Goal: Information Seeking & Learning: Learn about a topic

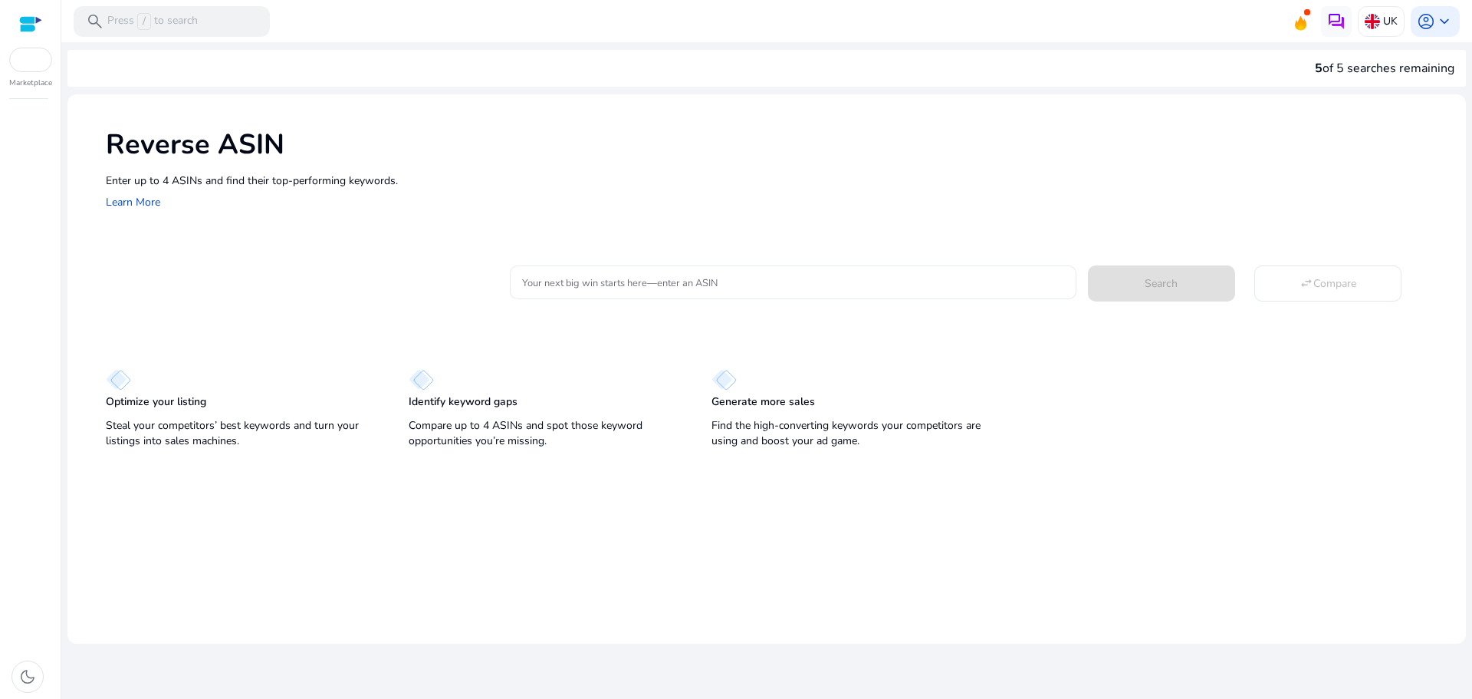
click at [784, 271] on div at bounding box center [792, 282] width 541 height 34
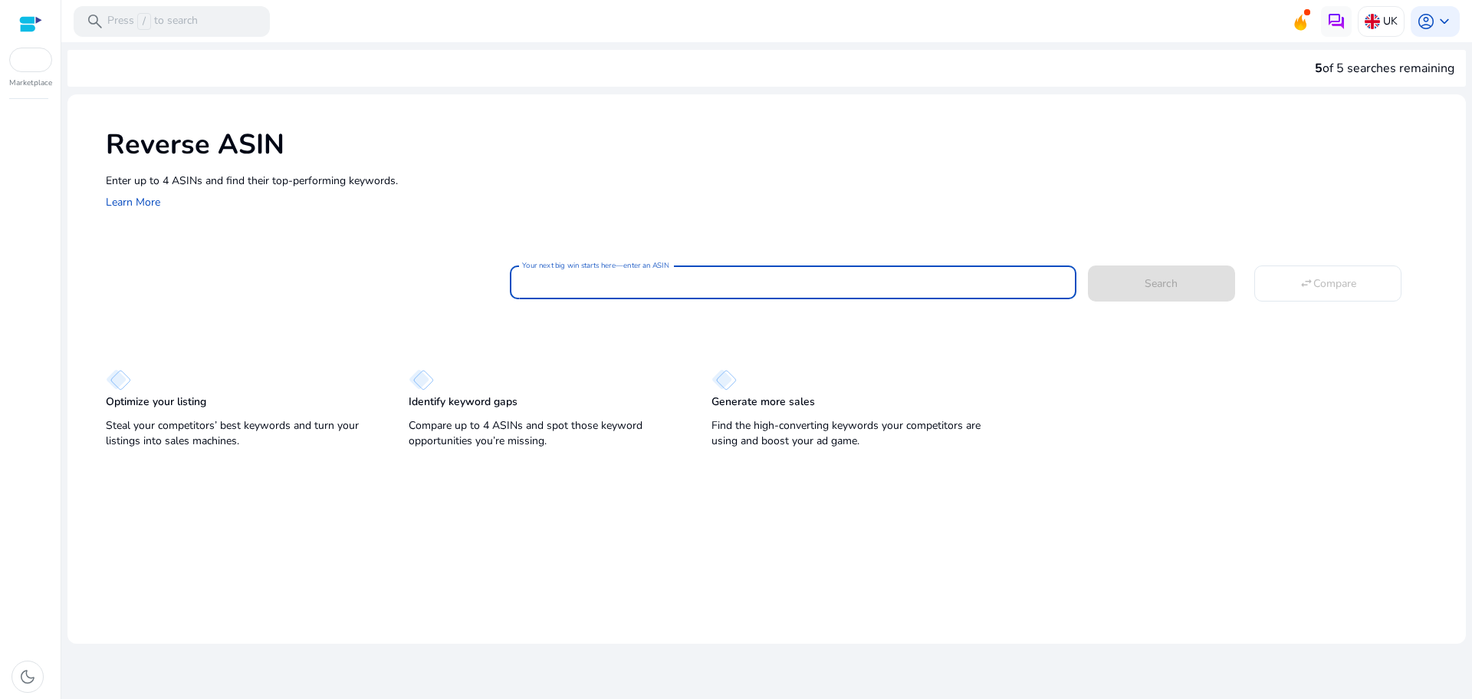
paste input "**********"
type input "**********"
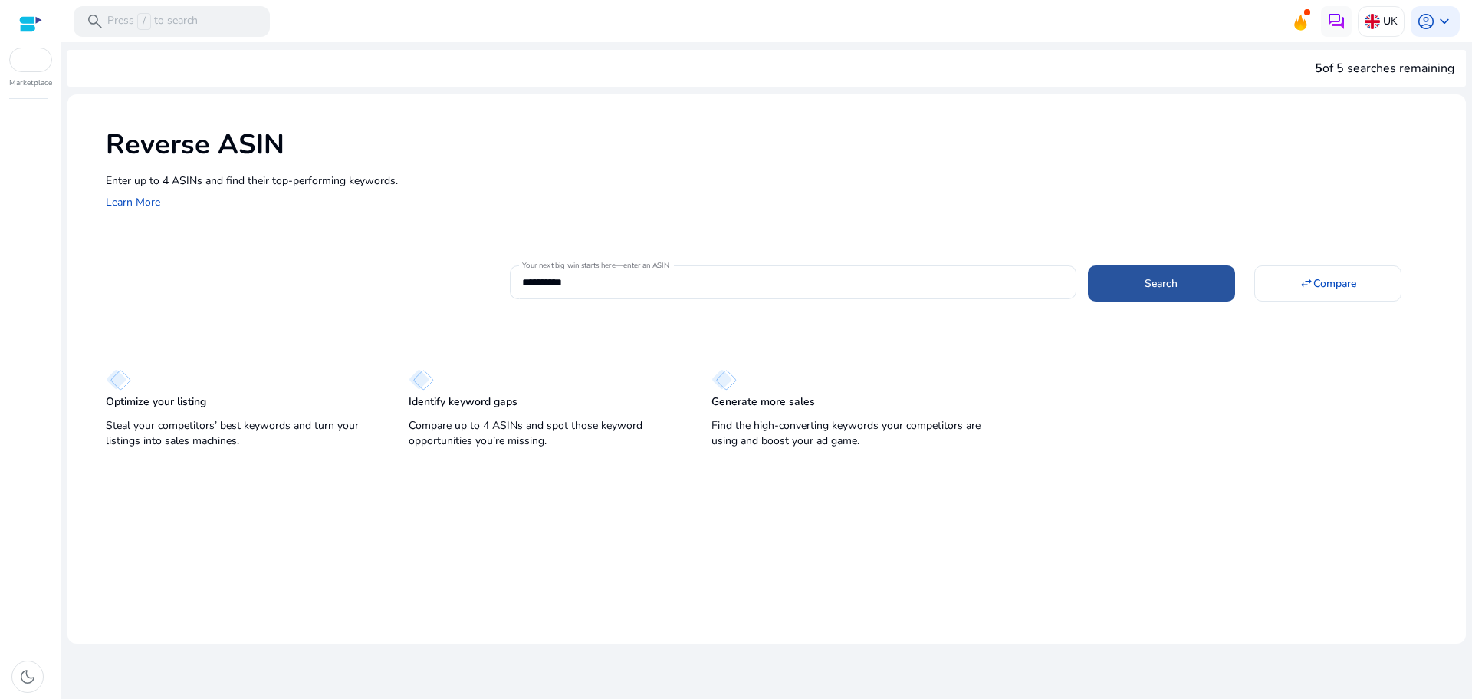
click at [1199, 275] on span at bounding box center [1161, 283] width 147 height 37
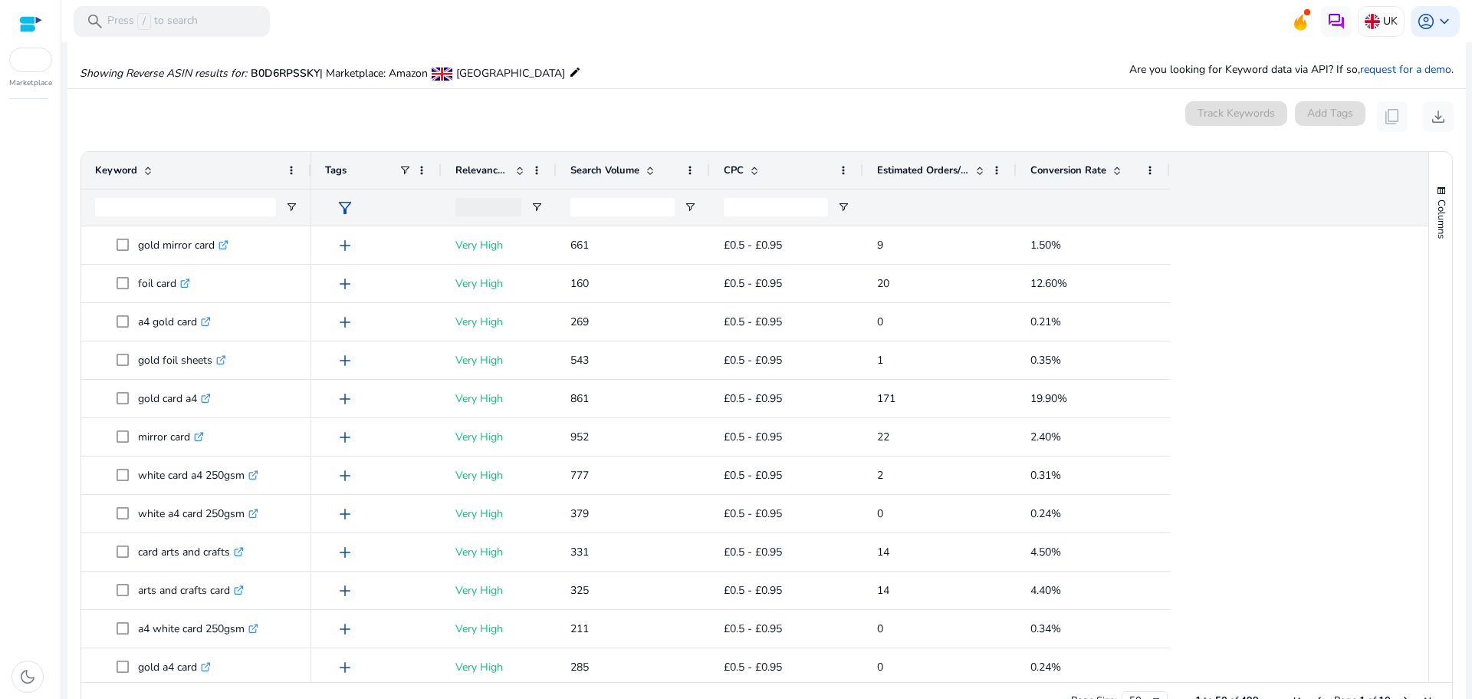
scroll to position [164, 0]
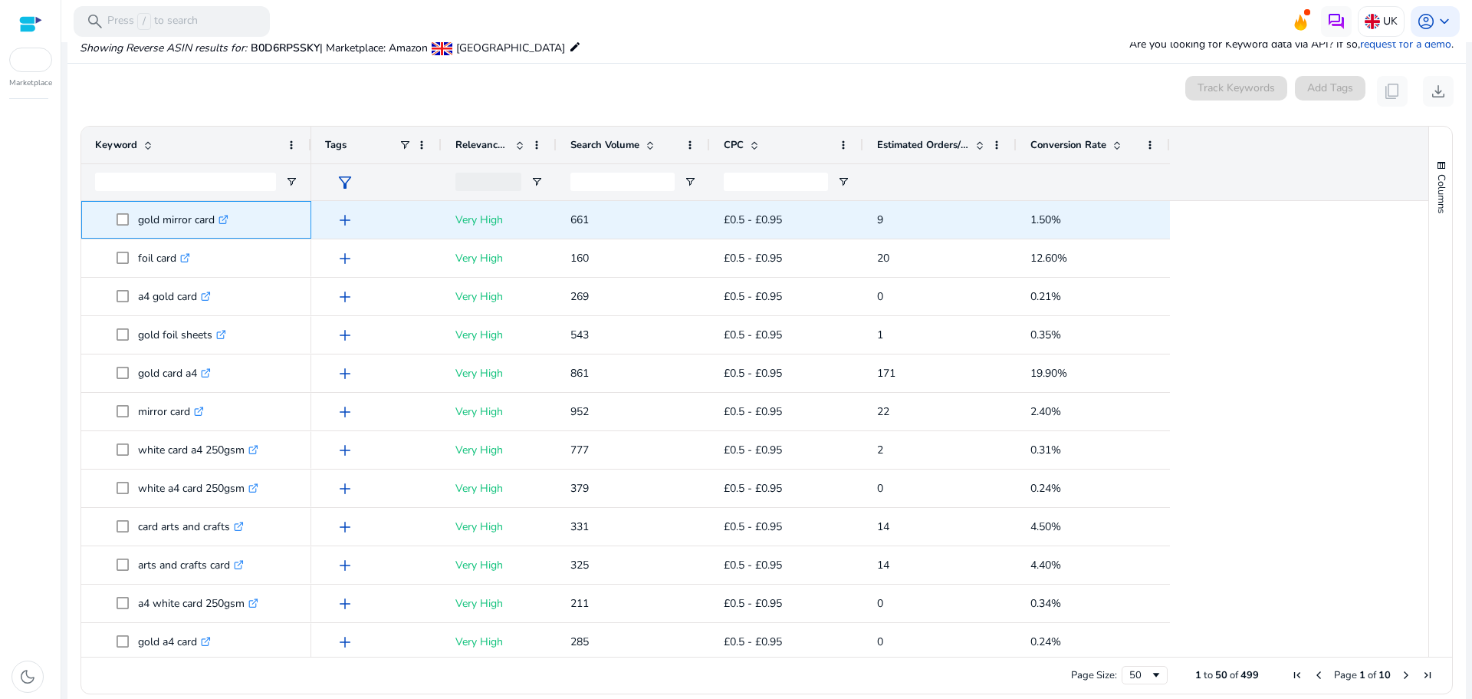
drag, startPoint x: 137, startPoint y: 219, endPoint x: 216, endPoint y: 216, distance: 79.0
click at [216, 216] on span "gold mirror card .st0{fill:#2c8af8}" at bounding box center [207, 219] width 181 height 31
copy span "gold mirror card"
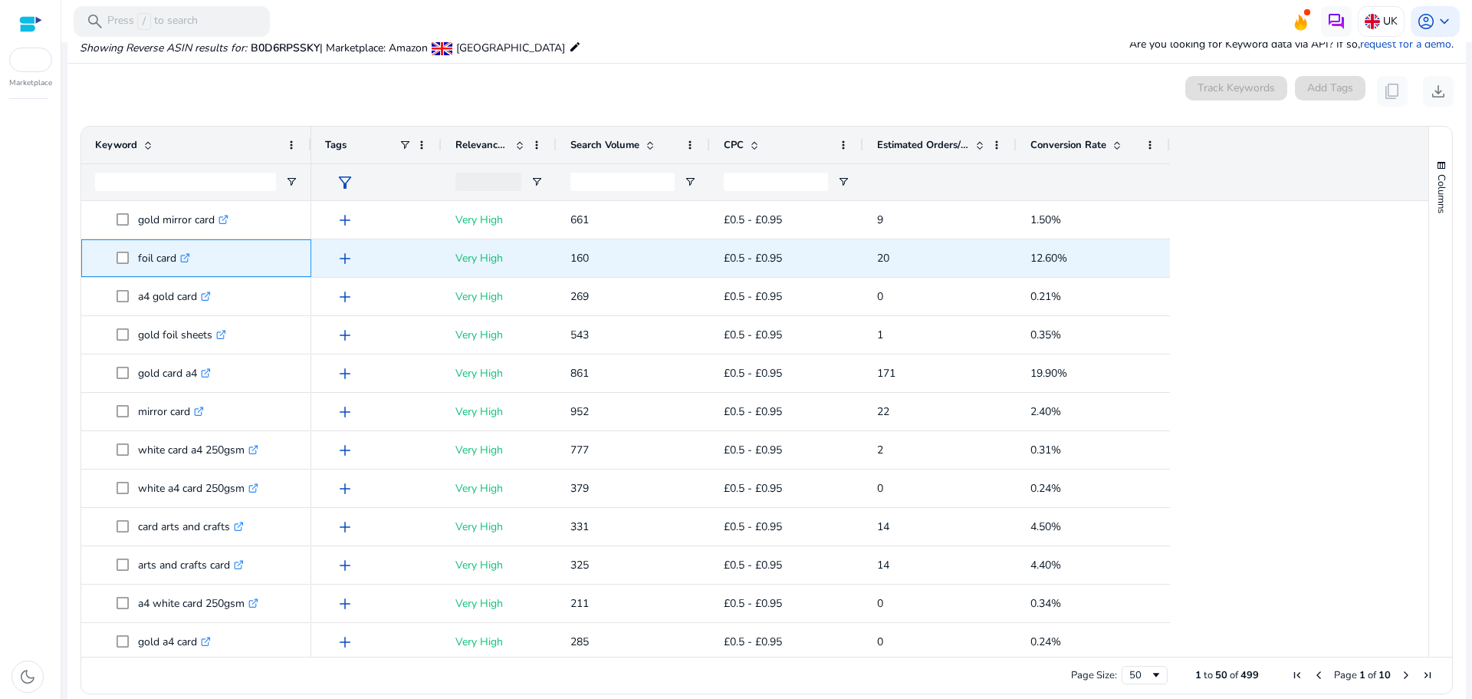
drag, startPoint x: 139, startPoint y: 253, endPoint x: 175, endPoint y: 261, distance: 37.0
click at [175, 261] on p "foil card .st0{fill:#2c8af8}" at bounding box center [164, 257] width 52 height 31
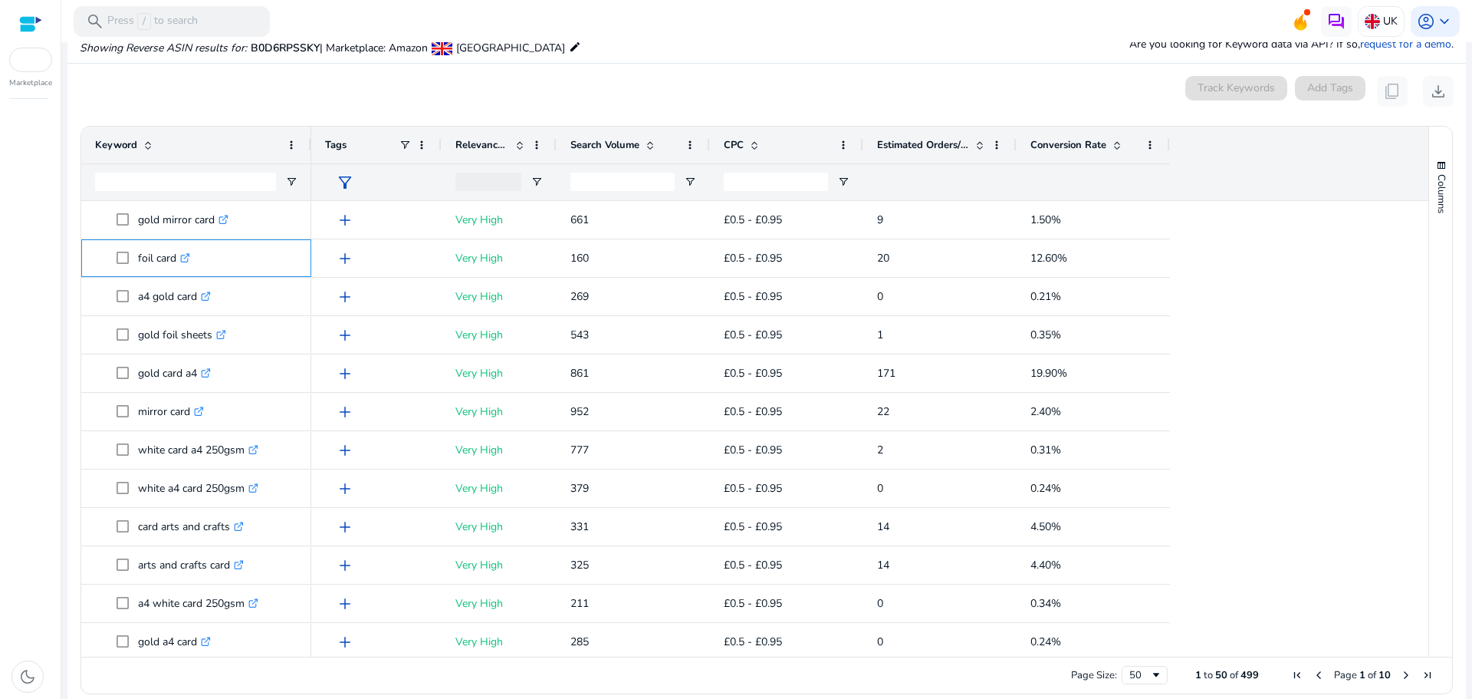
copy p "foil card"
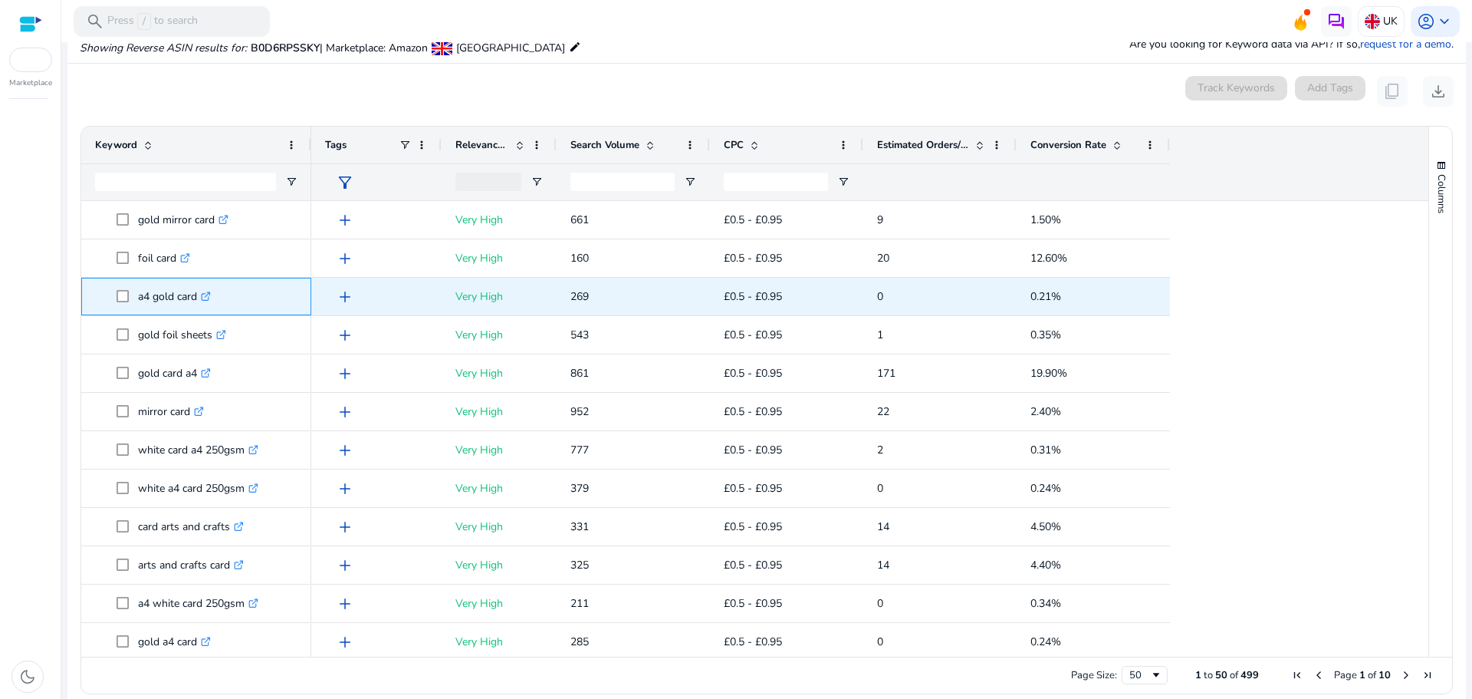
drag, startPoint x: 136, startPoint y: 298, endPoint x: 199, endPoint y: 289, distance: 62.7
click at [199, 289] on span "a4 gold card .st0{fill:#2c8af8}" at bounding box center [207, 296] width 181 height 31
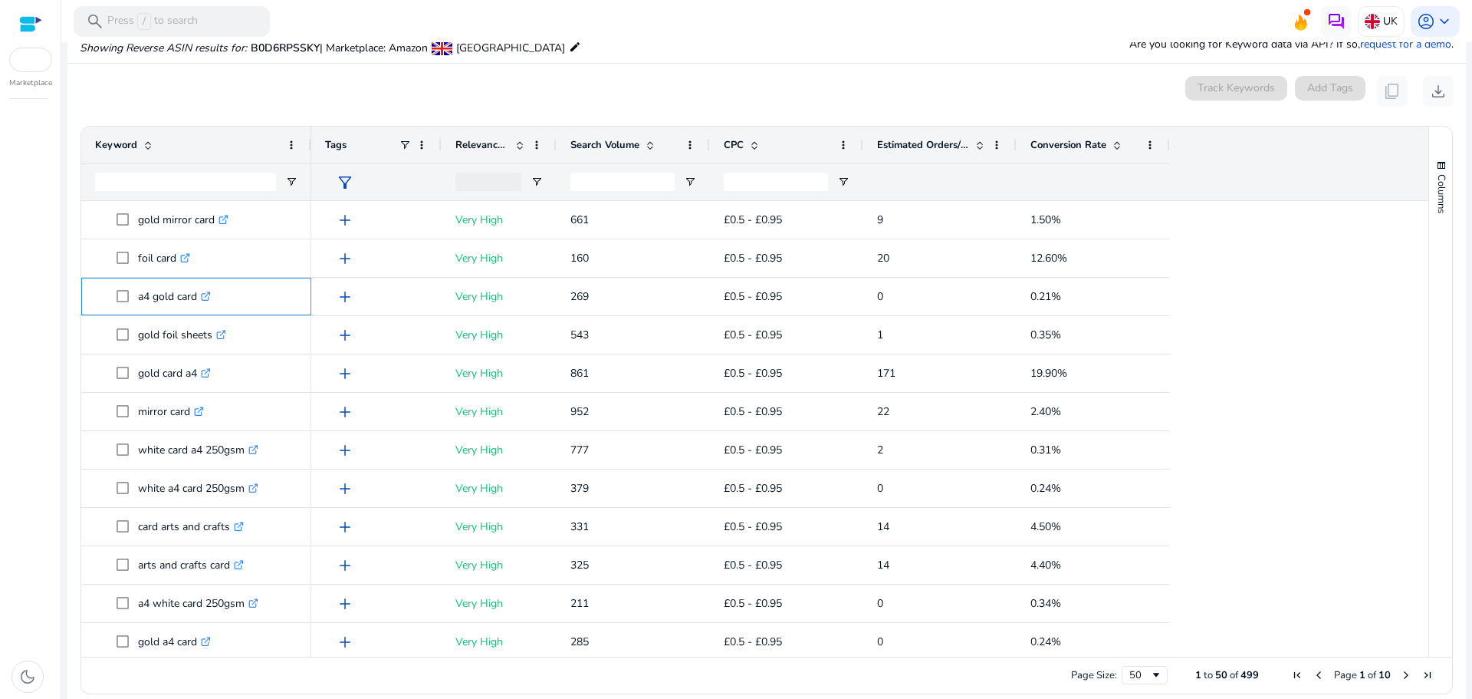
copy span "a4 gold card"
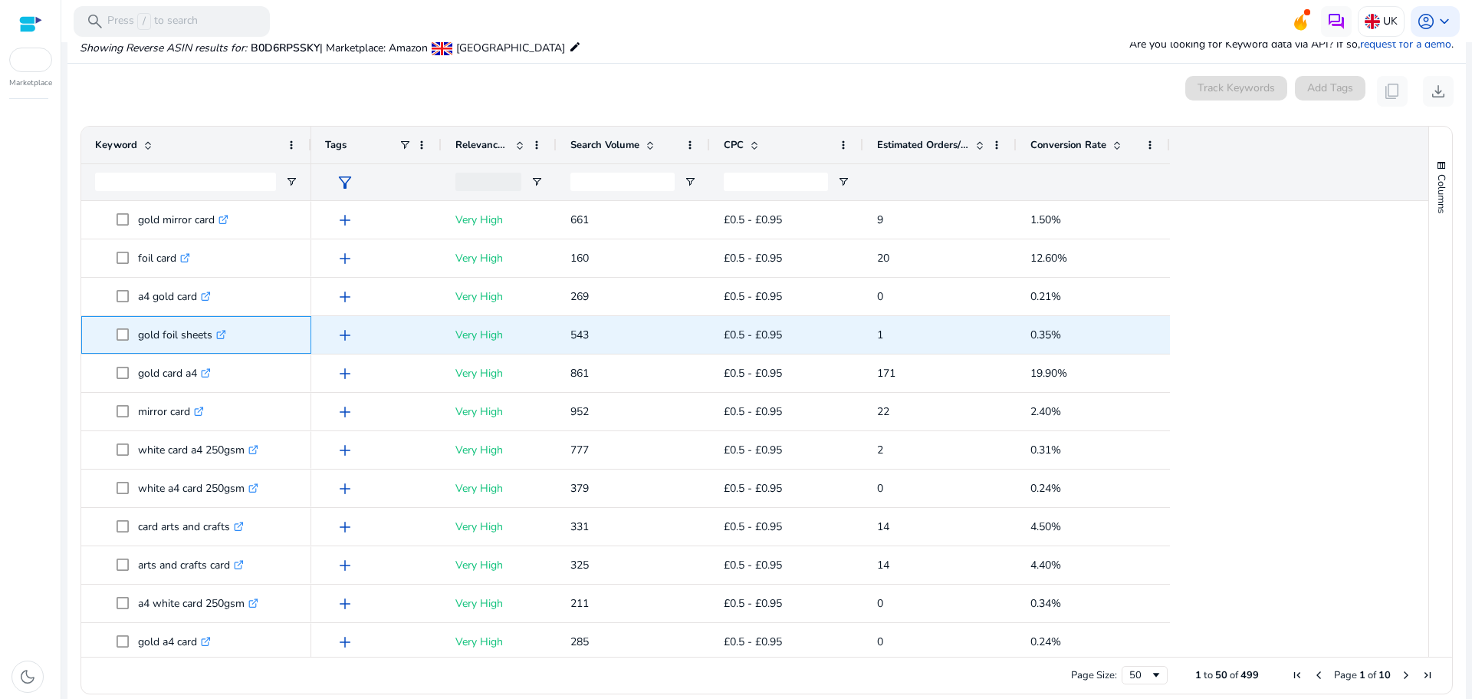
drag, startPoint x: 136, startPoint y: 337, endPoint x: 209, endPoint y: 345, distance: 73.3
click at [209, 345] on span "gold foil sheets .st0{fill:#2c8af8}" at bounding box center [207, 334] width 181 height 31
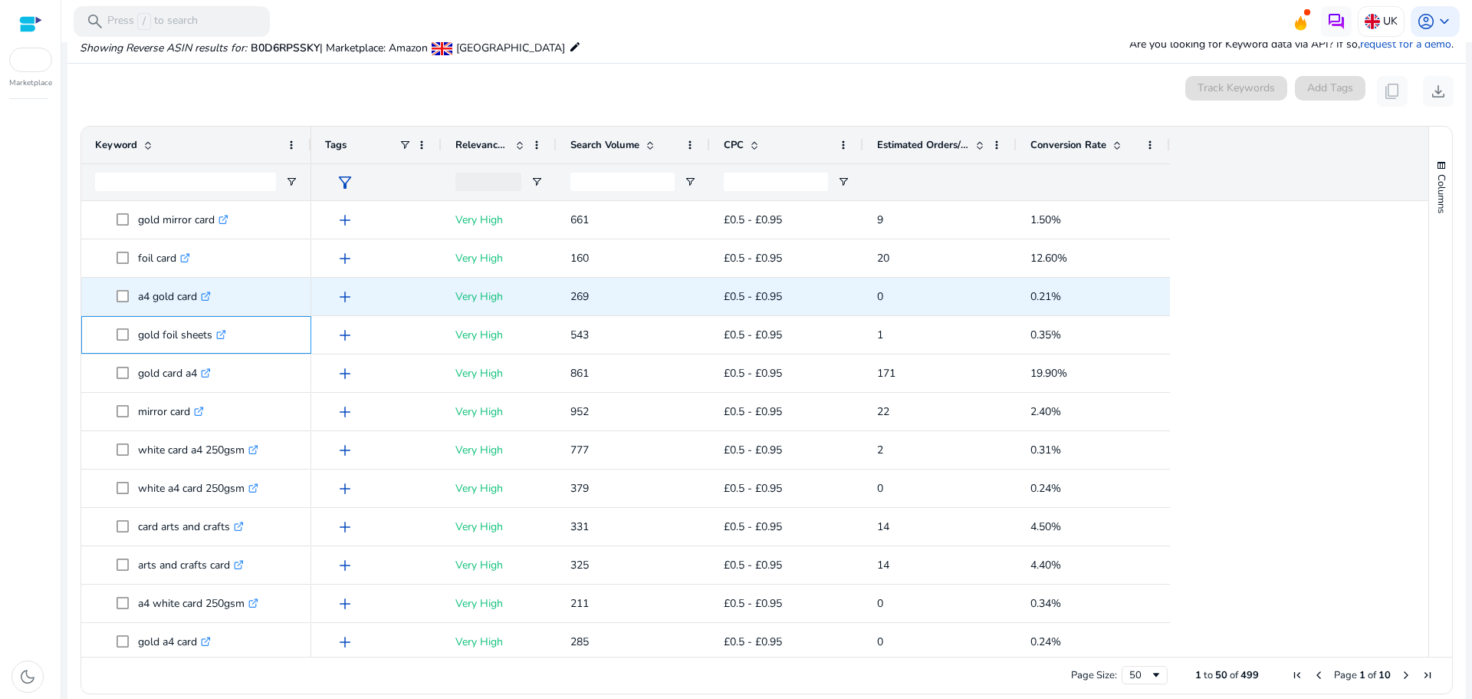
copy span "gold foil sheets"
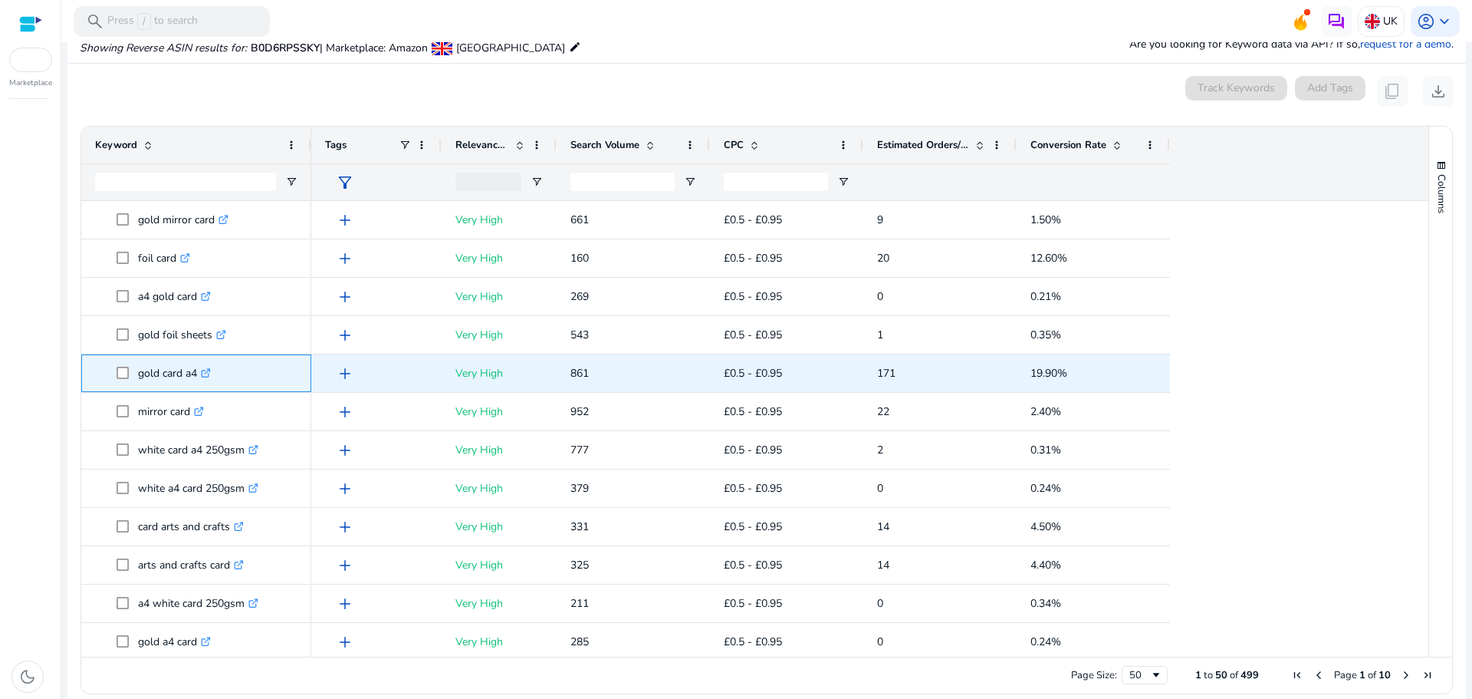
drag, startPoint x: 136, startPoint y: 375, endPoint x: 199, endPoint y: 383, distance: 63.4
click at [199, 383] on span "gold card a4 .st0{fill:#2c8af8}" at bounding box center [207, 372] width 181 height 31
copy span "gold card a4"
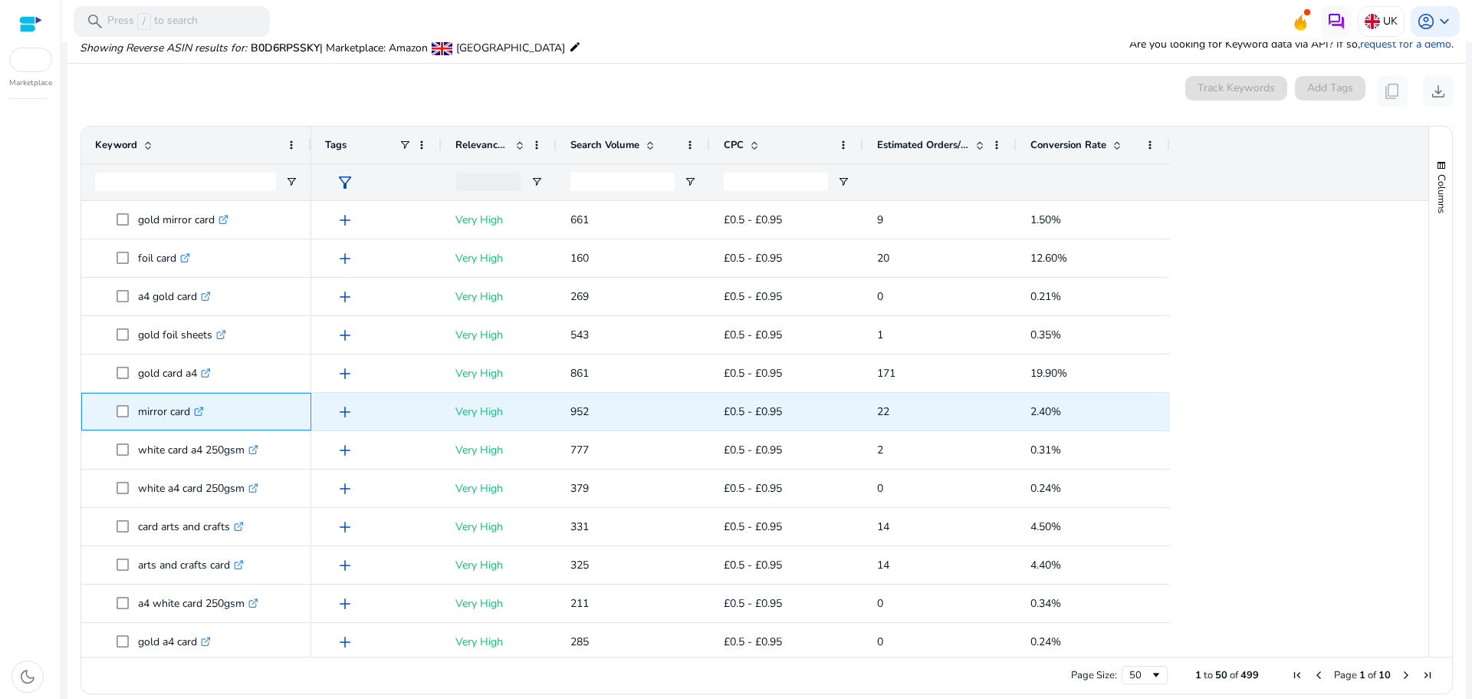
drag, startPoint x: 140, startPoint y: 409, endPoint x: 190, endPoint y: 413, distance: 50.8
click at [190, 413] on p "mirror card .st0{fill:#2c8af8}" at bounding box center [171, 411] width 66 height 31
copy p "mirror card"
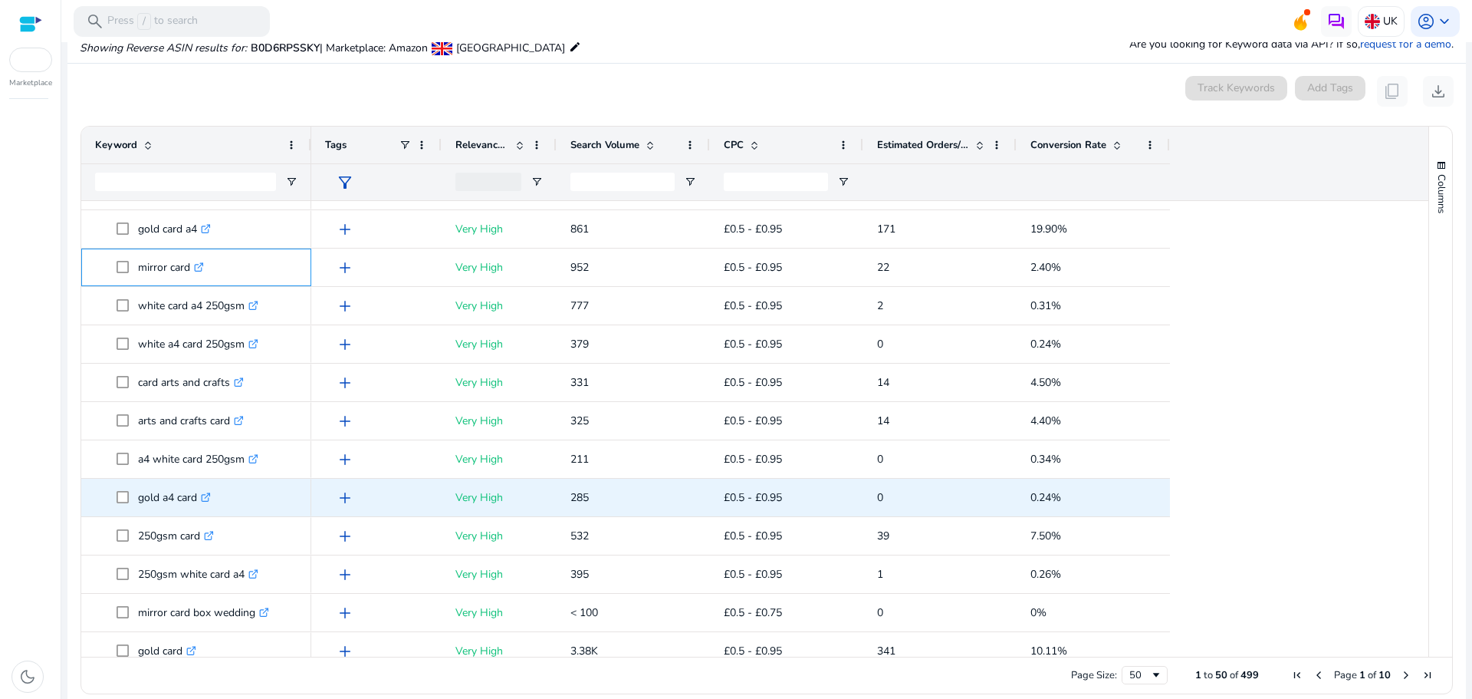
scroll to position [153, 0]
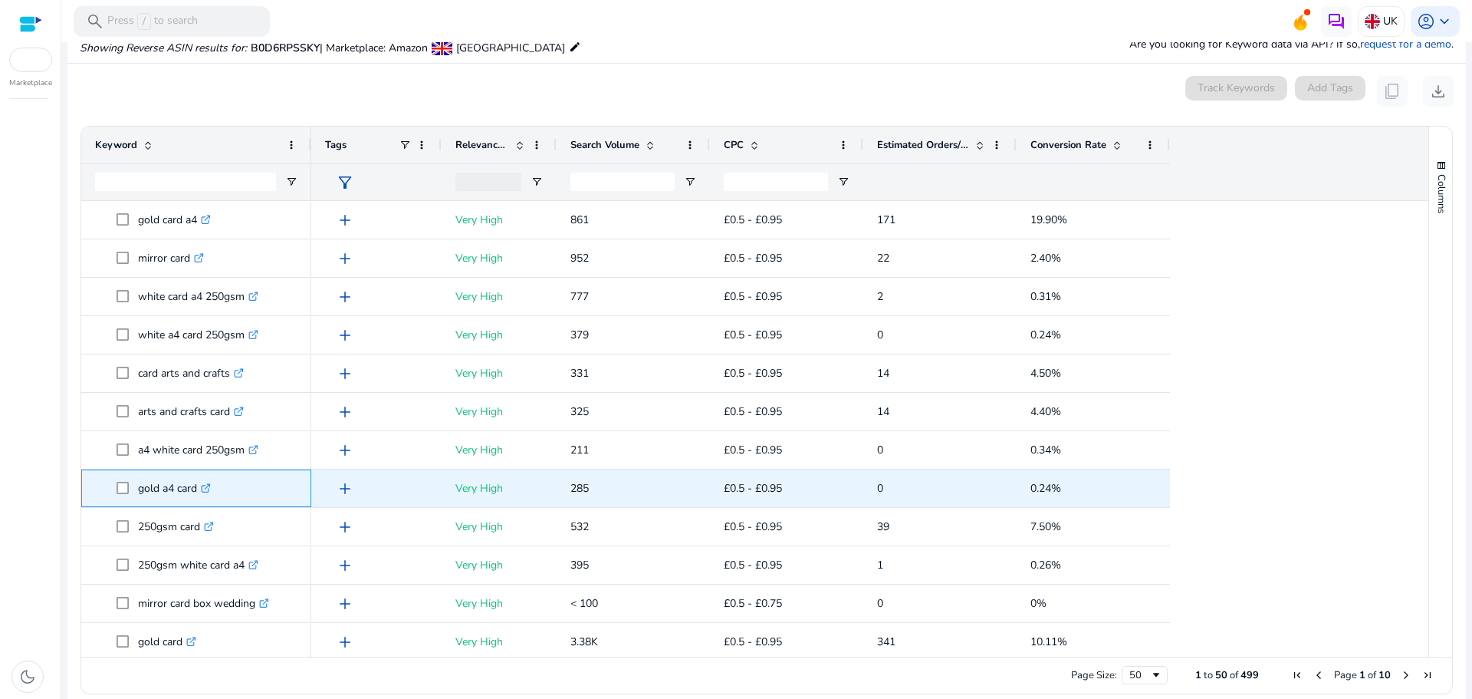
drag, startPoint x: 138, startPoint y: 490, endPoint x: 197, endPoint y: 495, distance: 59.3
click at [197, 495] on p "gold a4 card .st0{fill:#2c8af8}" at bounding box center [174, 487] width 73 height 31
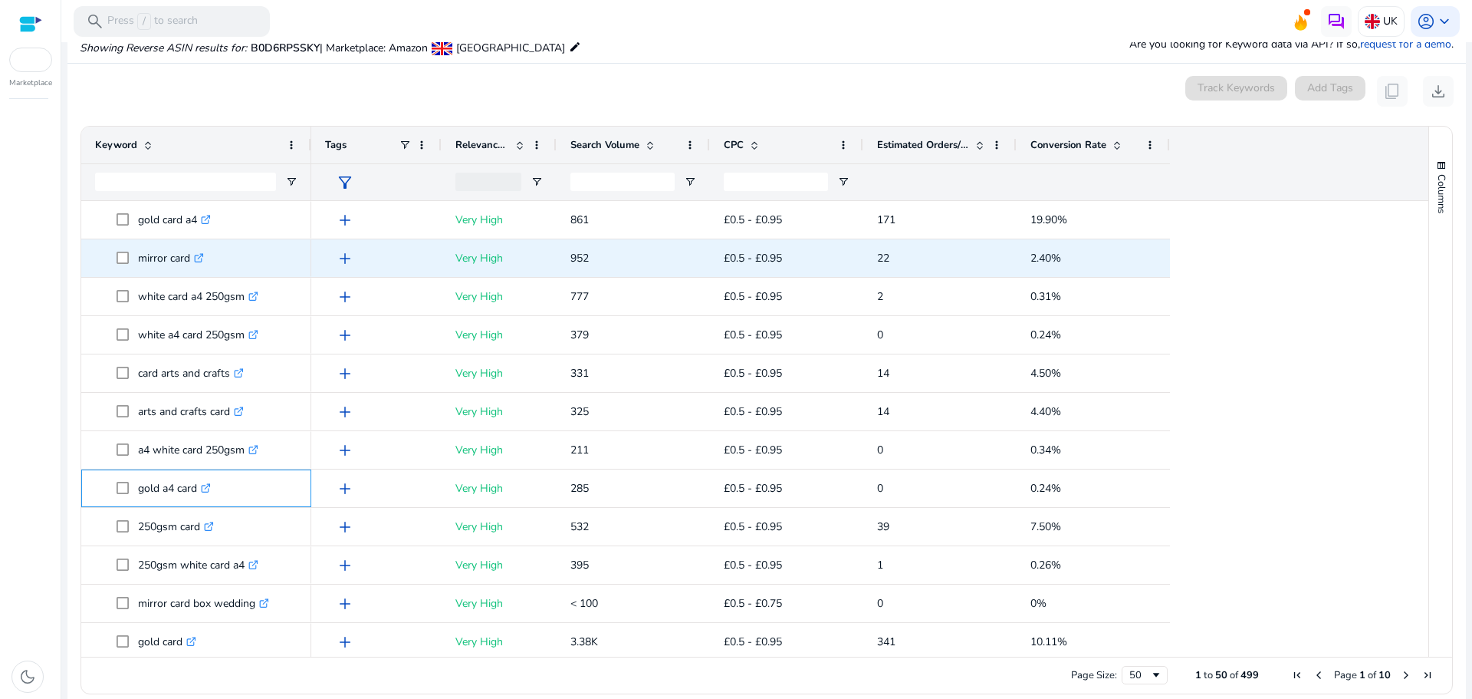
copy p "gold a4 card"
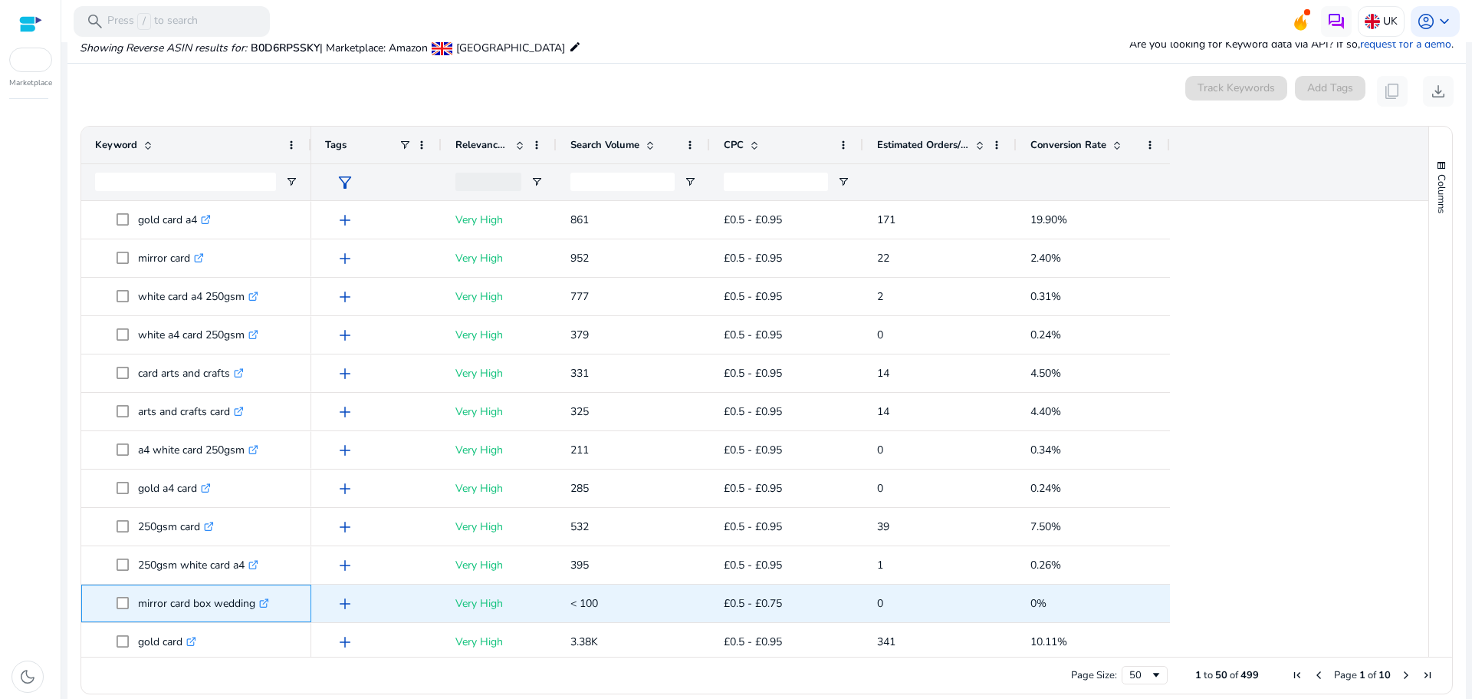
drag, startPoint x: 143, startPoint y: 597, endPoint x: 255, endPoint y: 602, distance: 111.3
click at [255, 602] on p "mirror card box wedding .st0{fill:#2c8af8}" at bounding box center [203, 602] width 131 height 31
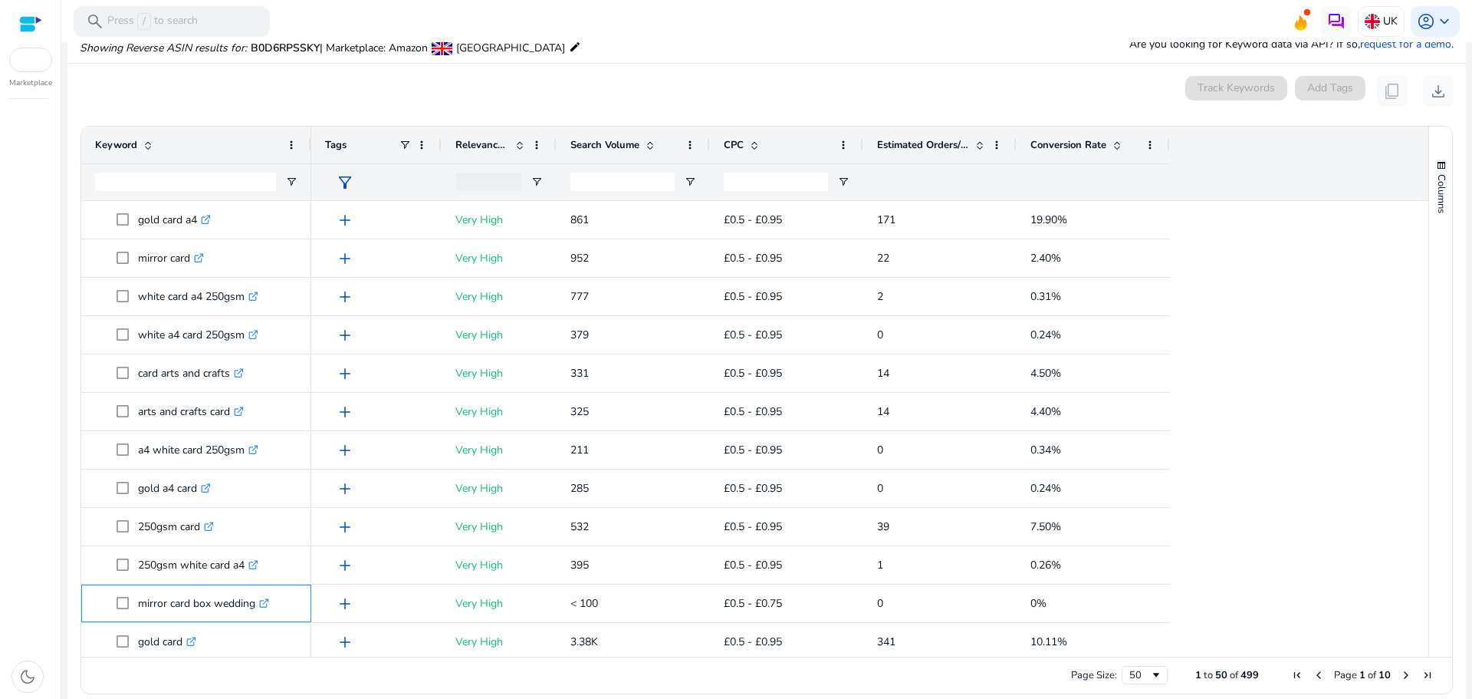
copy p "mirror card box wedding"
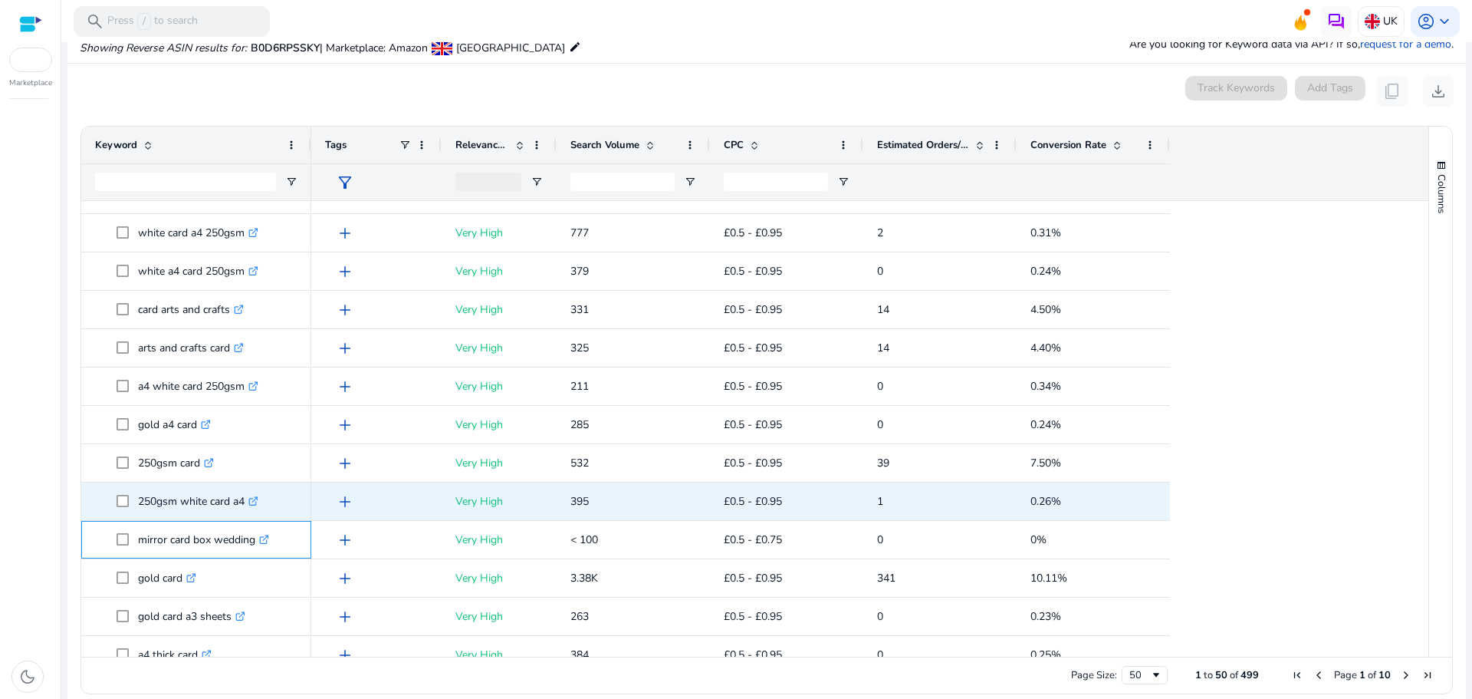
scroll to position [307, 0]
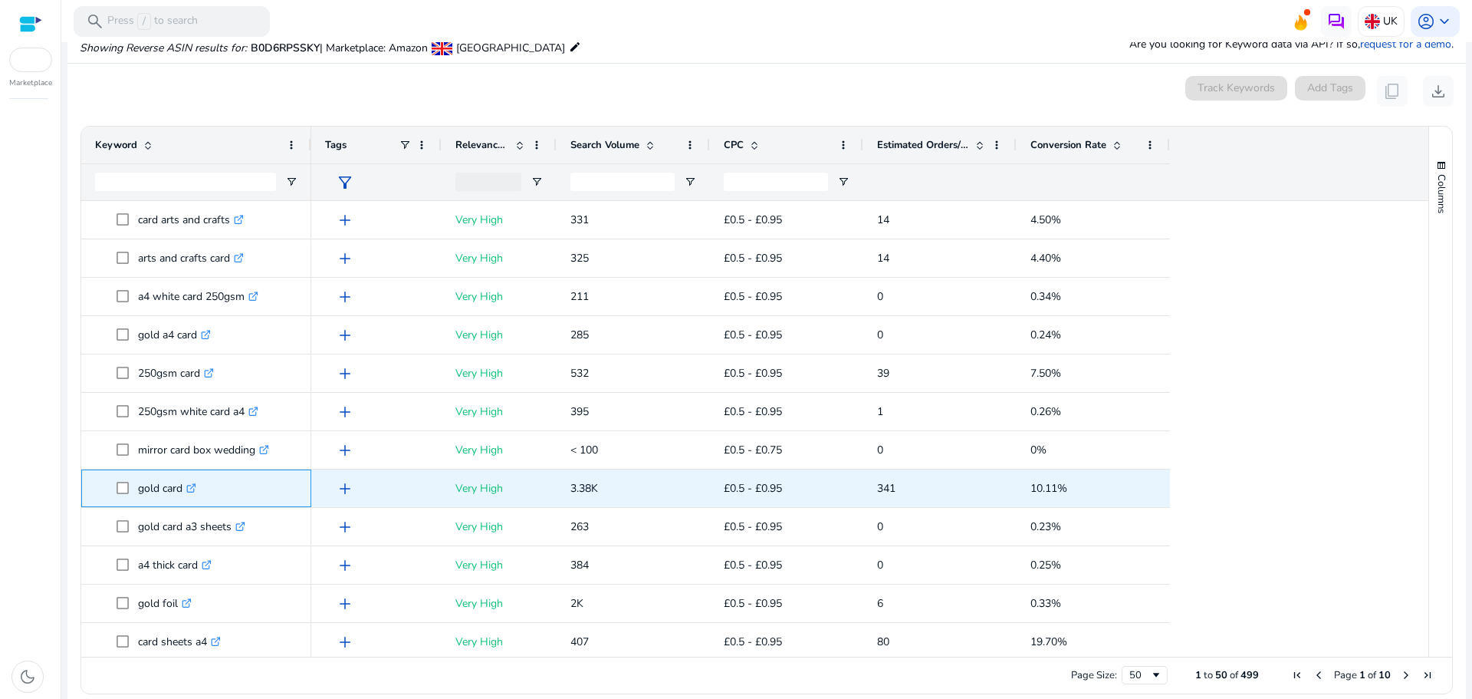
drag, startPoint x: 140, startPoint y: 492, endPoint x: 183, endPoint y: 473, distance: 47.4
click at [183, 473] on p "gold card .st0{fill:#2c8af8}" at bounding box center [167, 487] width 58 height 31
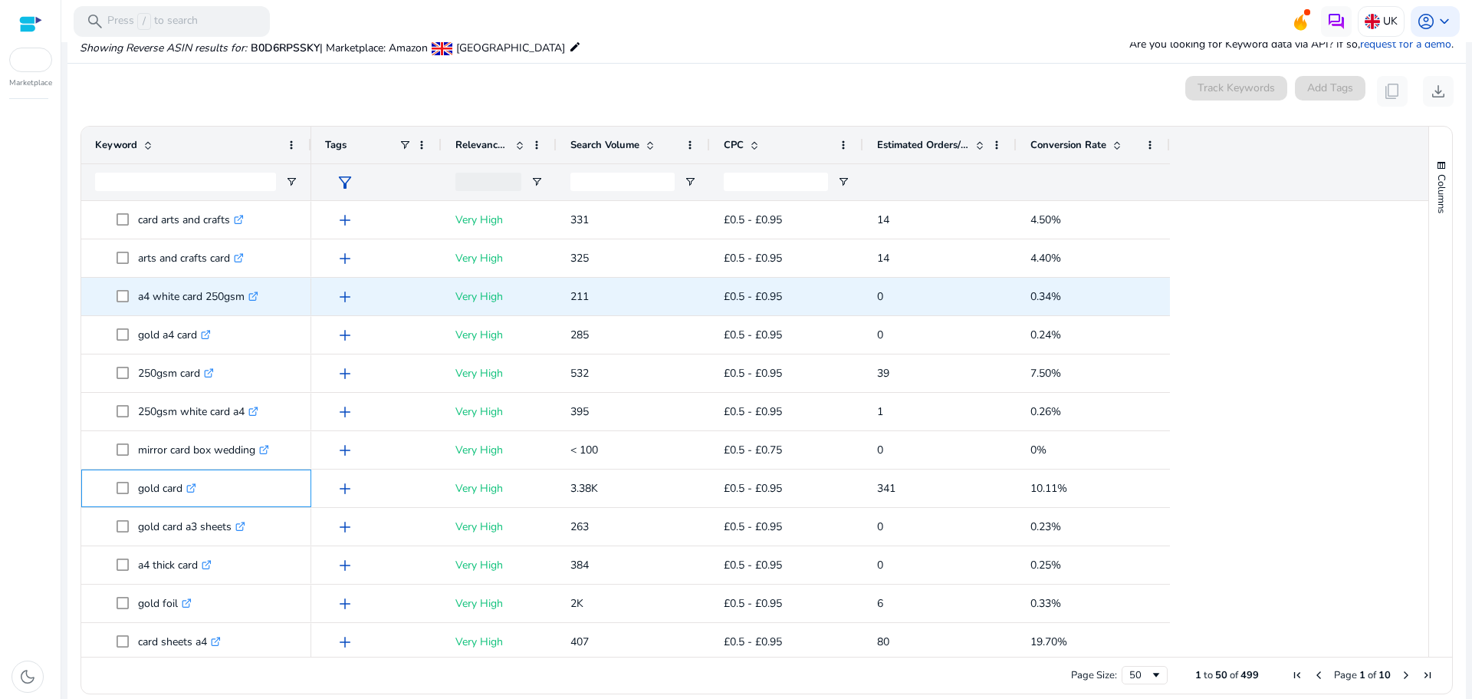
copy p "gold card"
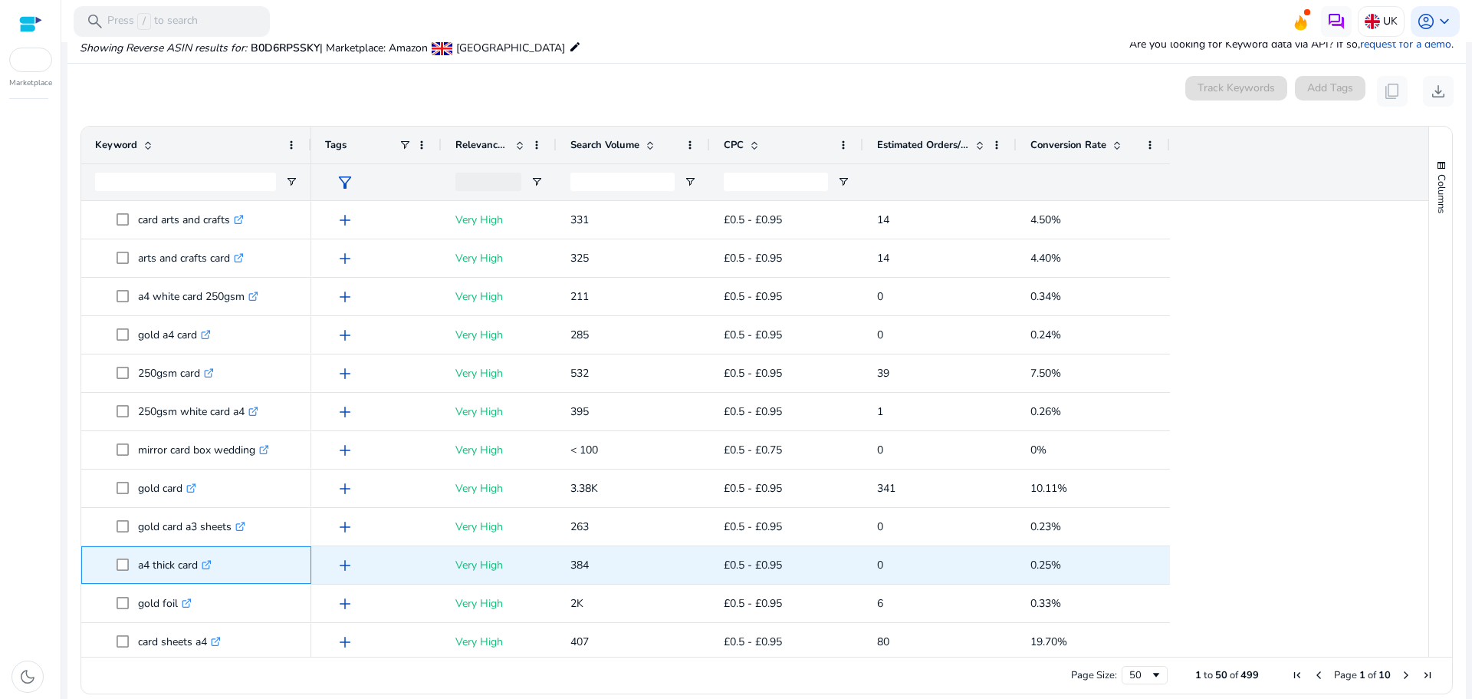
drag, startPoint x: 133, startPoint y: 563, endPoint x: 199, endPoint y: 571, distance: 65.6
click at [199, 571] on span "a4 thick card .st0{fill:#2c8af8}" at bounding box center [207, 564] width 181 height 31
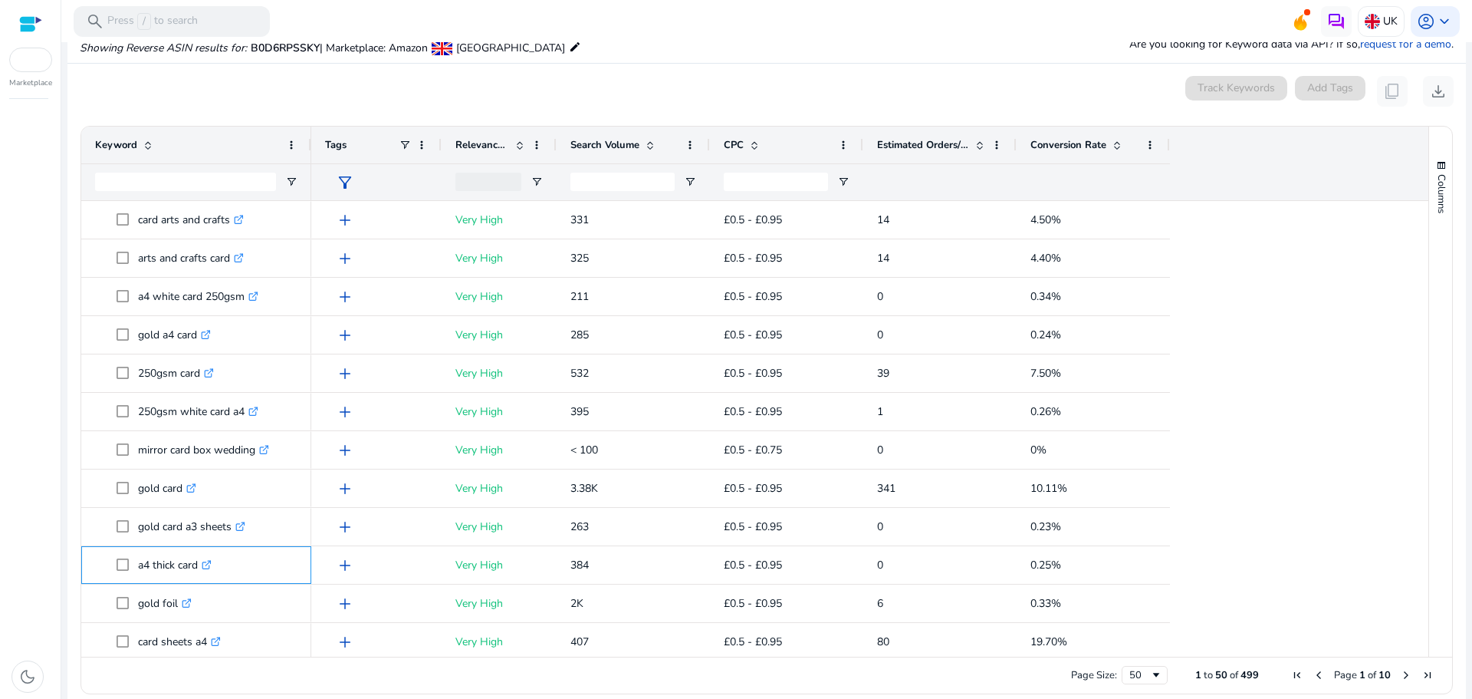
copy span "a4 thick card"
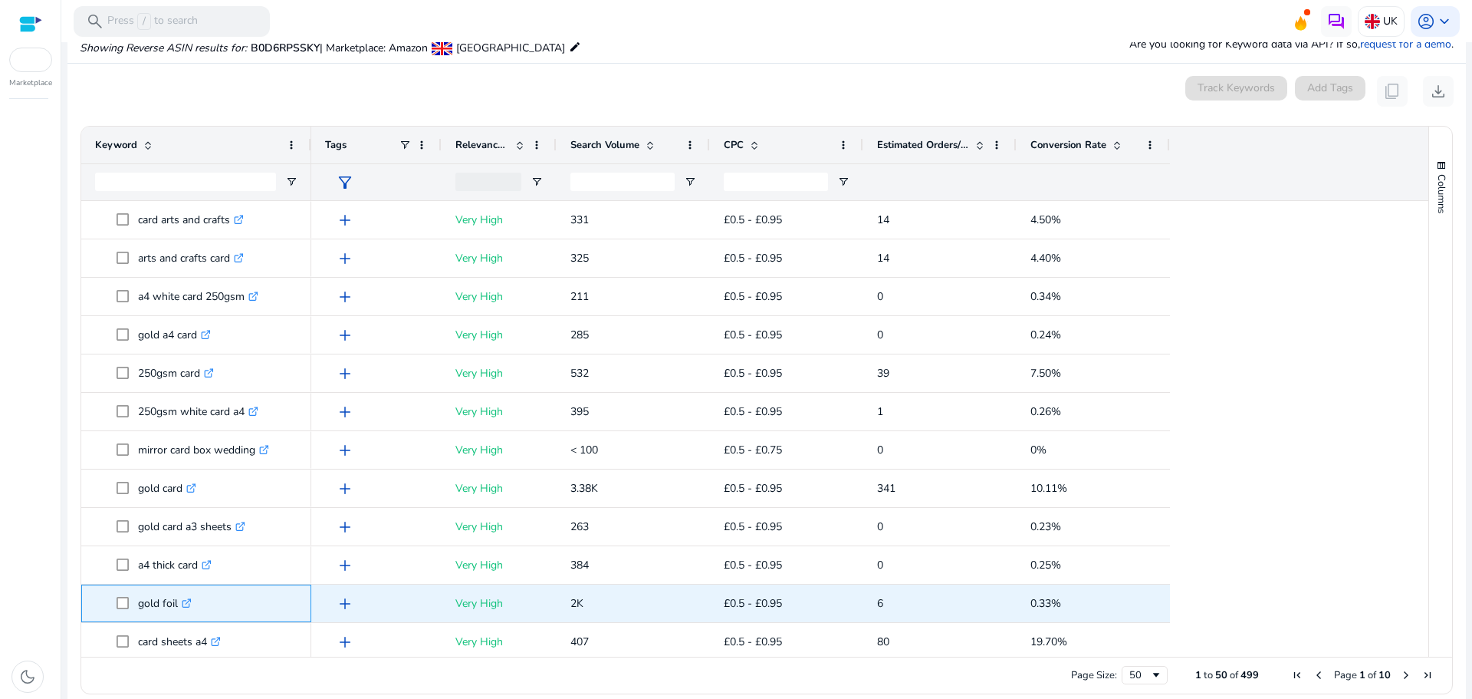
drag, startPoint x: 140, startPoint y: 603, endPoint x: 177, endPoint y: 607, distance: 37.7
click at [177, 607] on p "gold foil .st0{fill:#2c8af8}" at bounding box center [165, 602] width 54 height 31
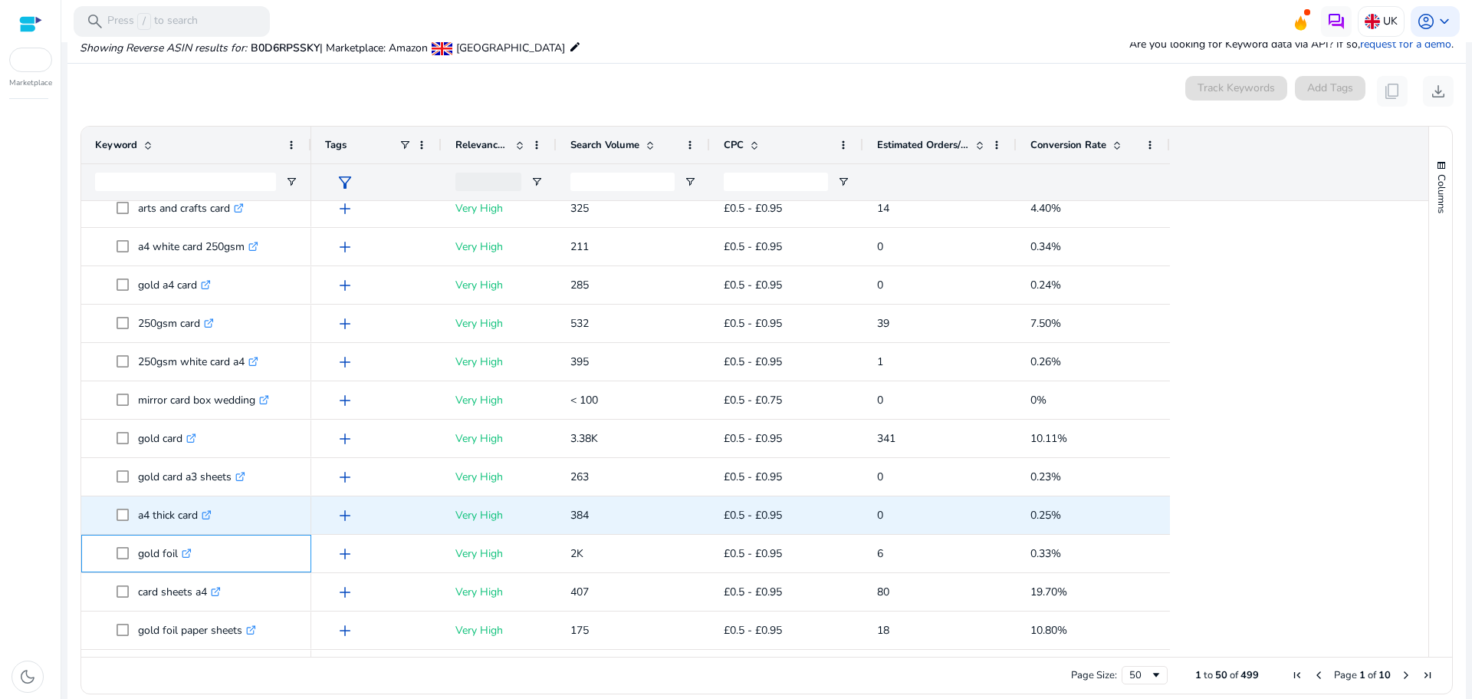
scroll to position [460, 0]
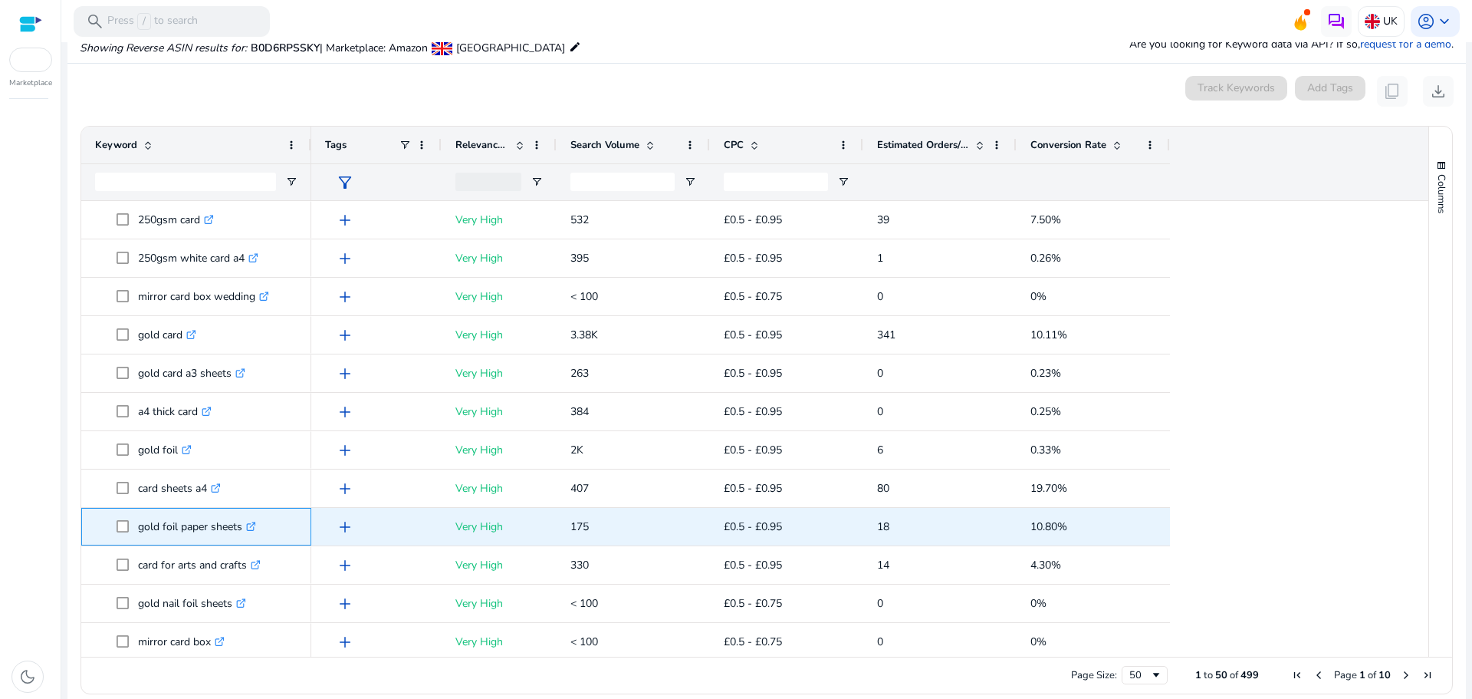
drag, startPoint x: 136, startPoint y: 531, endPoint x: 241, endPoint y: 531, distance: 105.1
click at [241, 531] on span "gold foil paper sheets .st0{fill:#2c8af8}" at bounding box center [207, 526] width 181 height 31
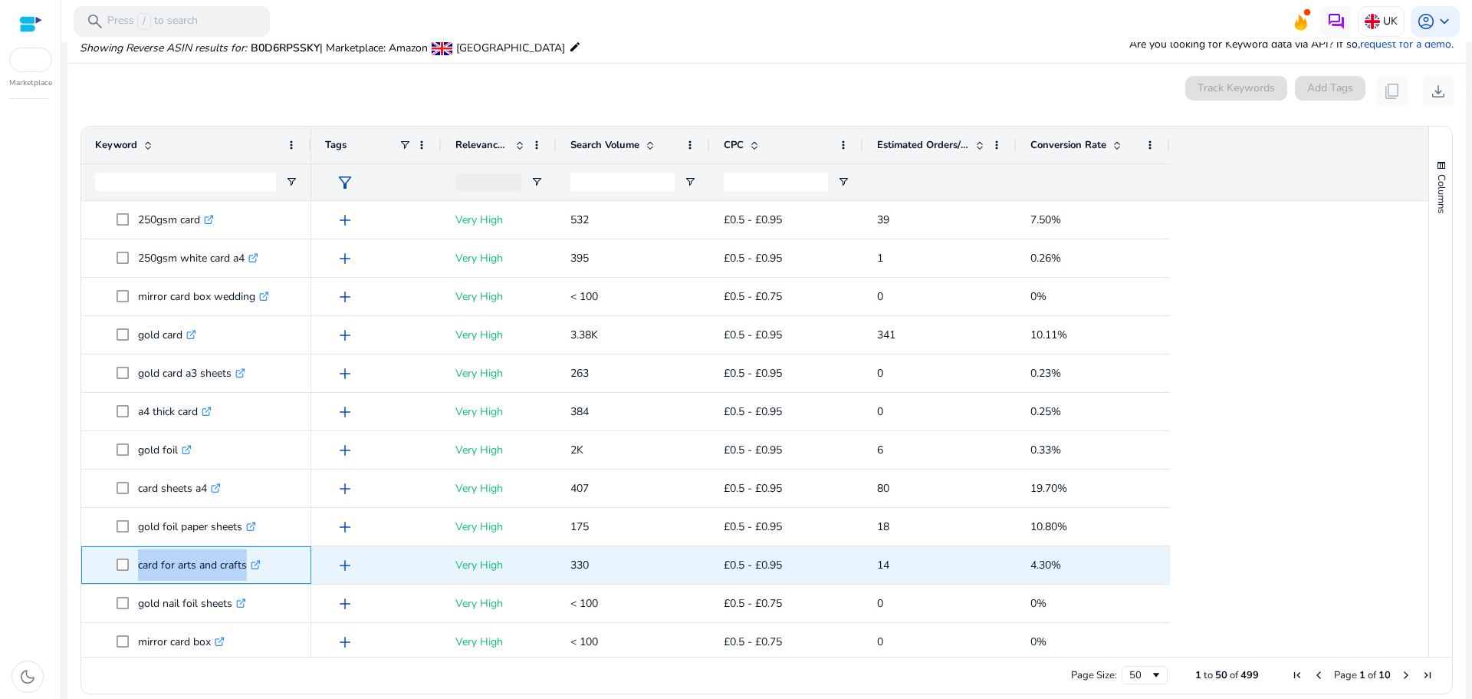
drag, startPoint x: 134, startPoint y: 559, endPoint x: 242, endPoint y: 565, distance: 108.3
click at [242, 565] on span "card for arts and crafts .st0{fill:#2c8af8}" at bounding box center [207, 564] width 181 height 31
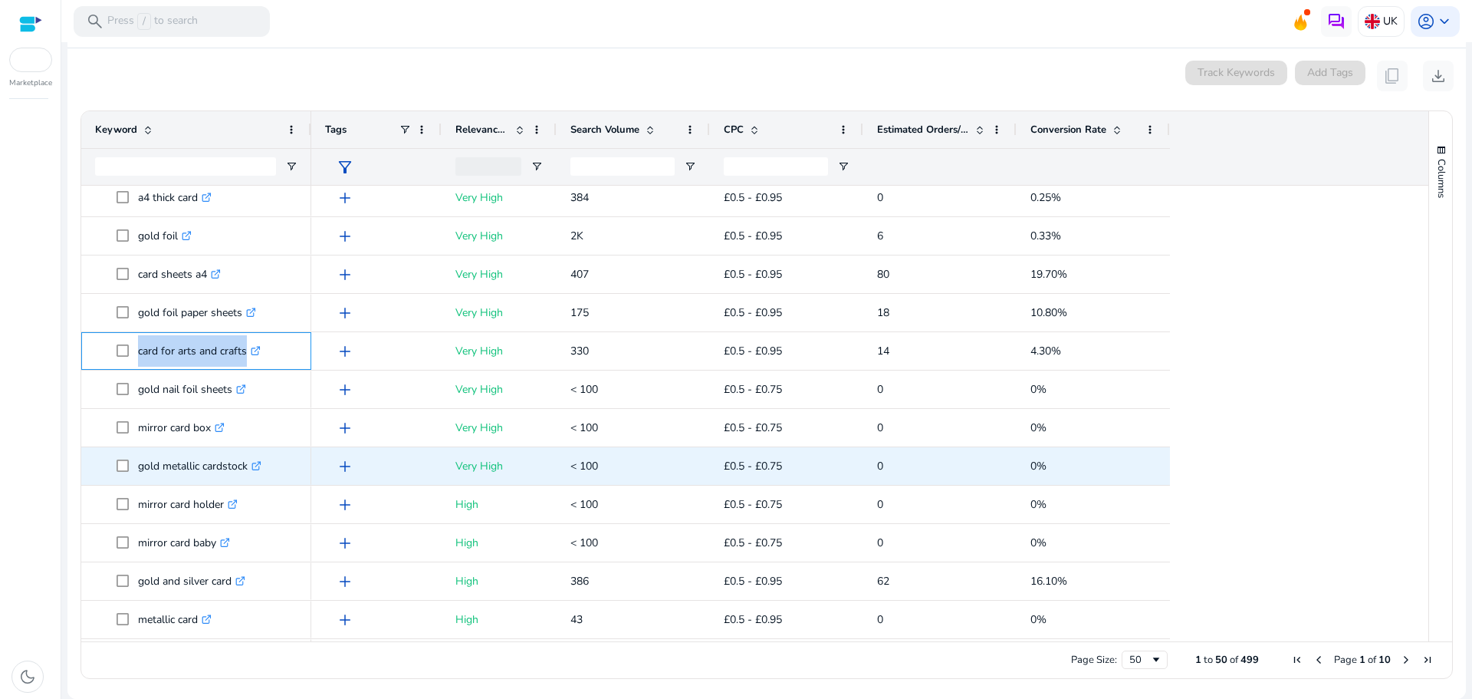
scroll to position [690, 0]
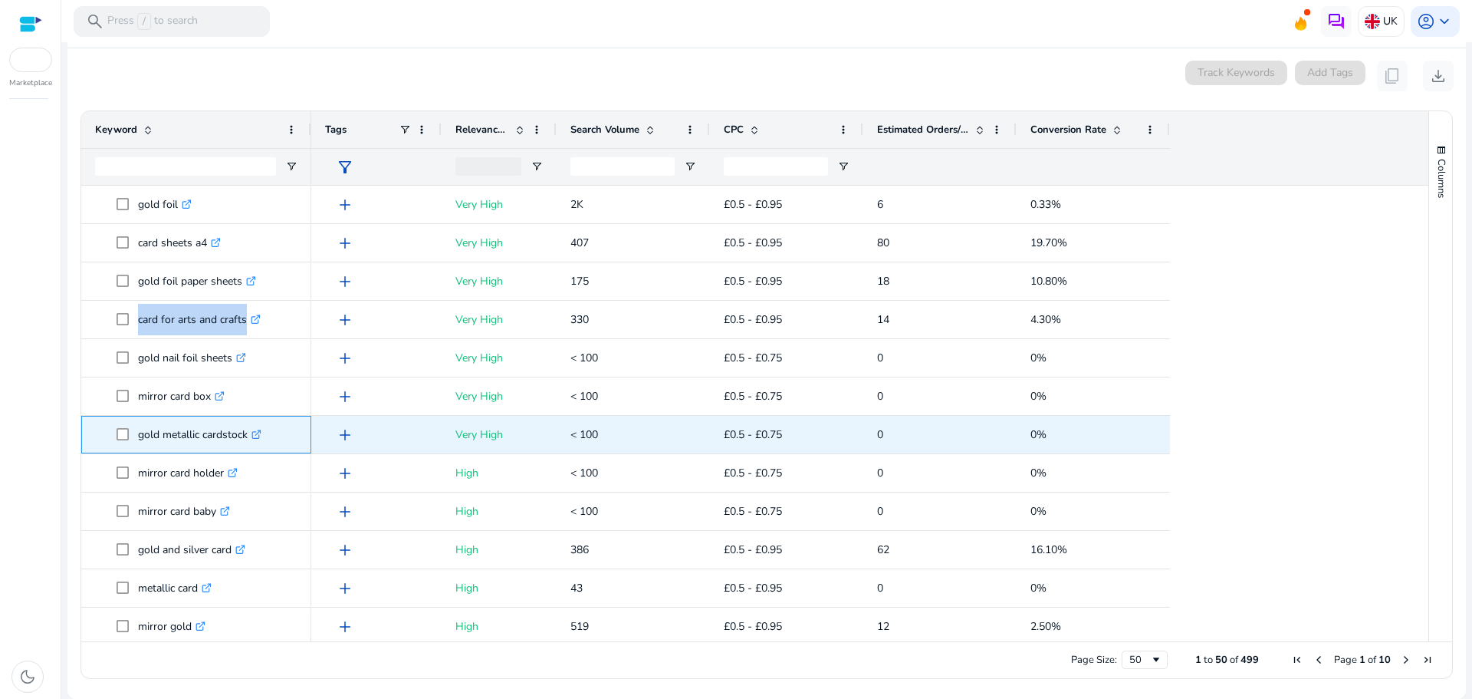
drag, startPoint x: 136, startPoint y: 433, endPoint x: 248, endPoint y: 442, distance: 112.3
click at [248, 442] on span "gold metallic cardstock .st0{fill:#2c8af8}" at bounding box center [207, 434] width 181 height 31
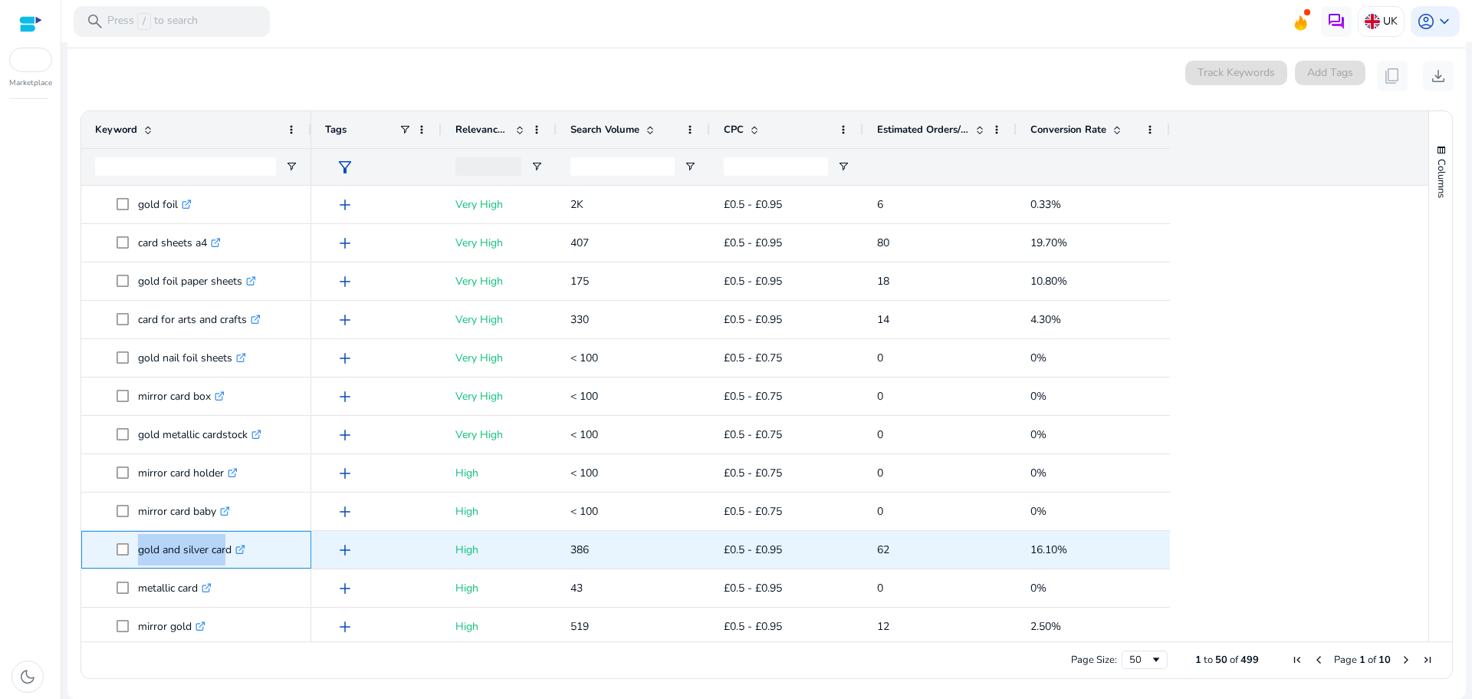
drag, startPoint x: 133, startPoint y: 548, endPoint x: 222, endPoint y: 548, distance: 89.0
click at [222, 548] on span "gold and silver card .st0{fill:#2c8af8}" at bounding box center [207, 549] width 181 height 31
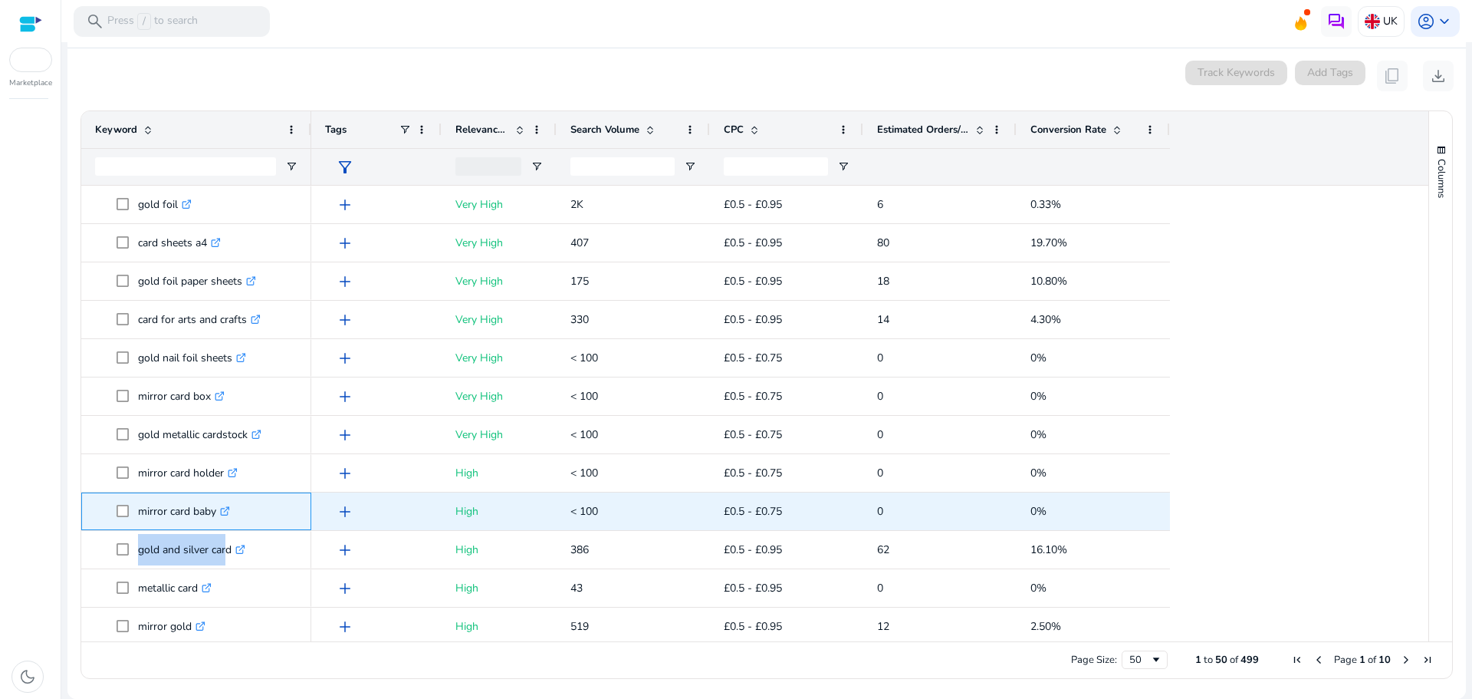
drag, startPoint x: 138, startPoint y: 508, endPoint x: 216, endPoint y: 508, distance: 78.2
click at [216, 508] on p "mirror card baby .st0{fill:#2c8af8}" at bounding box center [184, 510] width 92 height 31
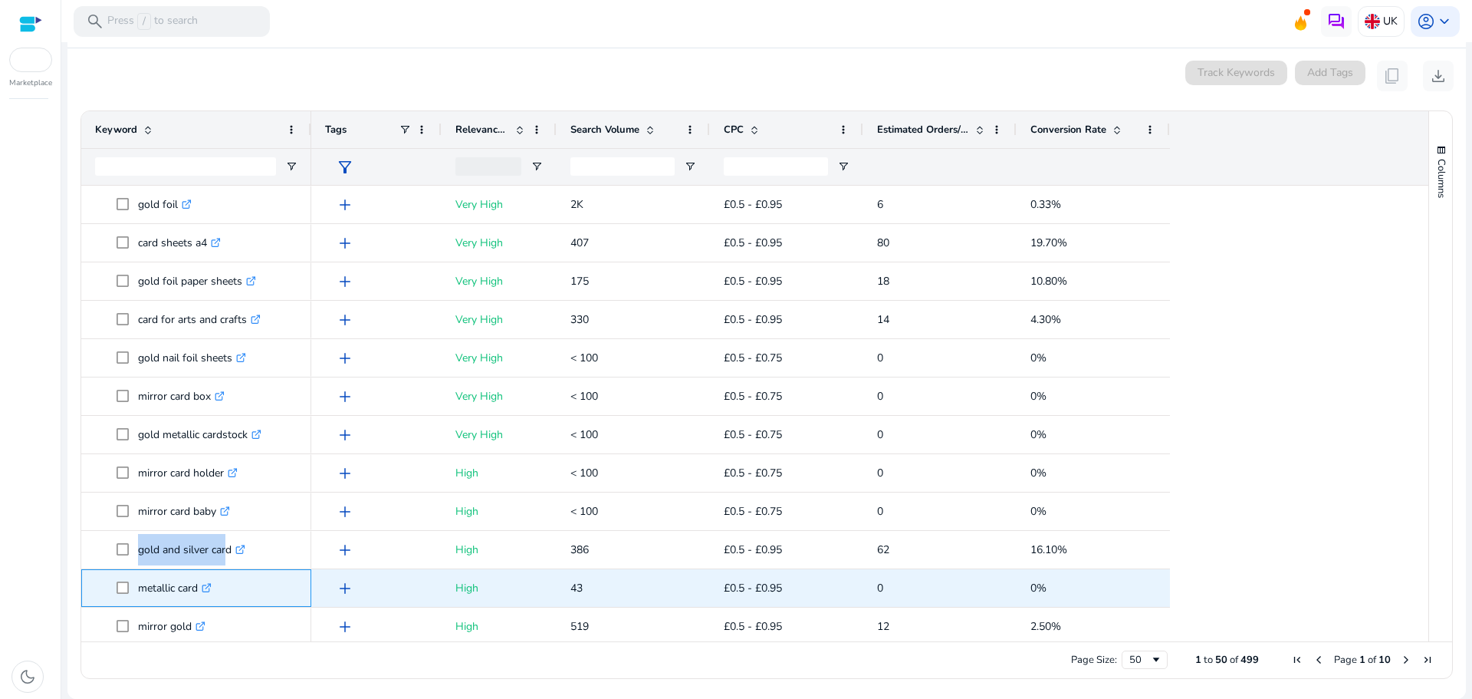
drag, startPoint x: 133, startPoint y: 594, endPoint x: 198, endPoint y: 596, distance: 64.5
click at [198, 596] on span "metallic card .st0{fill:#2c8af8}" at bounding box center [207, 587] width 181 height 31
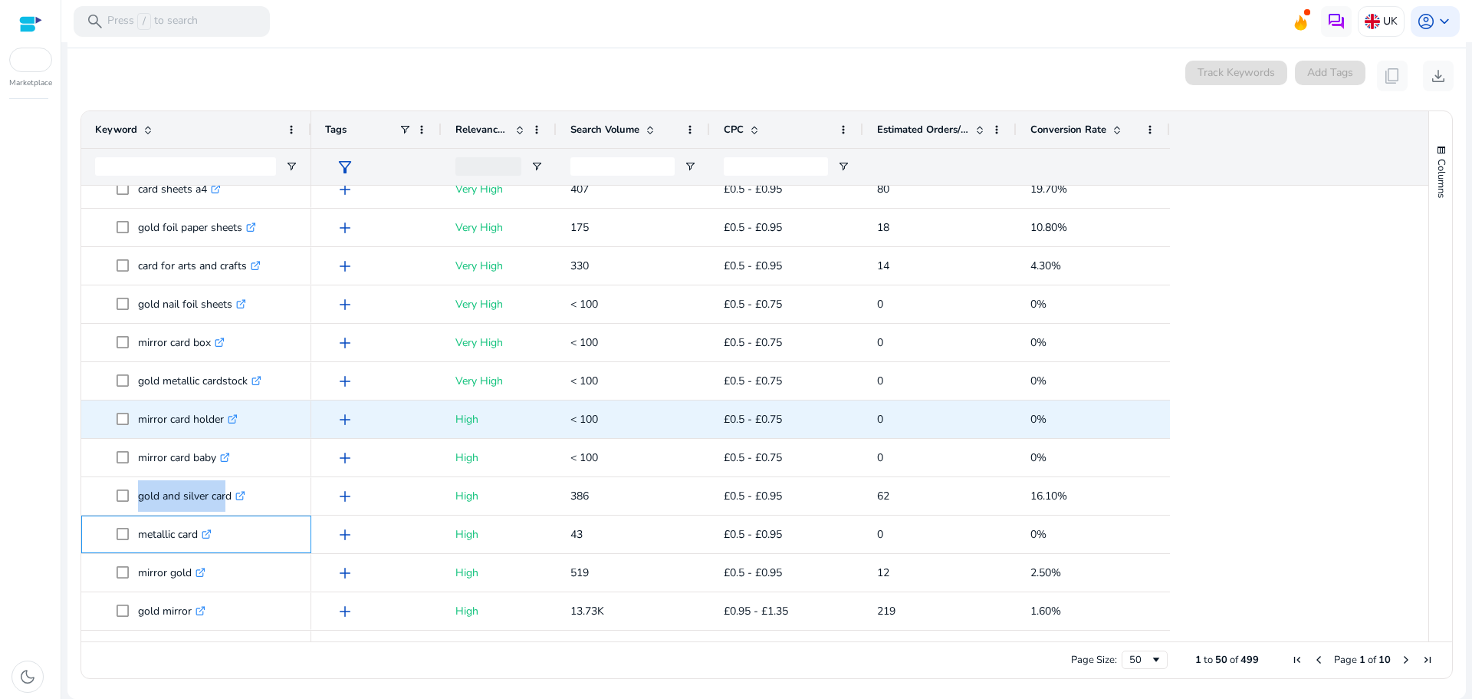
scroll to position [767, 0]
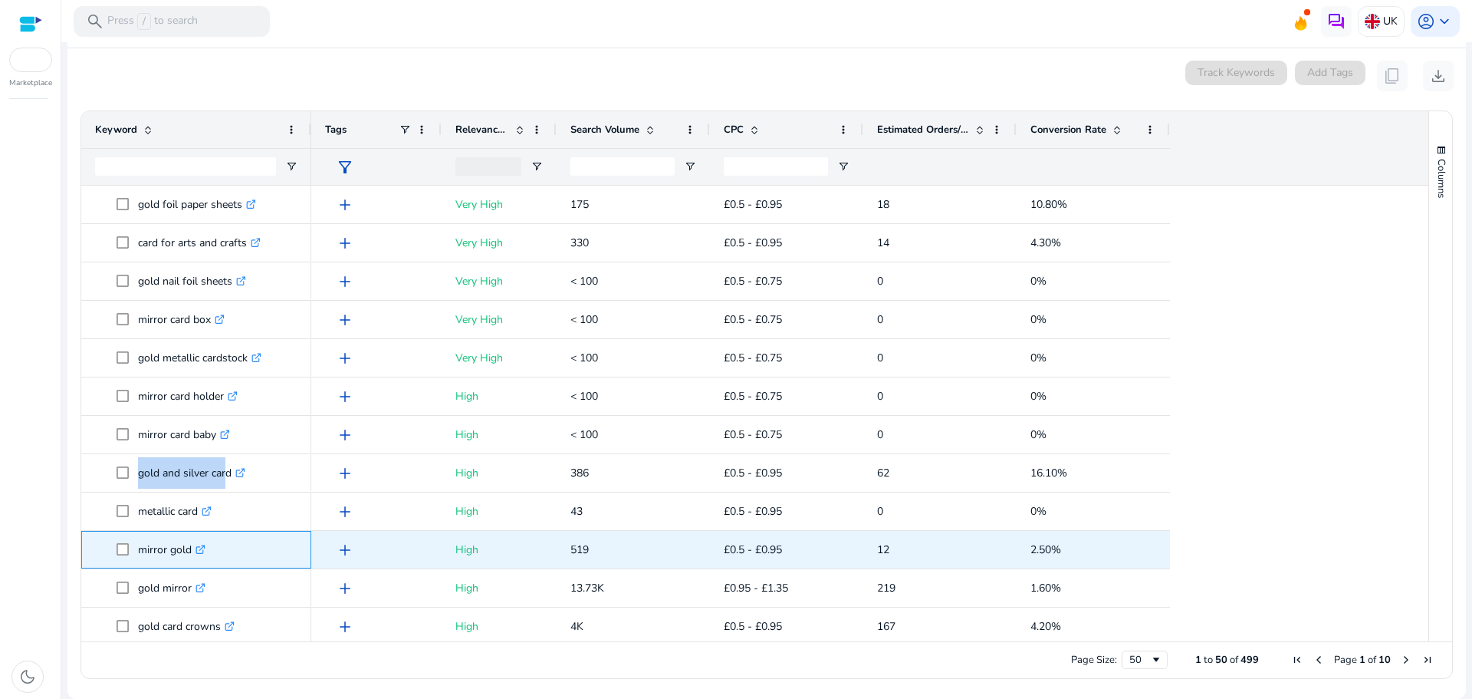
drag, startPoint x: 137, startPoint y: 543, endPoint x: 189, endPoint y: 554, distance: 53.2
click at [189, 554] on span "mirror gold .st0{fill:#2c8af8}" at bounding box center [207, 549] width 181 height 31
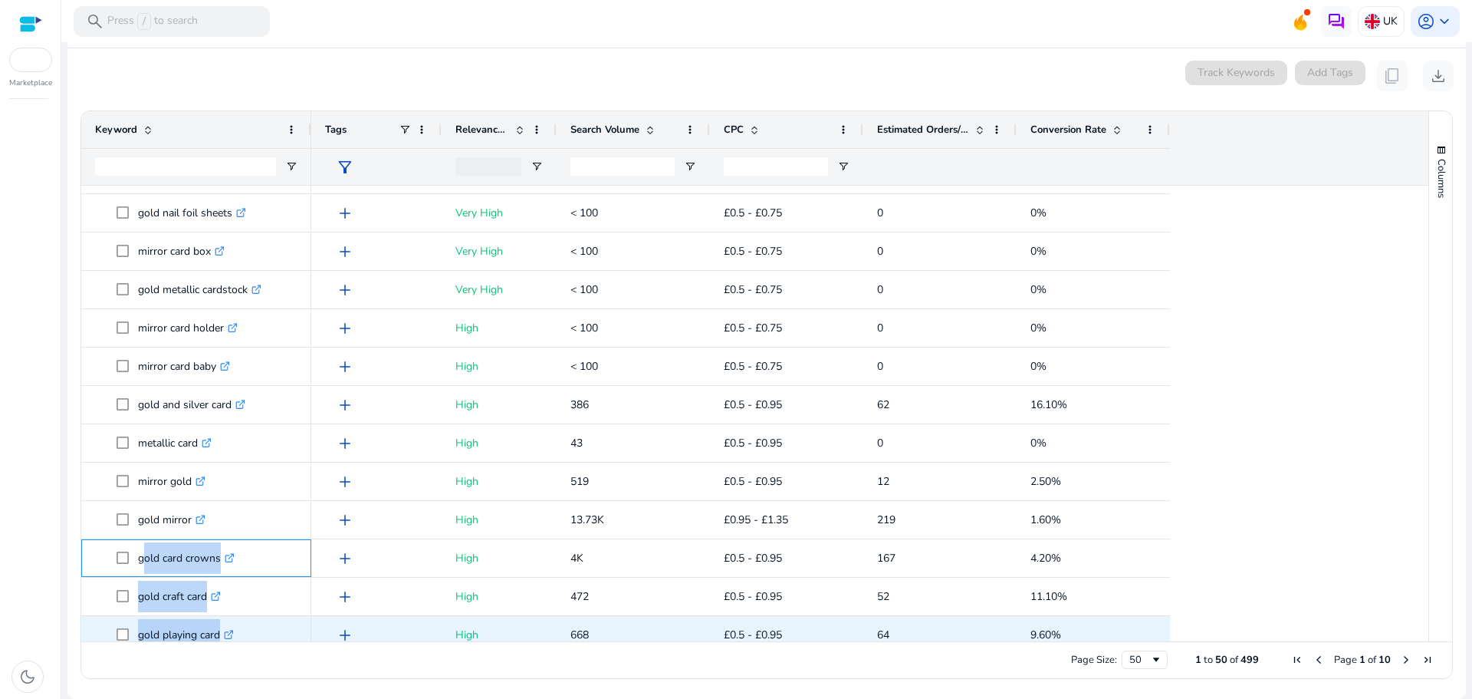
scroll to position [844, 0]
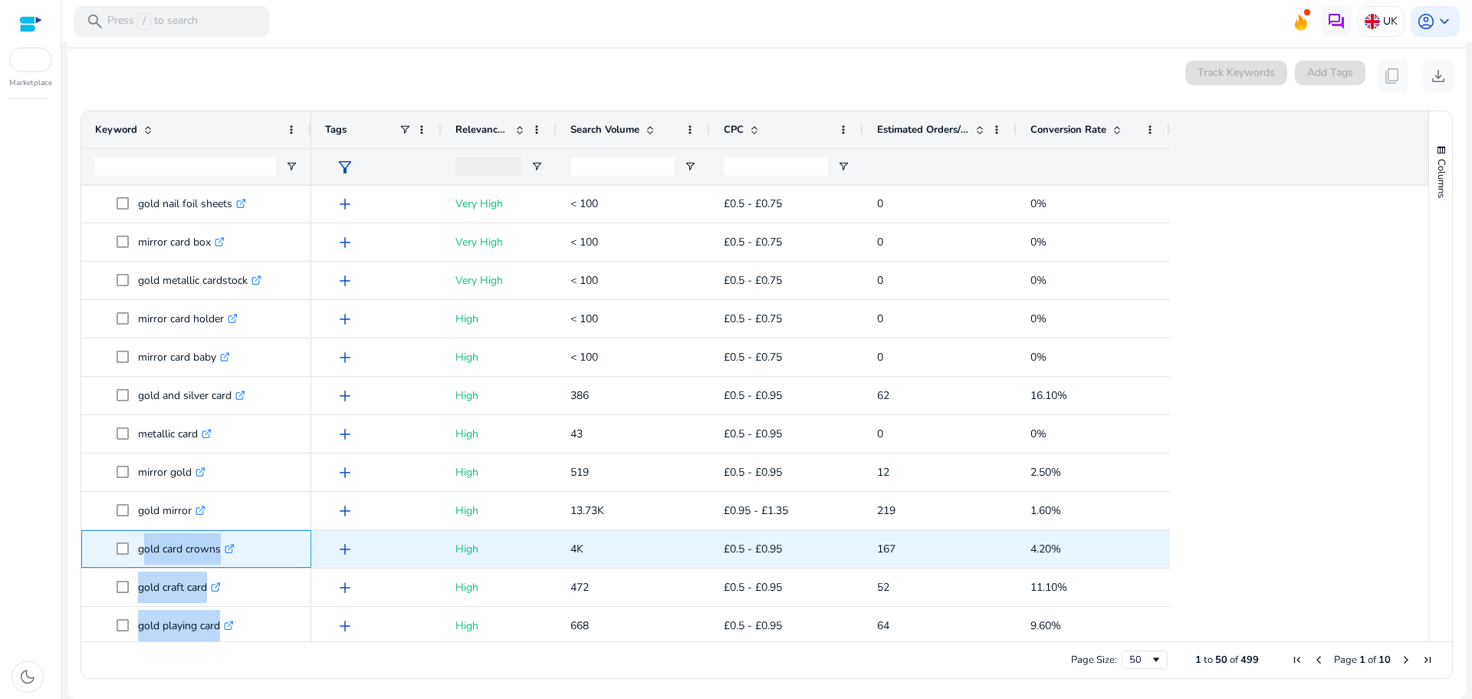
drag, startPoint x: 138, startPoint y: 619, endPoint x: 219, endPoint y: 544, distance: 110.2
click at [219, 544] on p "gold card crowns .st0{fill:#2c8af8}" at bounding box center [186, 548] width 97 height 31
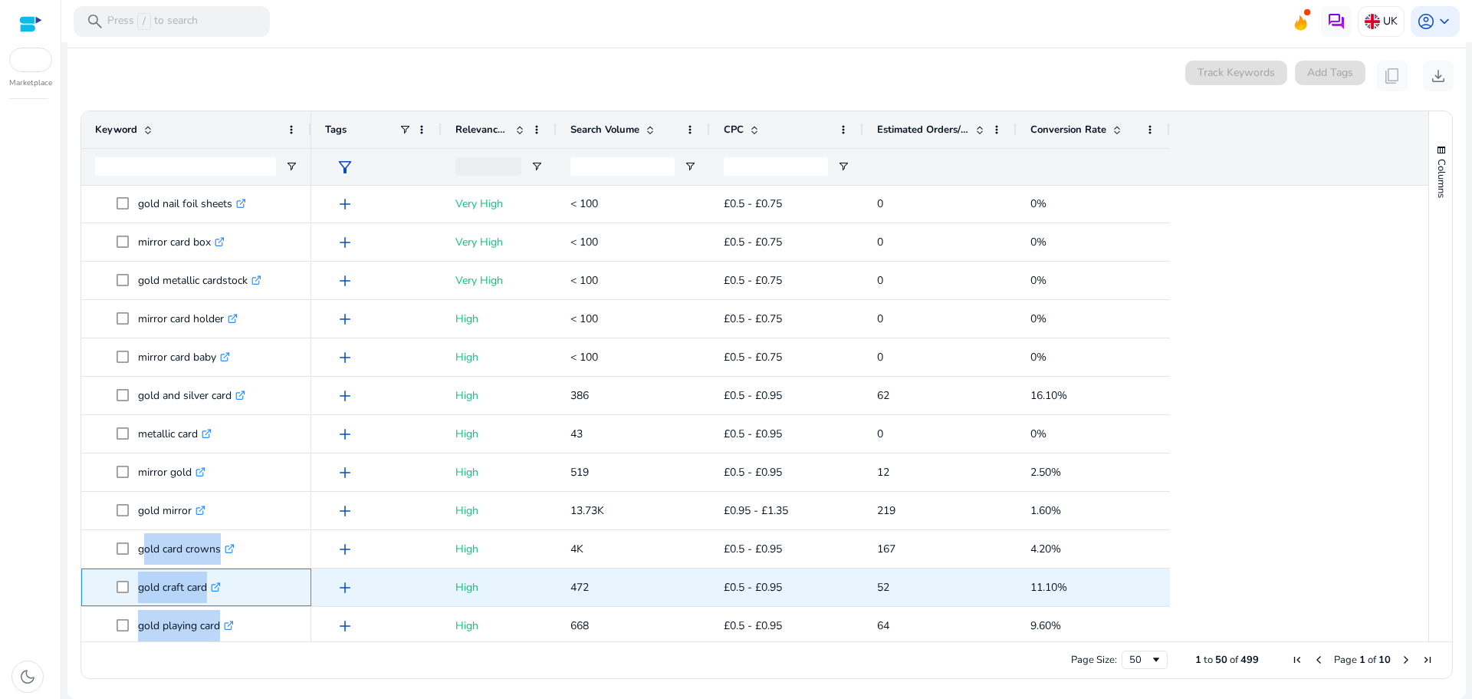
drag, startPoint x: 137, startPoint y: 584, endPoint x: 206, endPoint y: 597, distance: 69.5
click at [206, 597] on span "gold craft card .st0{fill:#2c8af8}" at bounding box center [207, 586] width 181 height 31
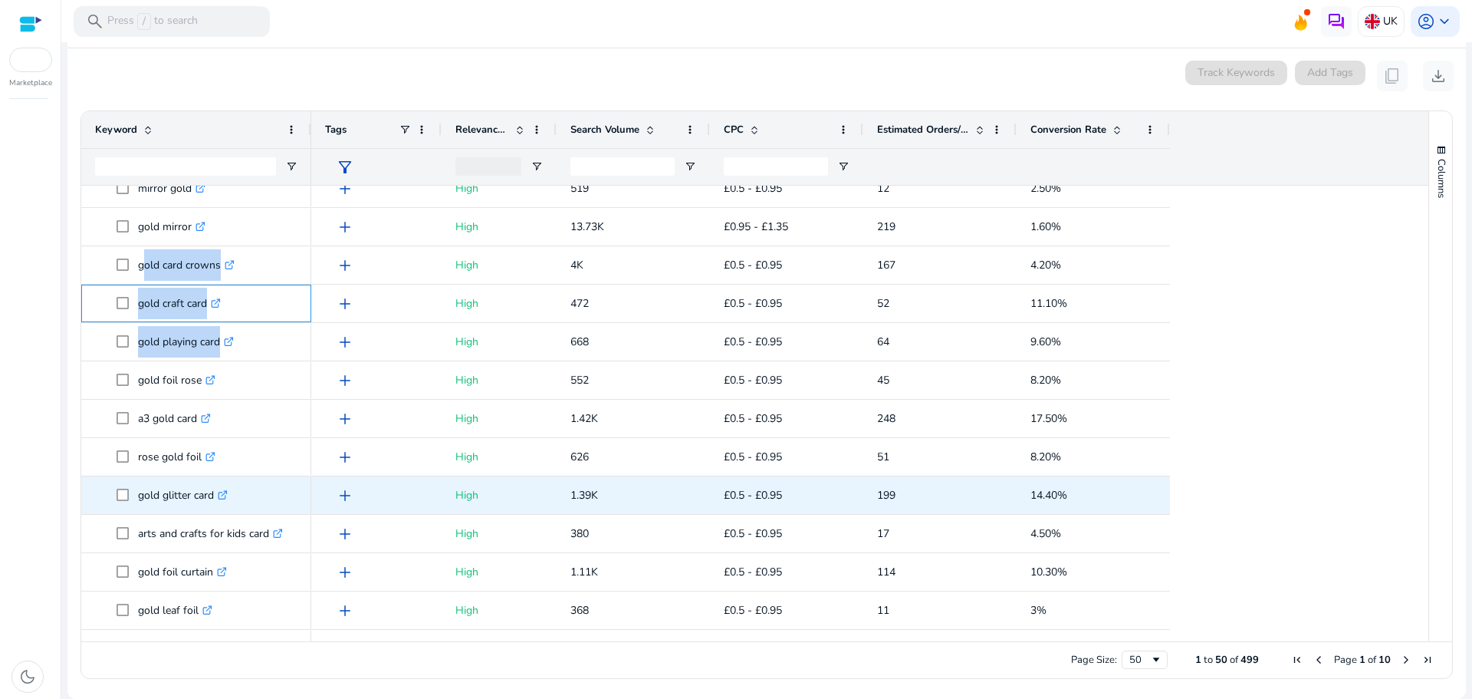
scroll to position [0, 0]
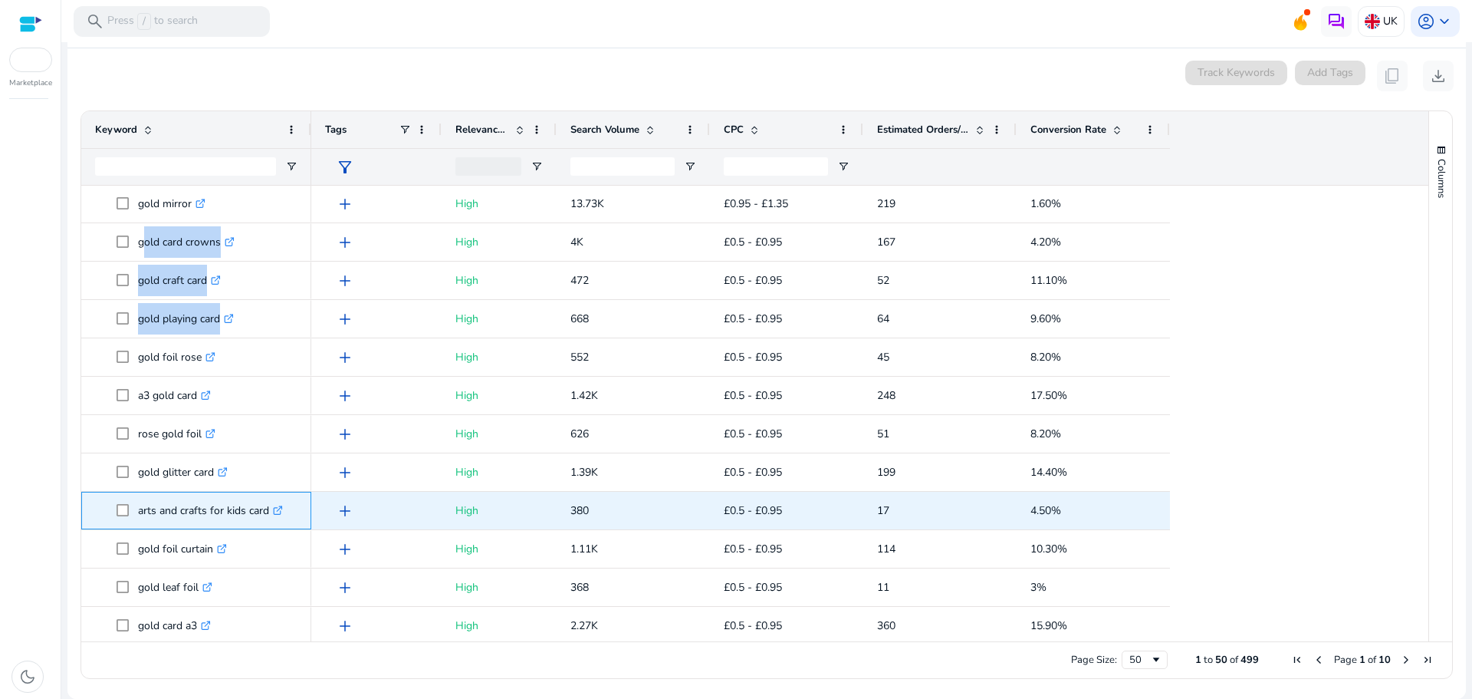
drag, startPoint x: 136, startPoint y: 511, endPoint x: 269, endPoint y: 521, distance: 133.8
click at [269, 521] on span "arts and crafts for kids card .st0{fill:#2c8af8}" at bounding box center [207, 510] width 181 height 31
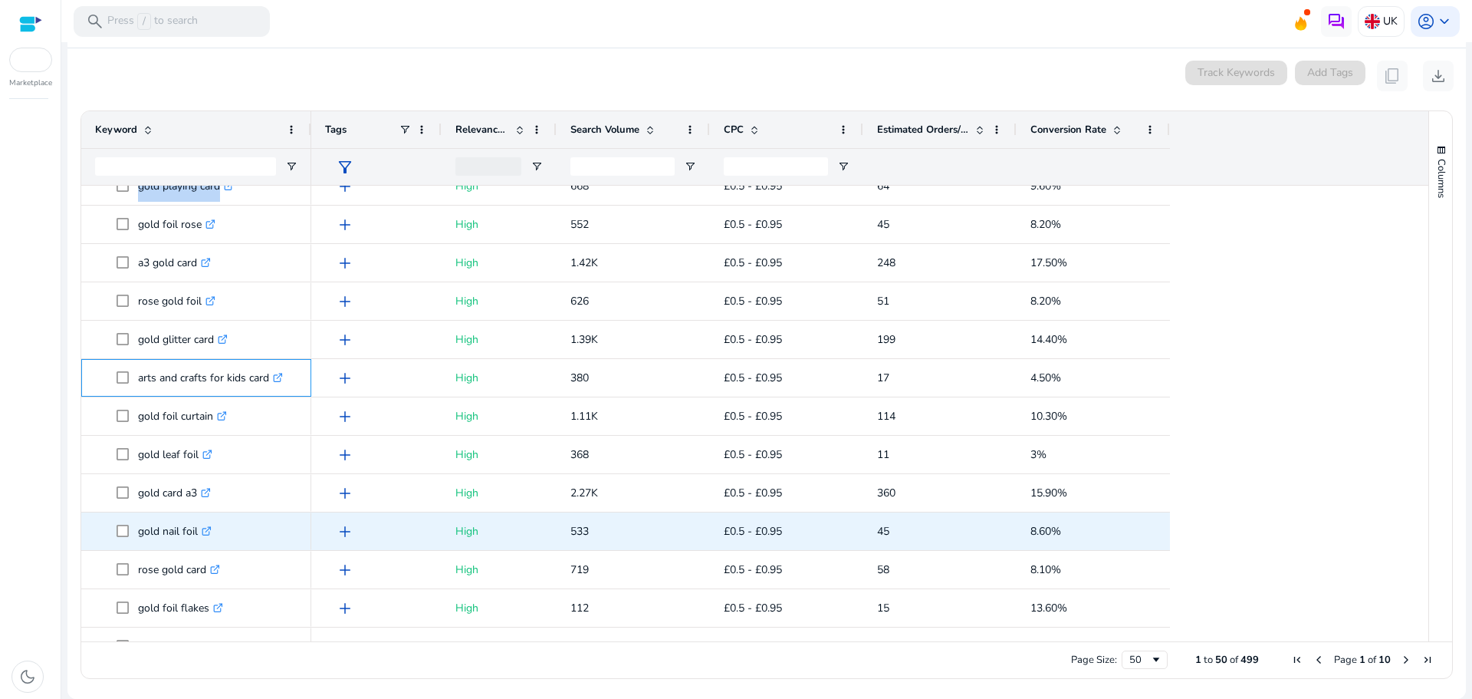
scroll to position [1304, 0]
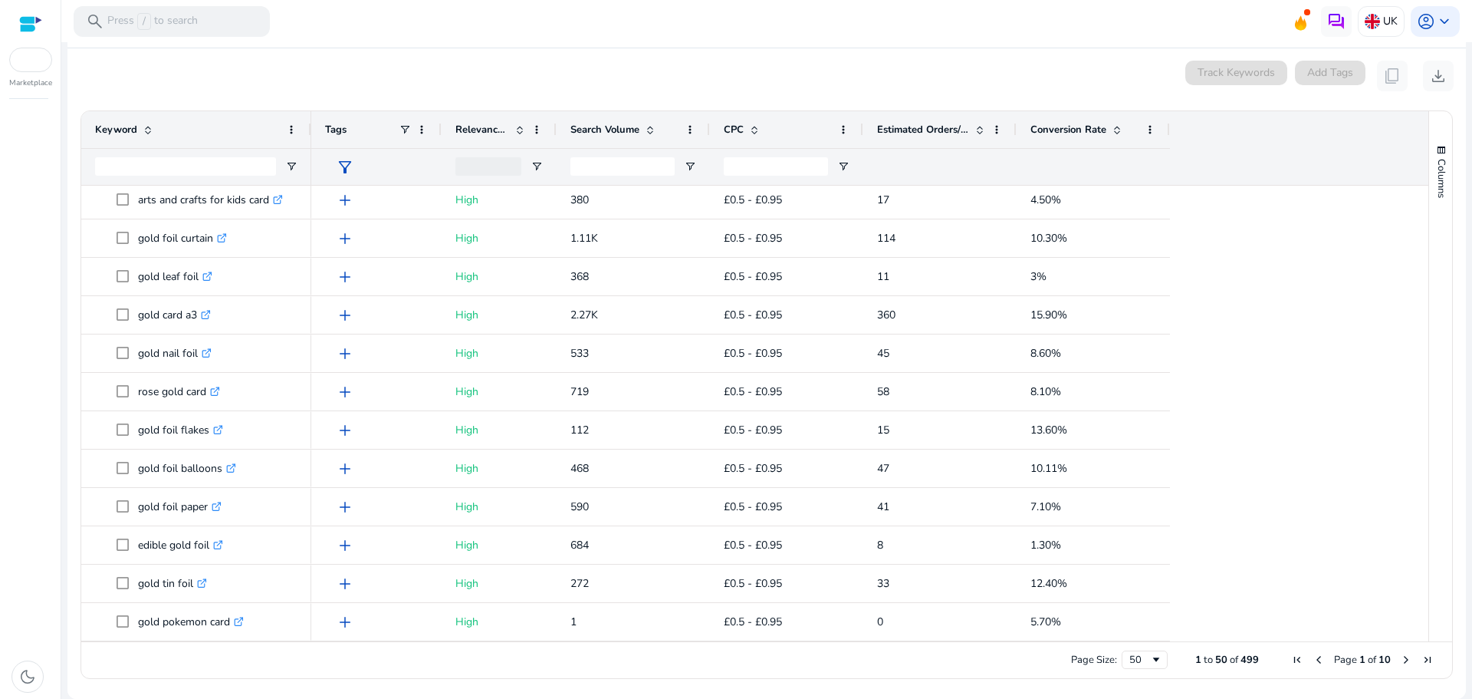
click at [1393, 658] on span "Page 1 of 10" at bounding box center [1363, 660] width 152 height 14
click at [1403, 658] on span "Next Page" at bounding box center [1406, 659] width 12 height 12
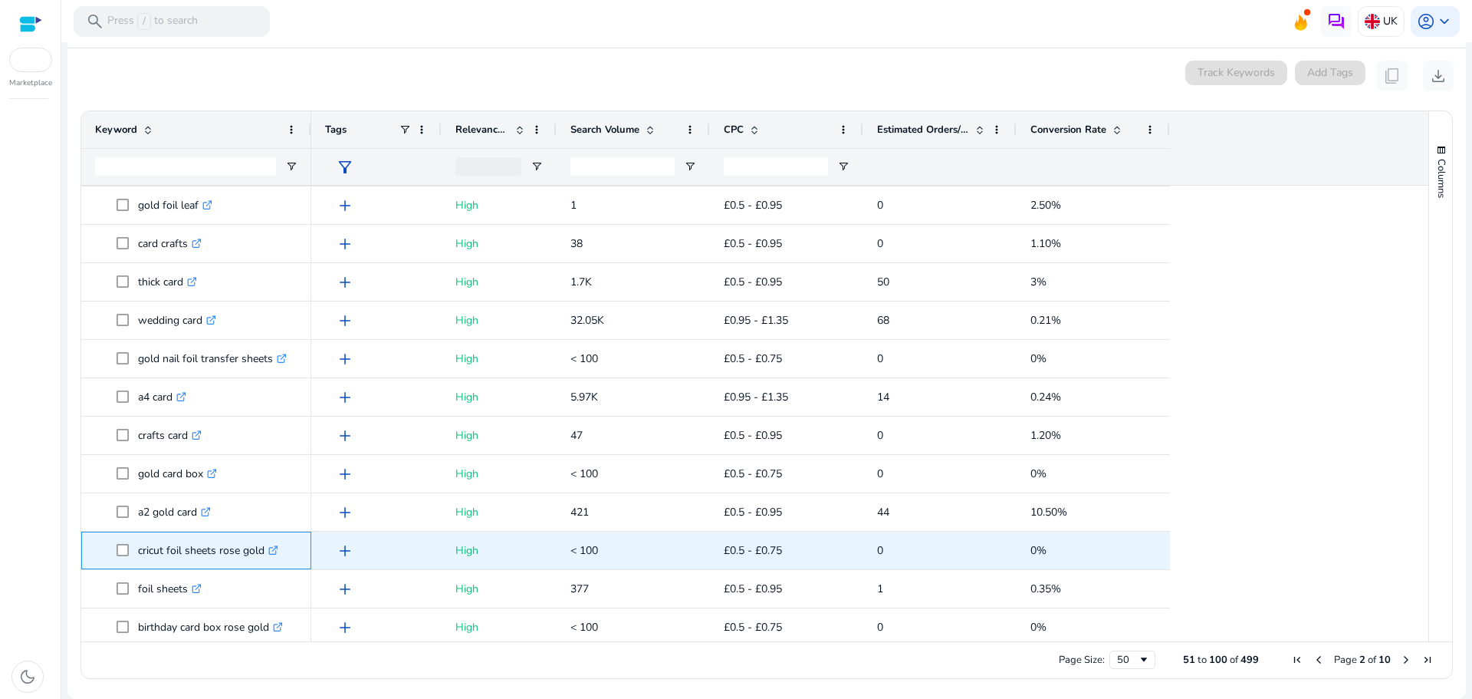
drag, startPoint x: 139, startPoint y: 628, endPoint x: 265, endPoint y: 541, distance: 153.8
click at [265, 541] on p "cricut foil sheets rose gold .st0{fill:#2c8af8}" at bounding box center [208, 549] width 140 height 31
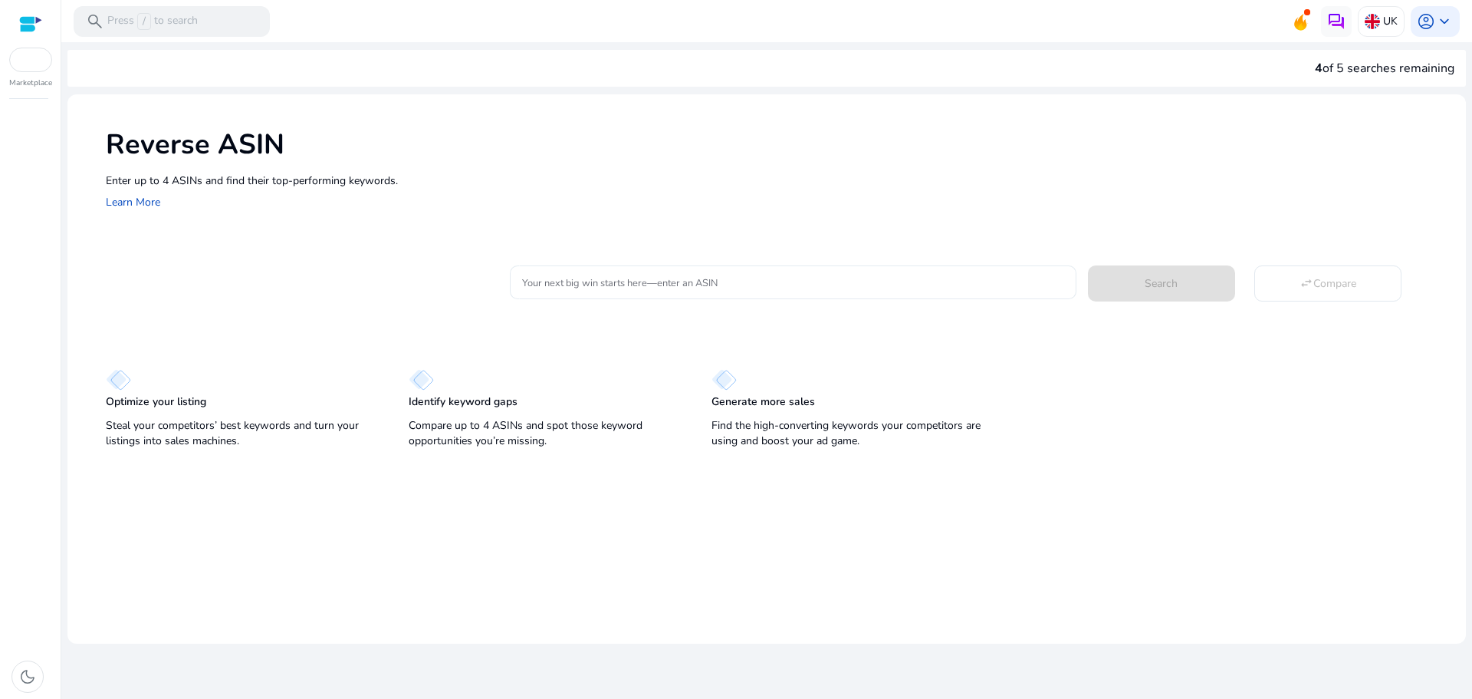
click at [648, 270] on div at bounding box center [792, 282] width 541 height 34
paste input "**********"
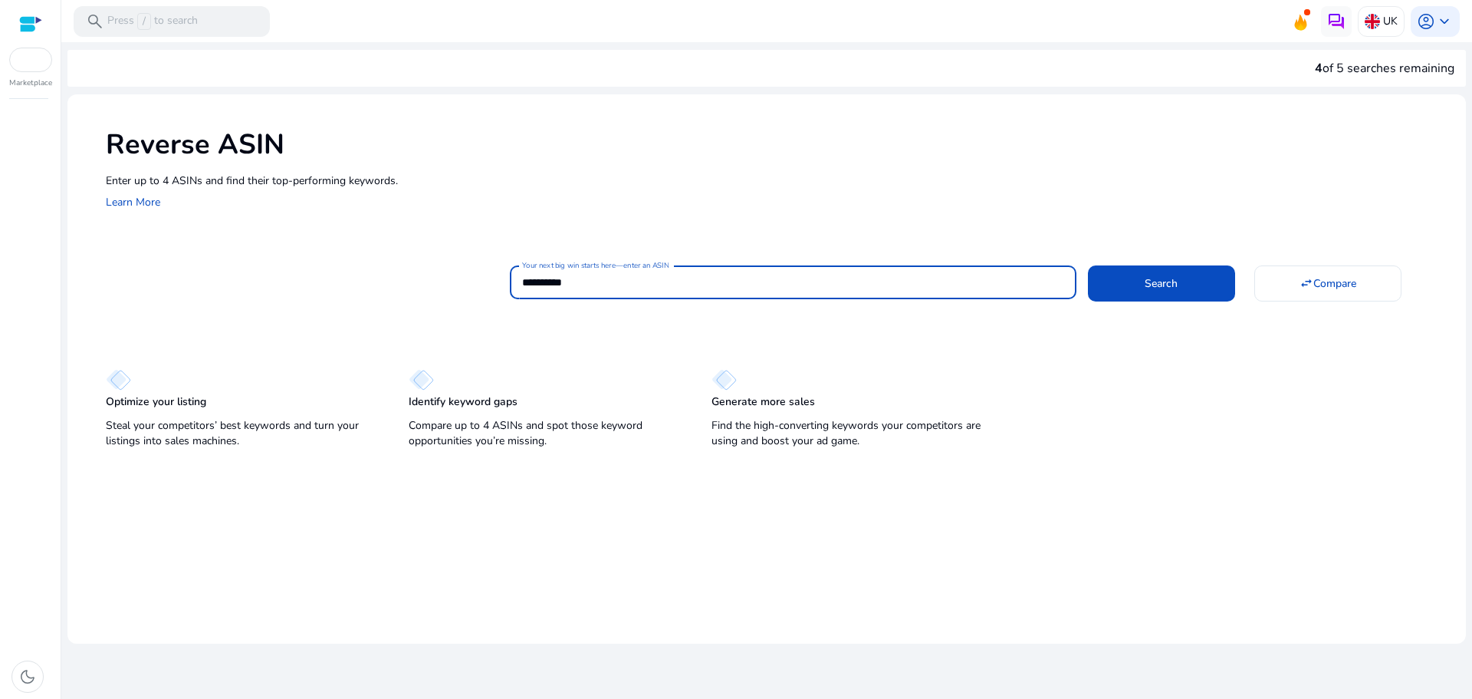
type input "**********"
click at [1088, 265] on button "Search" at bounding box center [1161, 282] width 147 height 35
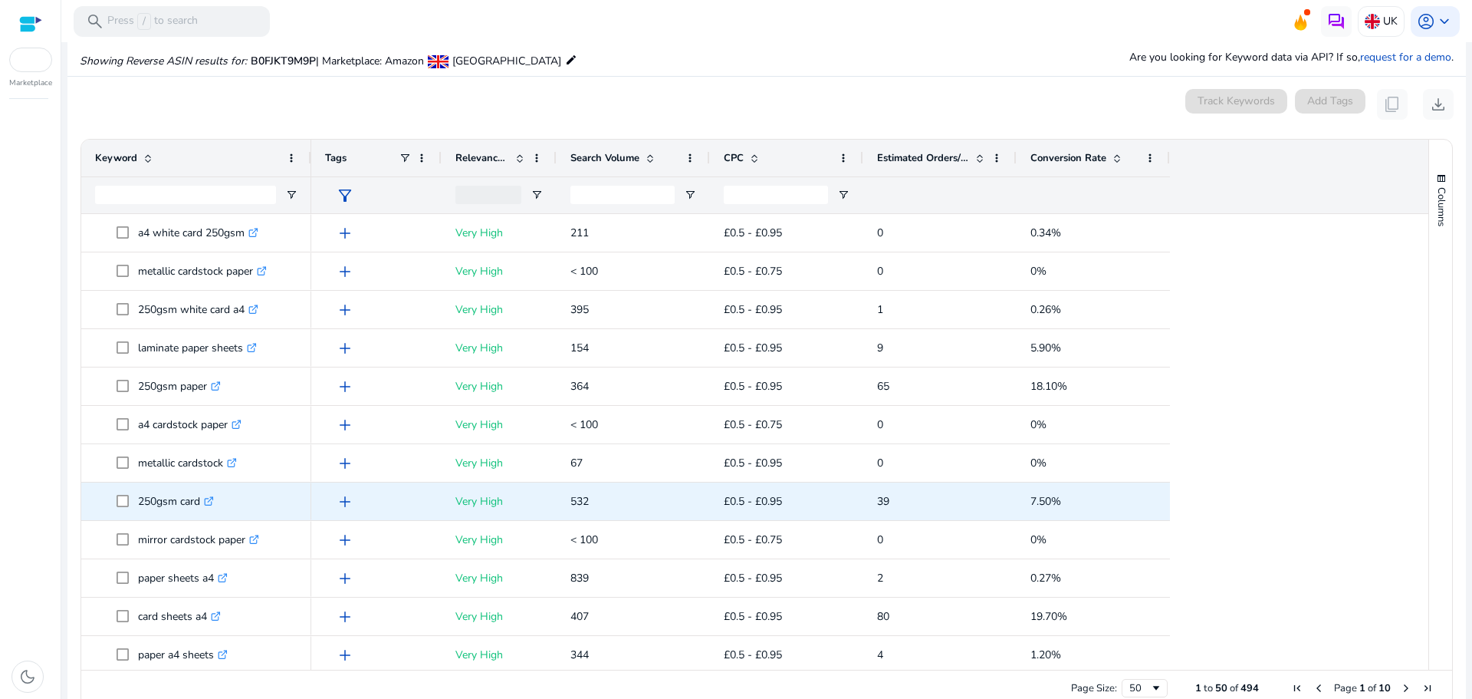
scroll to position [153, 0]
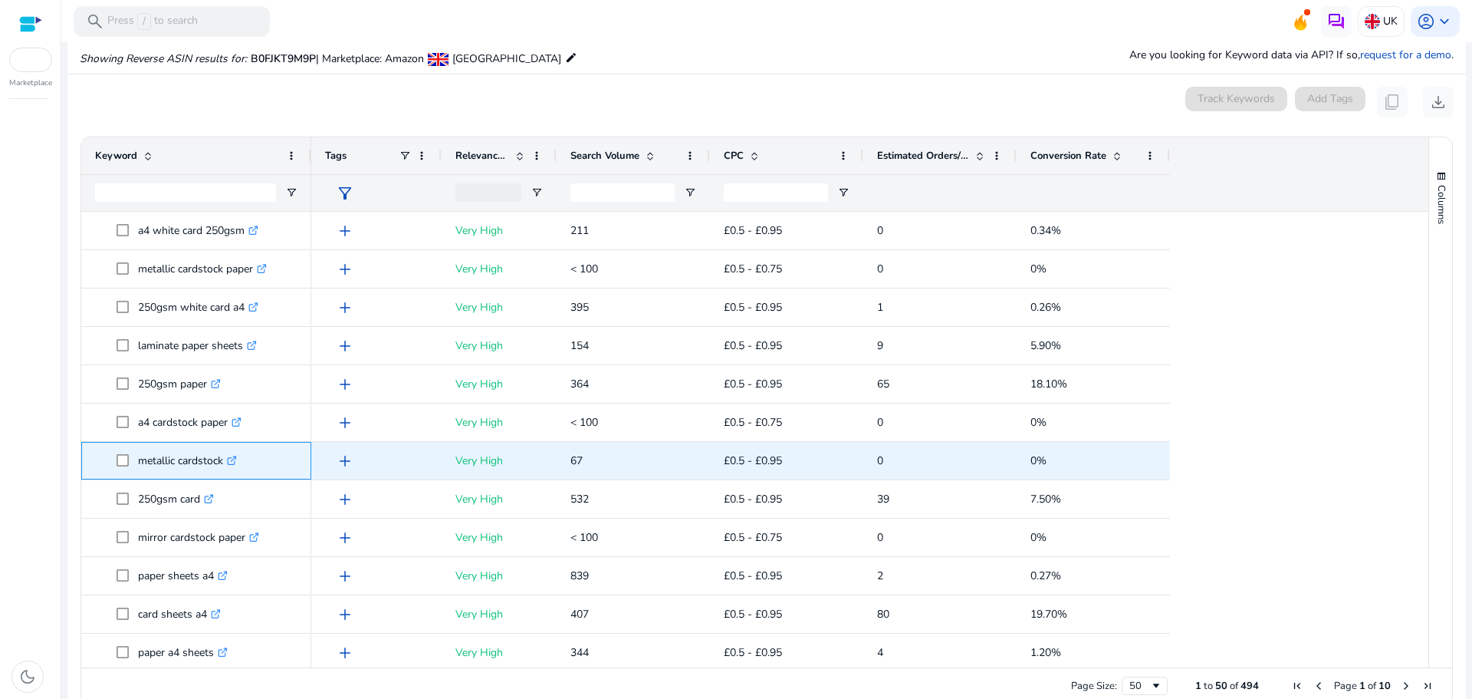
drag, startPoint x: 135, startPoint y: 462, endPoint x: 223, endPoint y: 457, distance: 88.3
click at [223, 457] on span "metallic cardstock .st0{fill:#2c8af8}" at bounding box center [207, 460] width 181 height 31
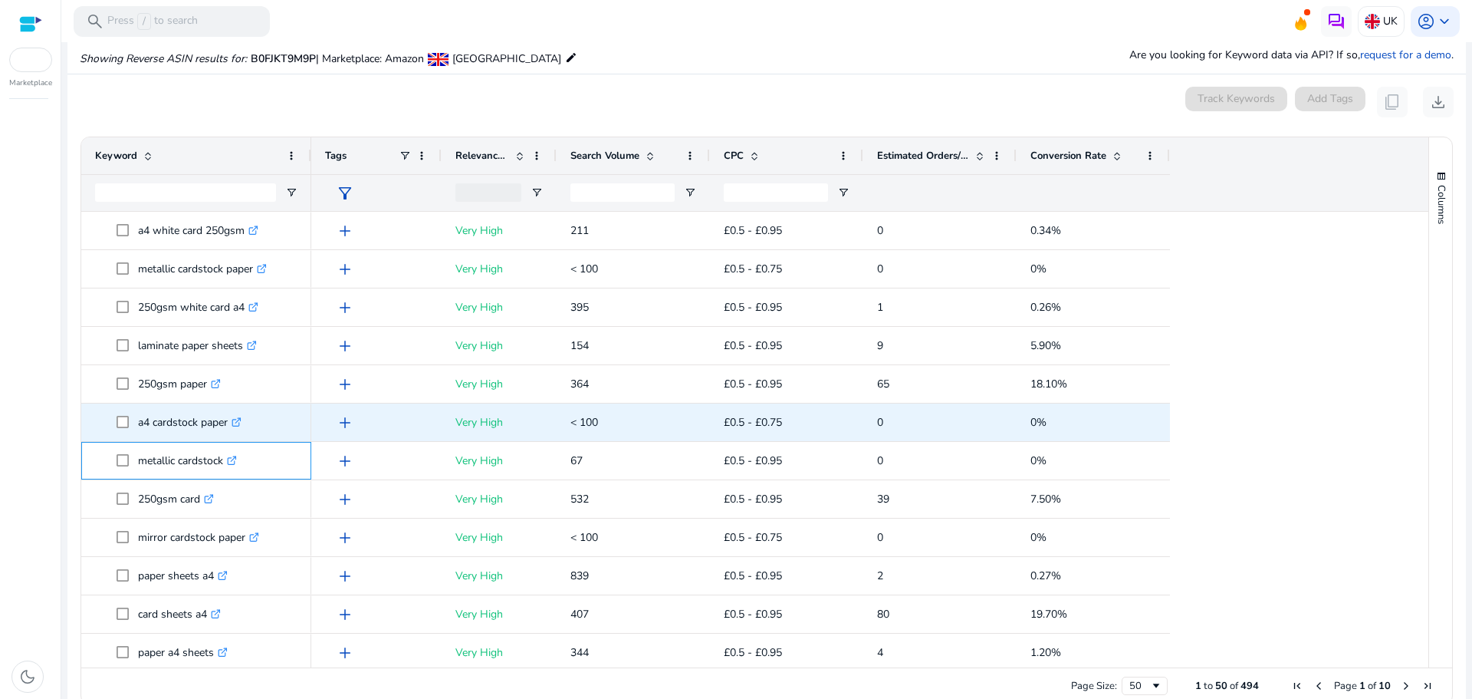
copy span "metallic cardstock"
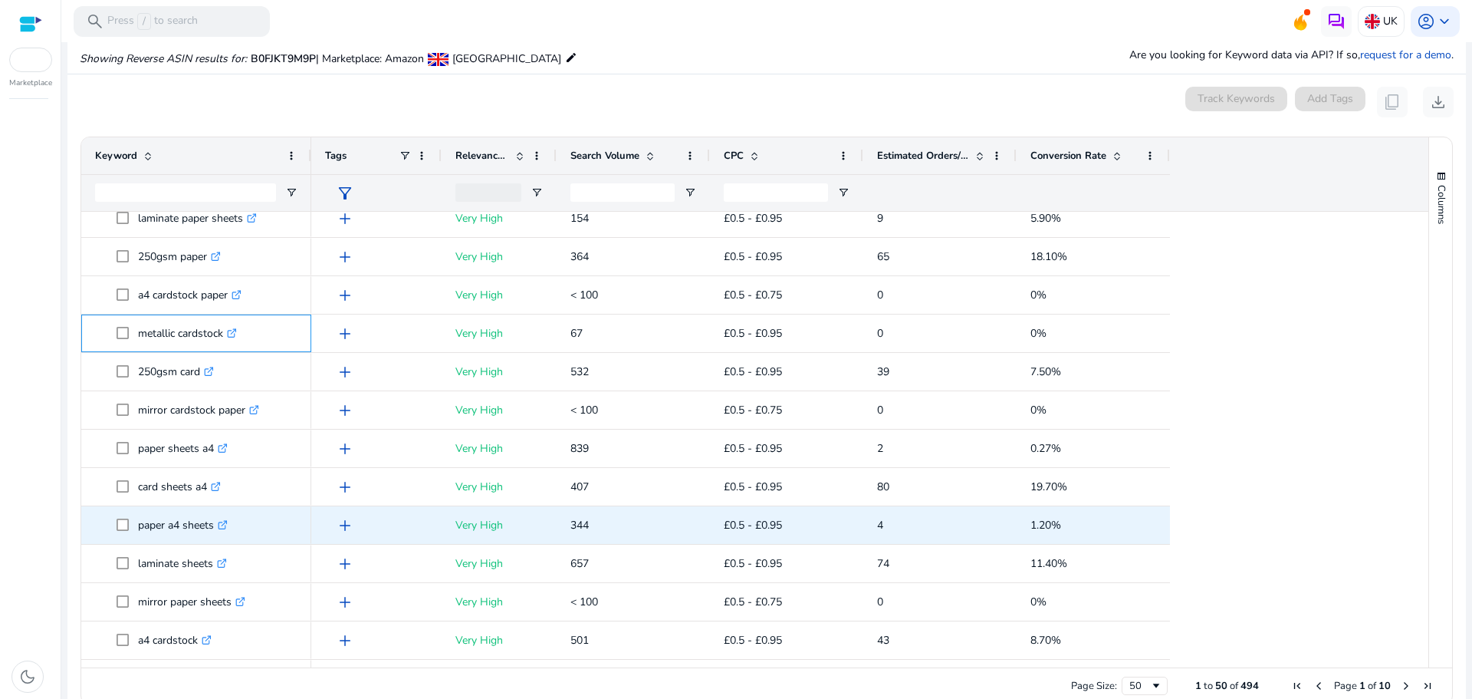
scroll to position [307, 0]
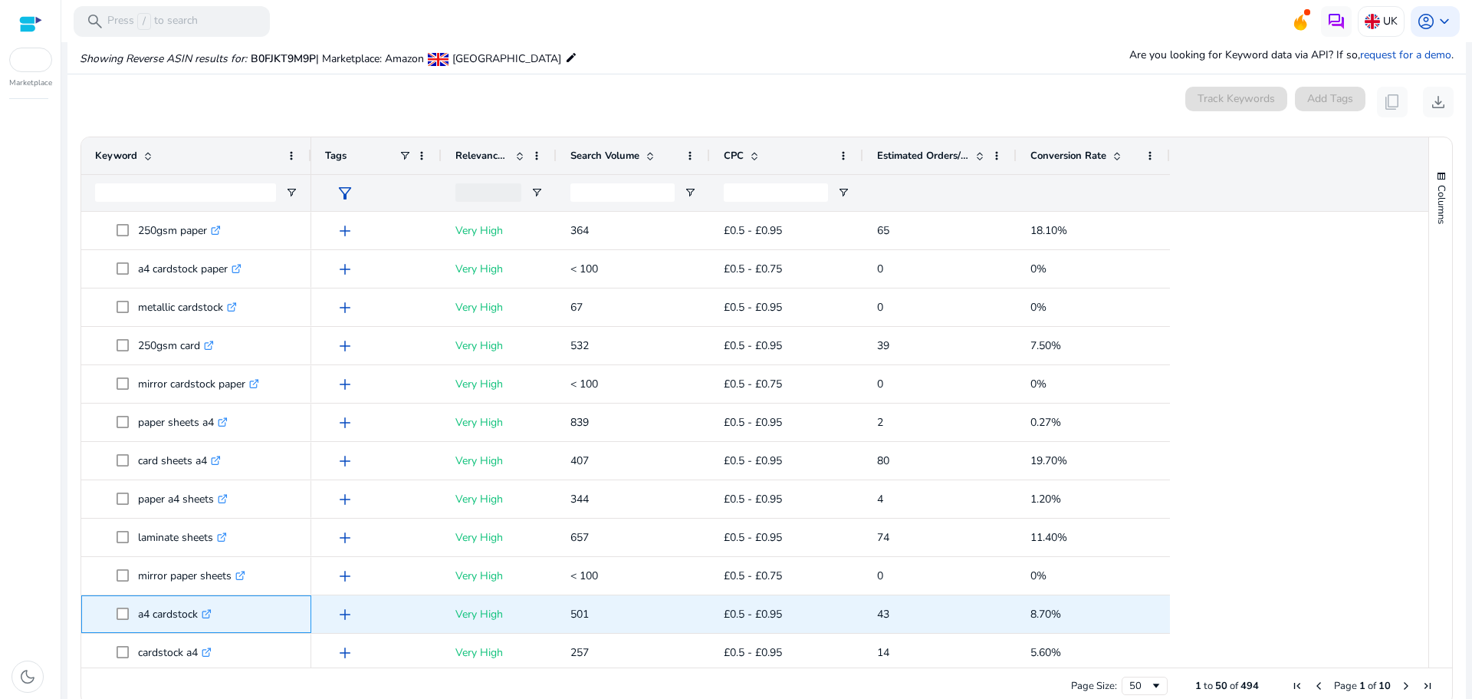
drag, startPoint x: 141, startPoint y: 616, endPoint x: 199, endPoint y: 622, distance: 57.8
click at [199, 622] on p "a4 cardstock .st0{fill:#2c8af8}" at bounding box center [175, 613] width 74 height 31
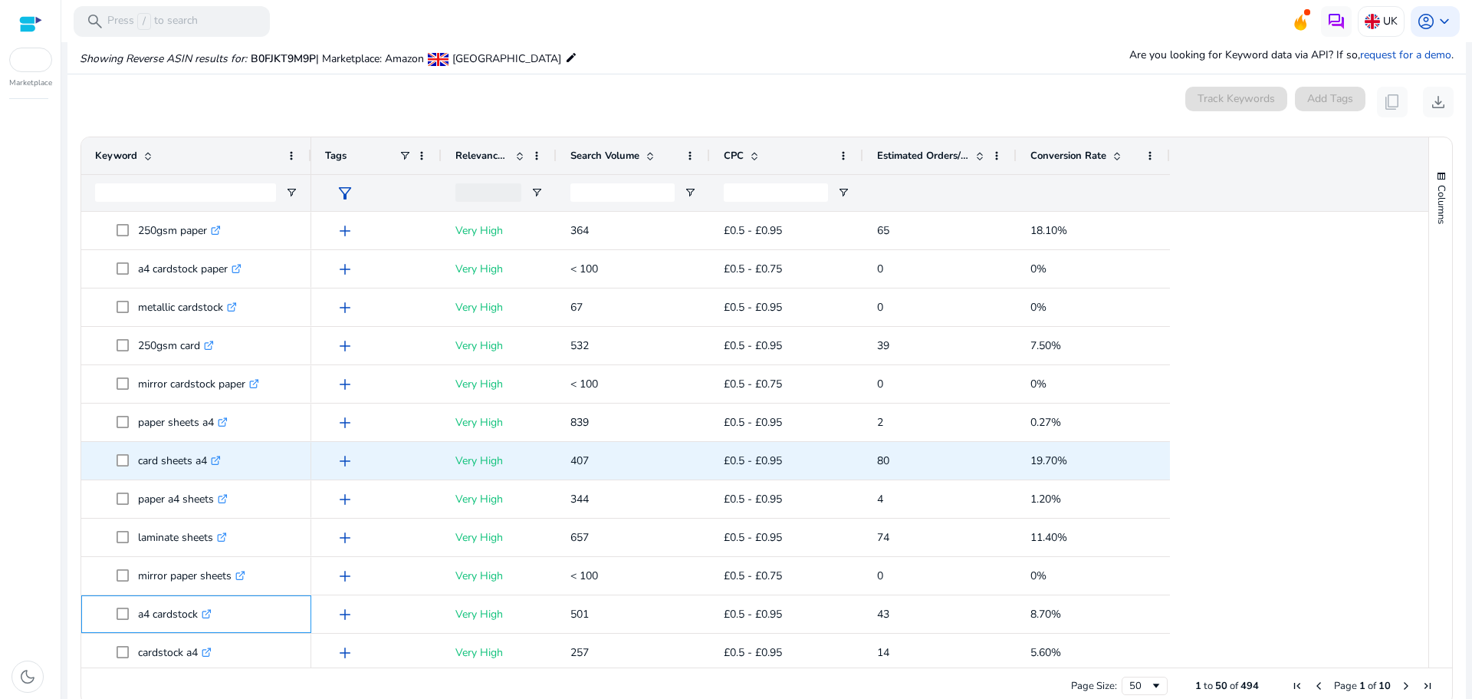
copy p "4 cardstock"
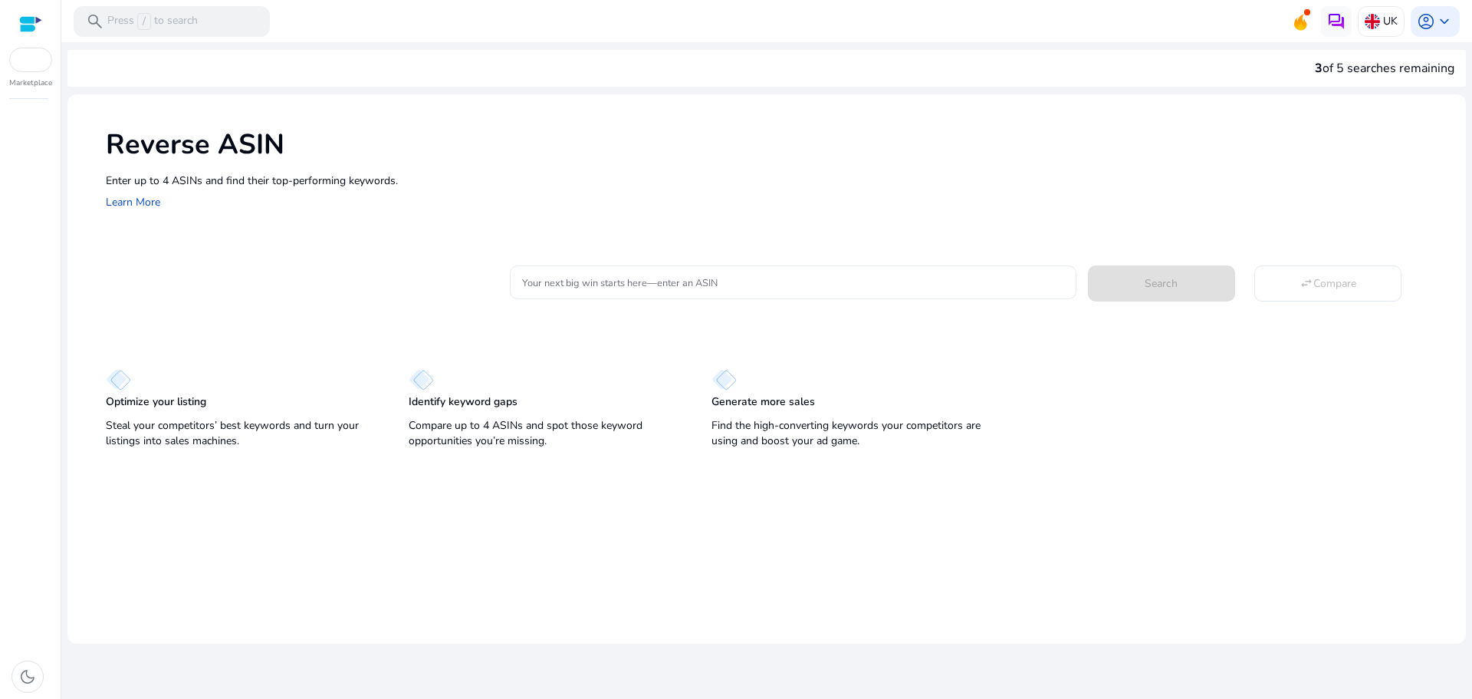
click at [600, 277] on input "Your next big win starts here—enter an ASIN" at bounding box center [792, 282] width 541 height 17
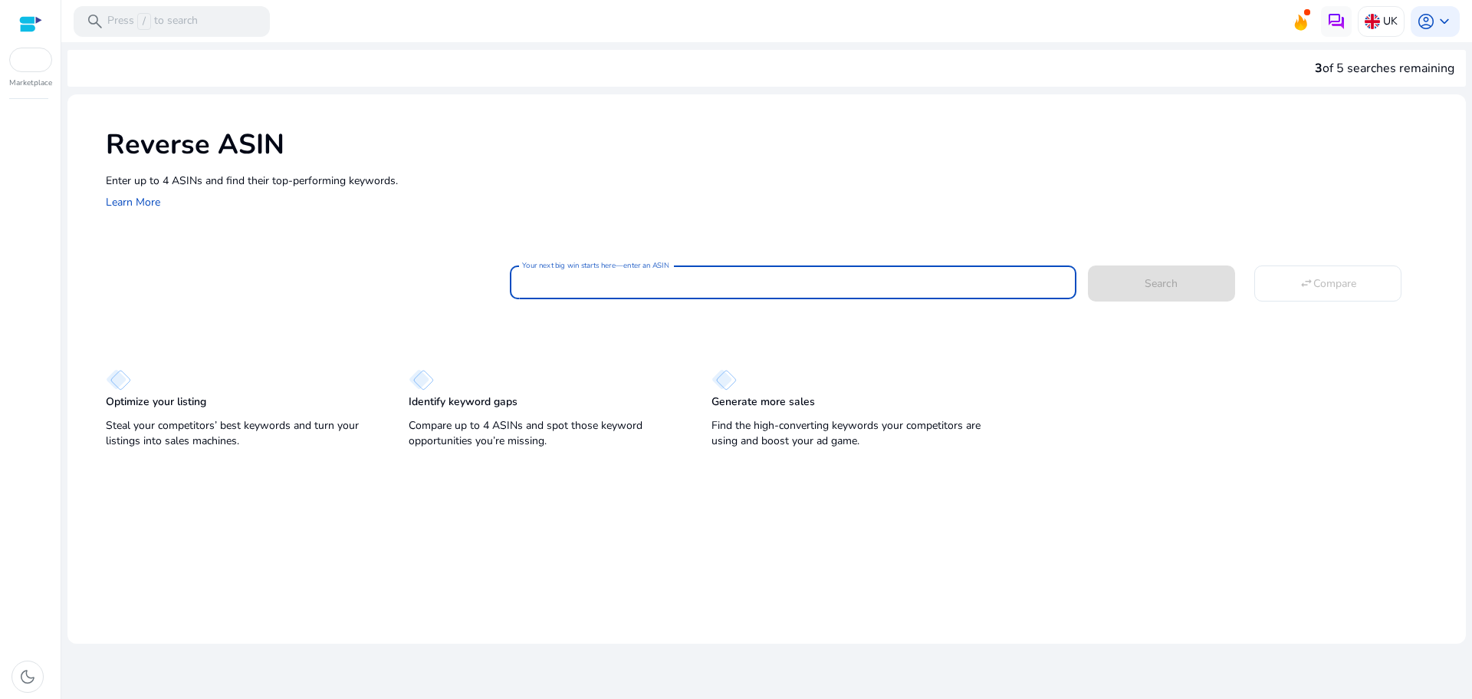
paste input "**********"
type input "**********"
click at [1088, 265] on button "Search" at bounding box center [1161, 282] width 147 height 35
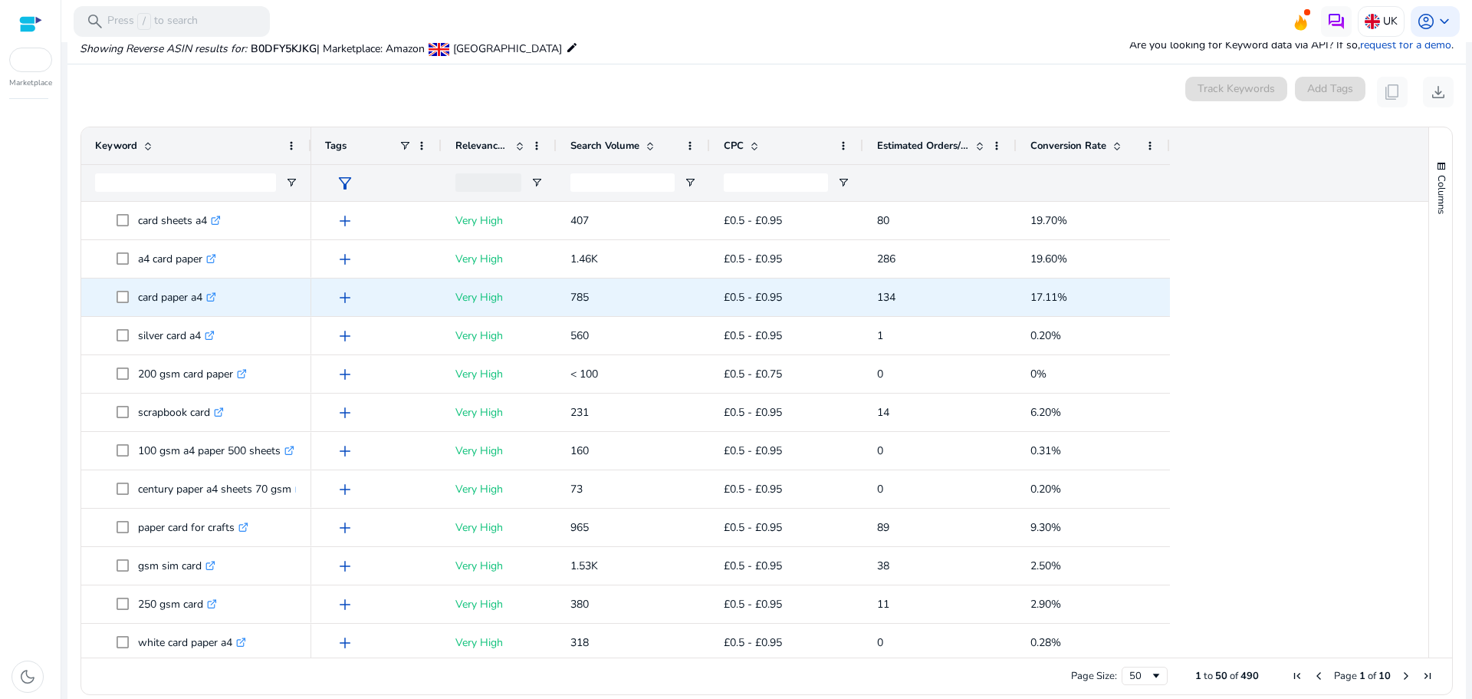
scroll to position [153, 0]
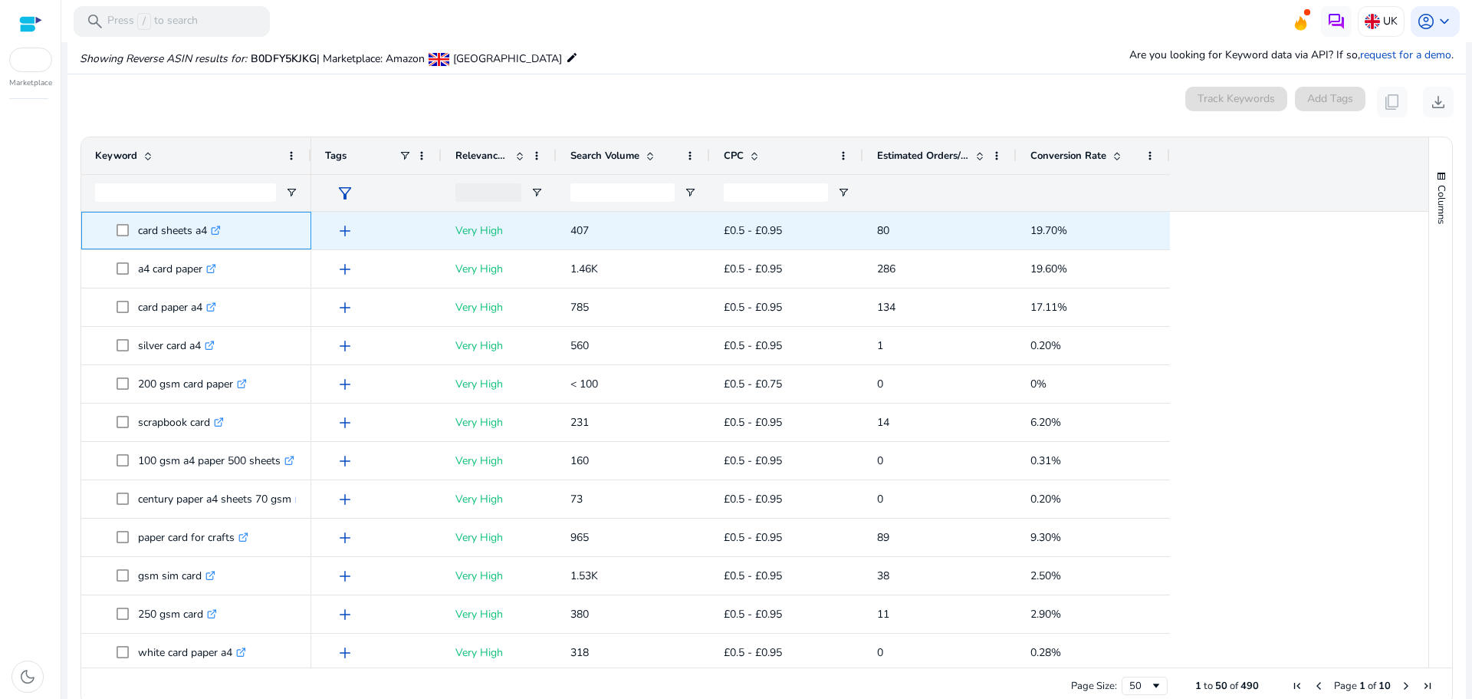
drag, startPoint x: 138, startPoint y: 227, endPoint x: 206, endPoint y: 222, distance: 67.6
click at [206, 222] on p "card sheets a4 .st0{fill:#2c8af8}" at bounding box center [179, 230] width 83 height 31
copy p "card sheets a4"
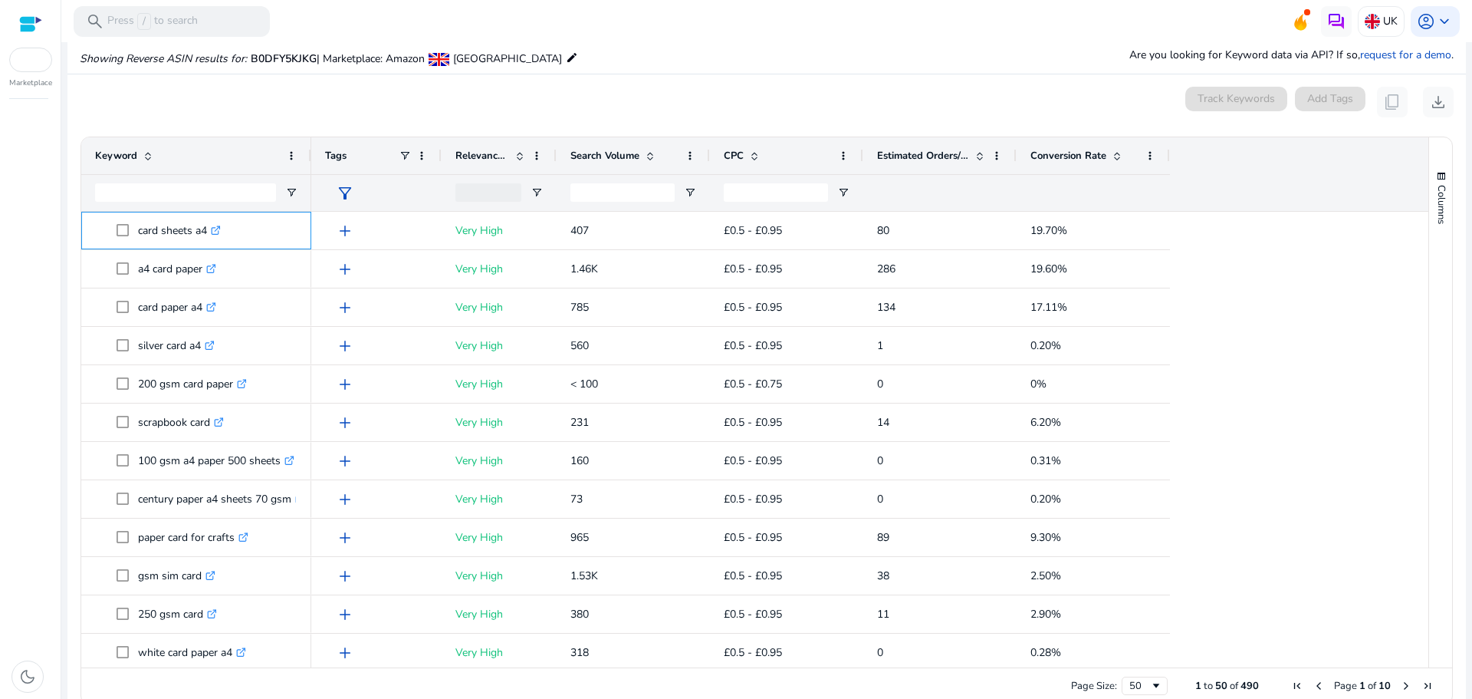
scroll to position [0, 0]
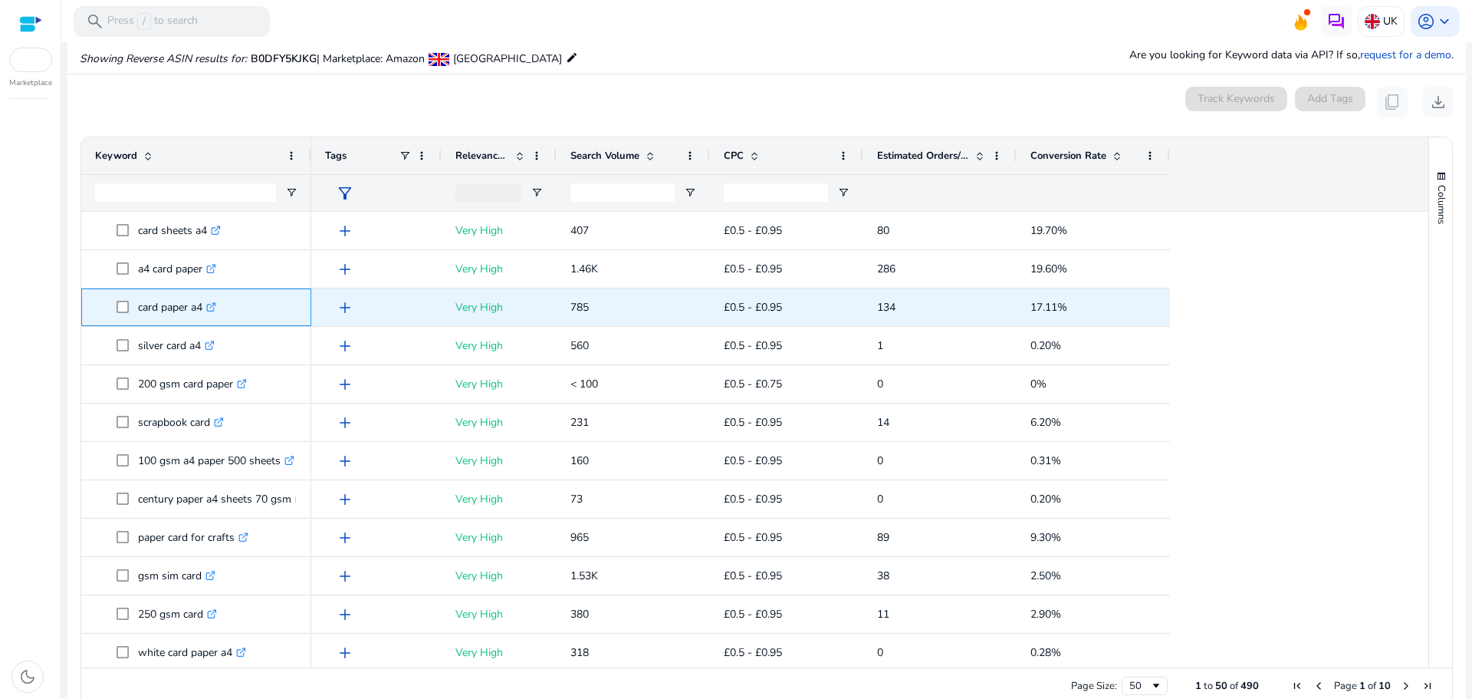
drag, startPoint x: 133, startPoint y: 310, endPoint x: 202, endPoint y: 309, distance: 69.8
click at [202, 309] on span "card paper a4 .st0{fill:#2c8af8}" at bounding box center [207, 306] width 181 height 31
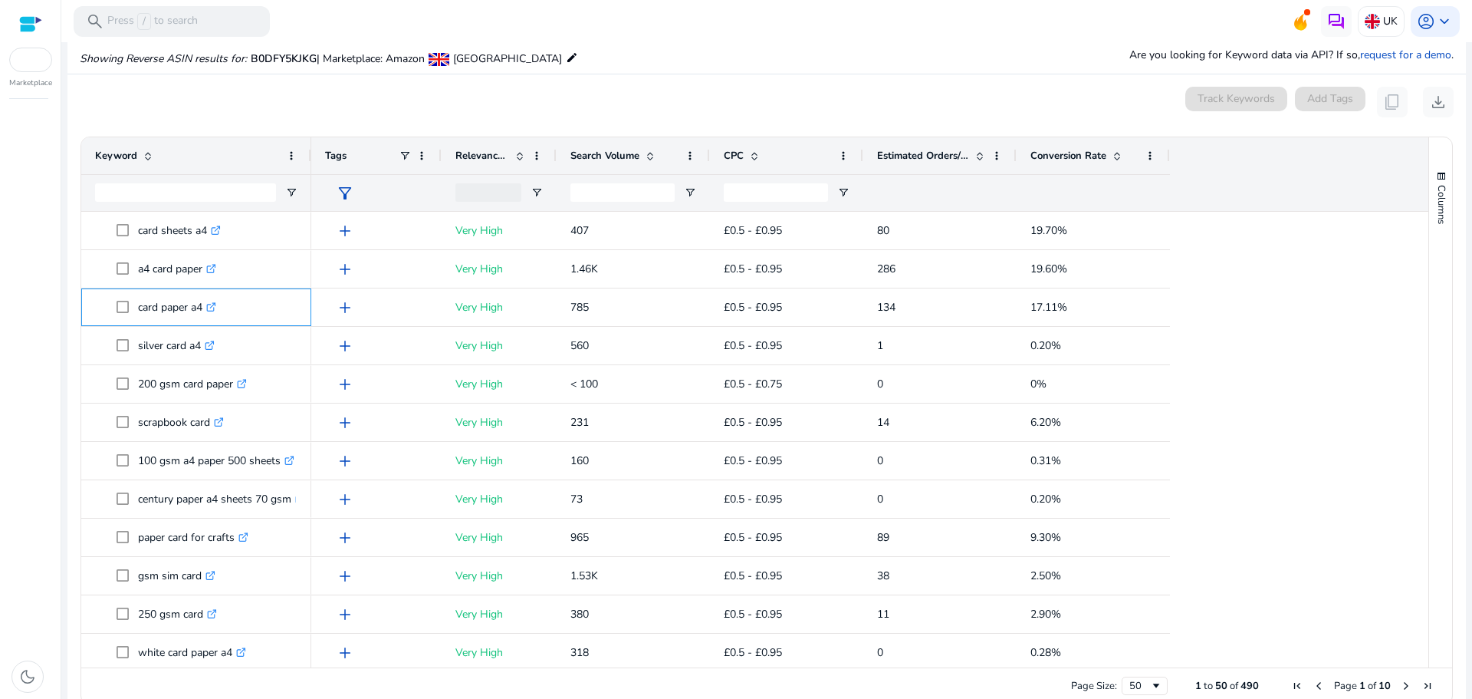
copy span "card paper a4"
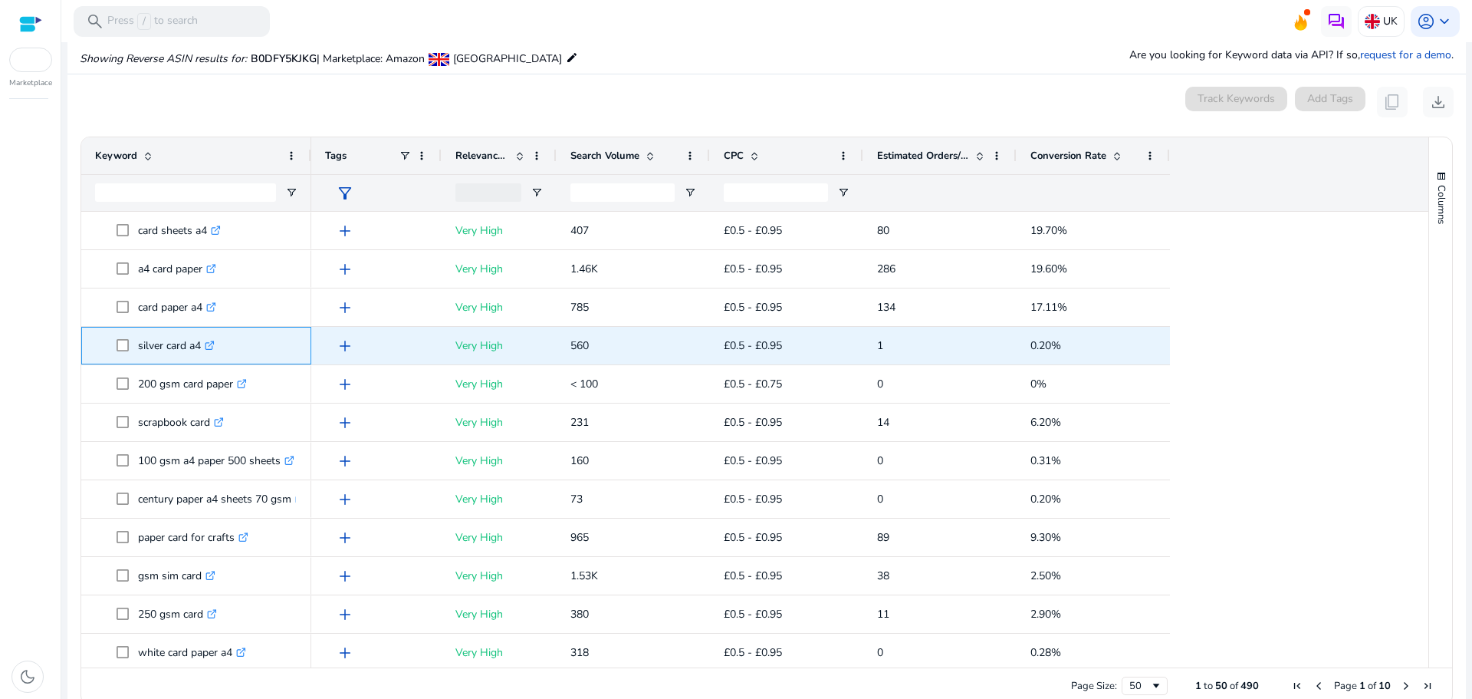
drag, startPoint x: 134, startPoint y: 346, endPoint x: 201, endPoint y: 351, distance: 66.9
click at [201, 351] on span "silver card a4 .st0{fill:#2c8af8}" at bounding box center [207, 345] width 181 height 31
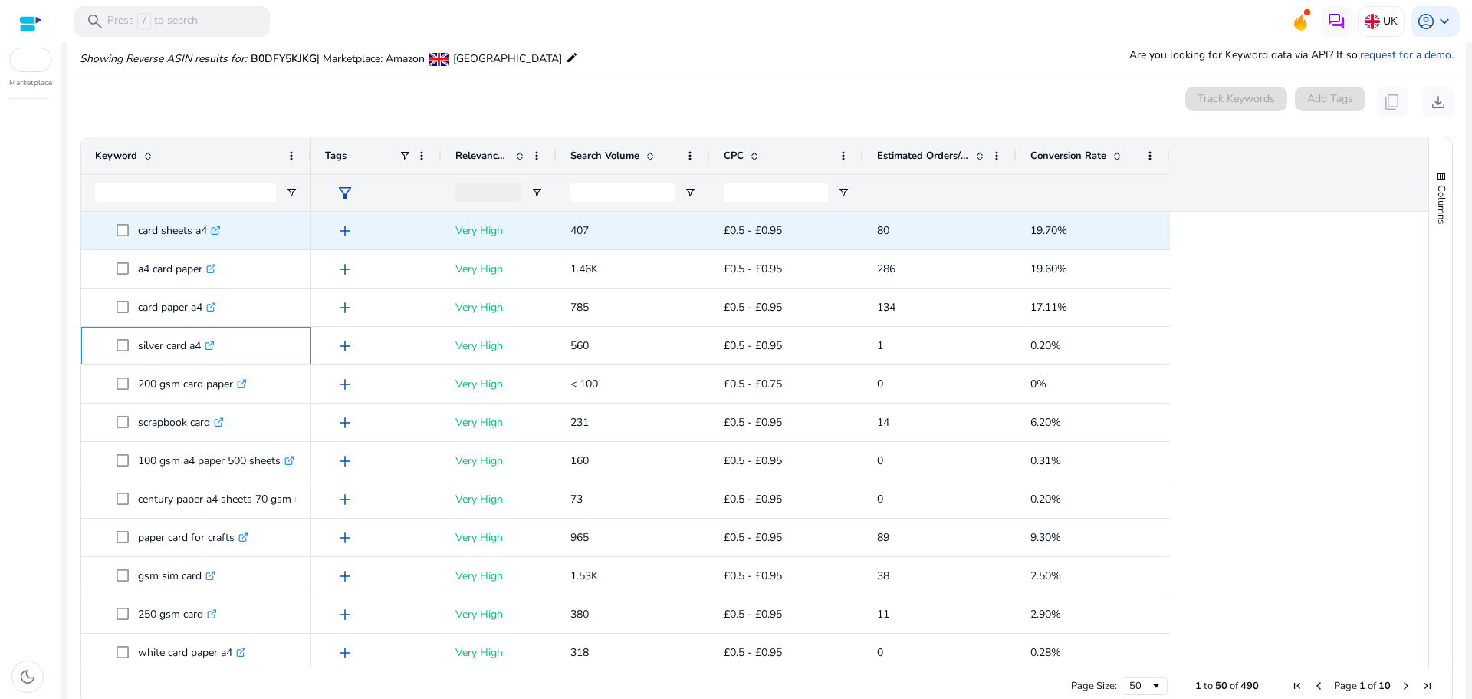
copy span "silver card a4"
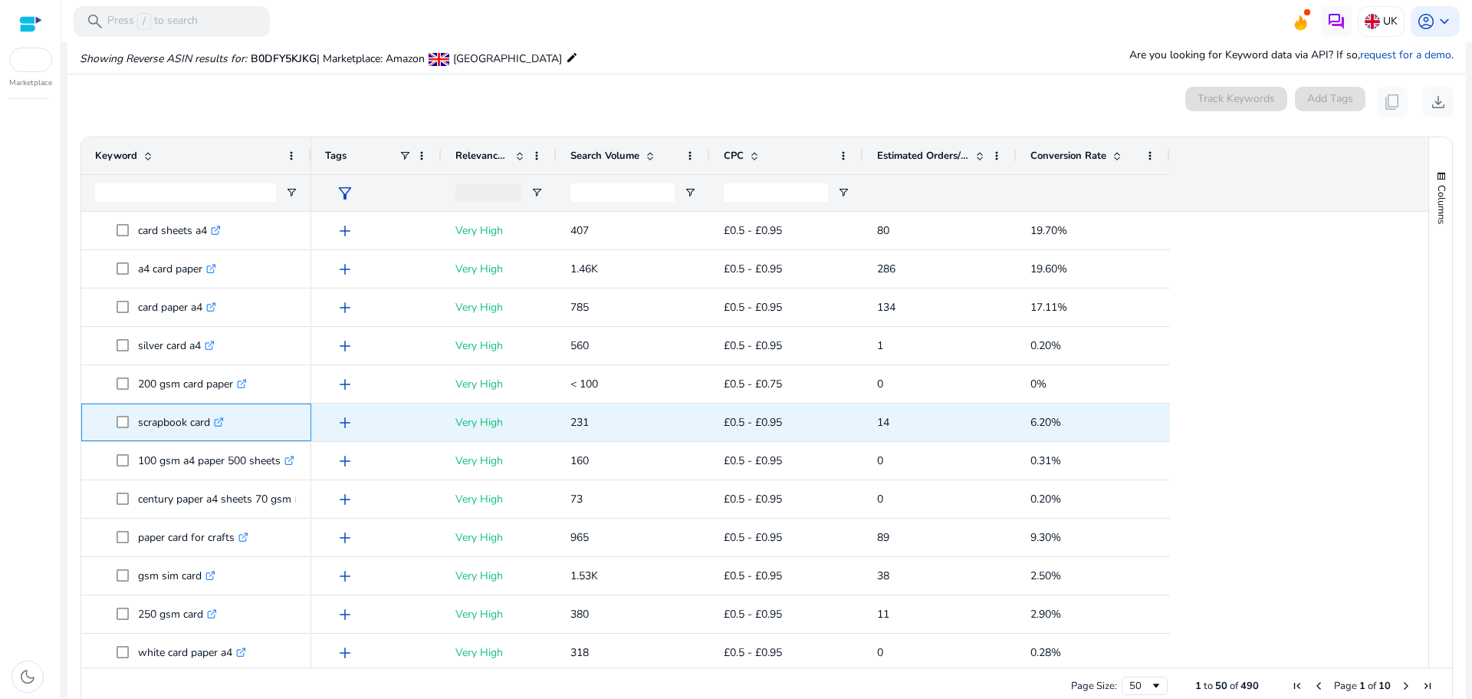
drag, startPoint x: 135, startPoint y: 420, endPoint x: 209, endPoint y: 421, distance: 74.4
click at [209, 421] on span "scrapbook card .st0{fill:#2c8af8}" at bounding box center [207, 421] width 181 height 31
copy span "scrapbook card"
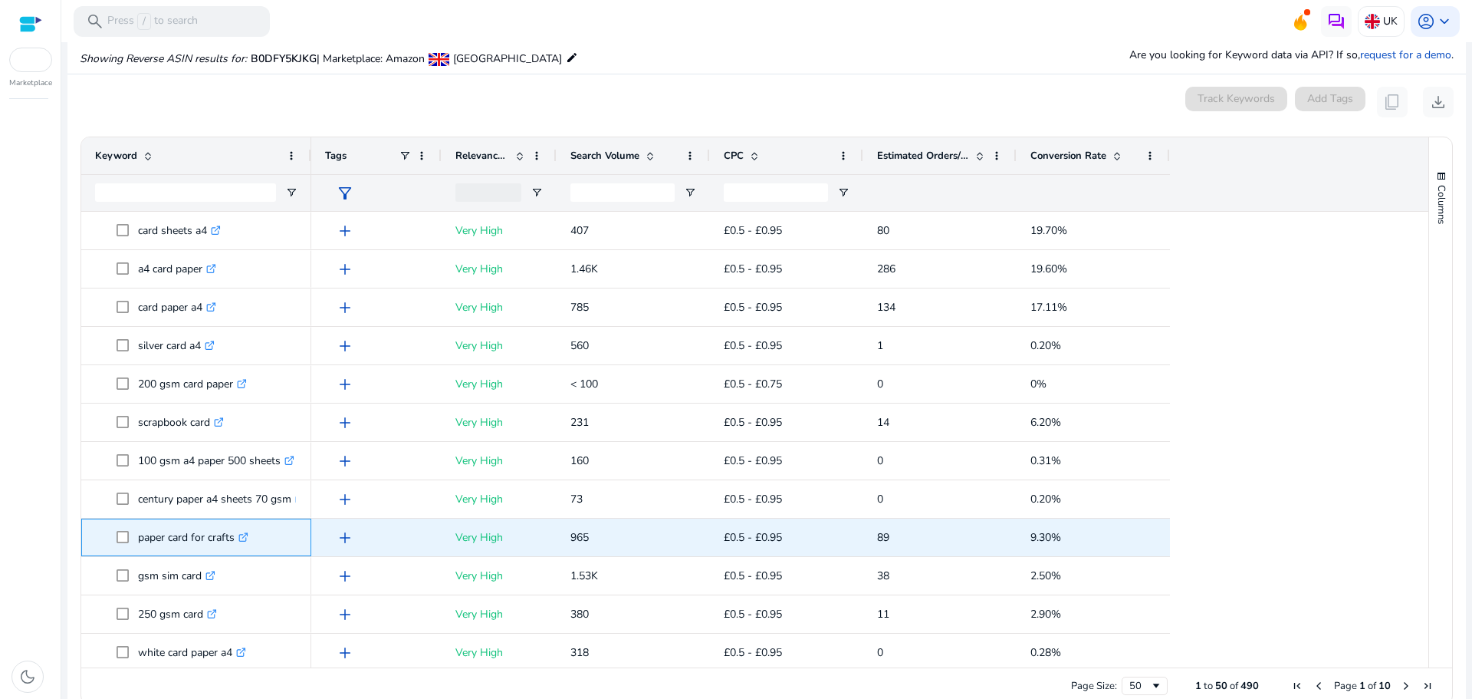
drag, startPoint x: 139, startPoint y: 534, endPoint x: 234, endPoint y: 536, distance: 95.1
click at [234, 536] on p "paper card for crafts .st0{fill:#2c8af8}" at bounding box center [193, 536] width 110 height 31
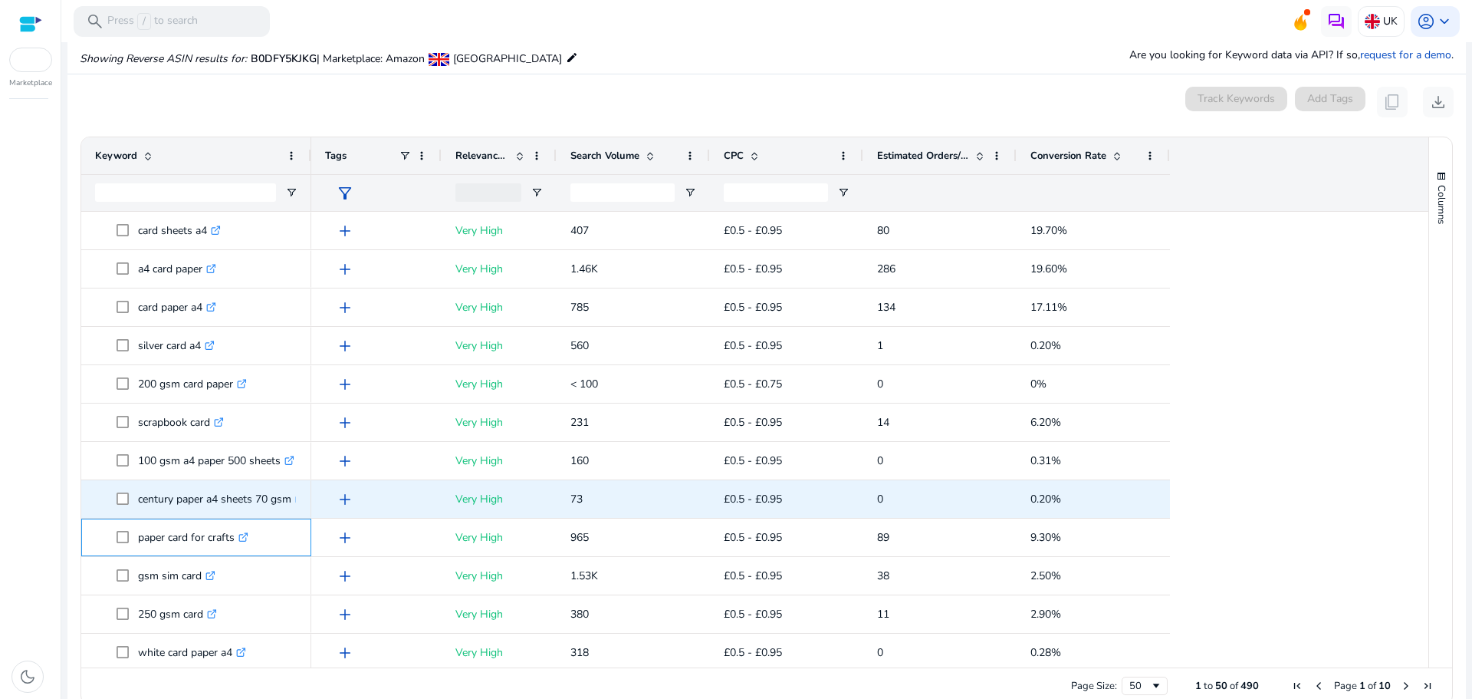
copy p "paper card for crafts"
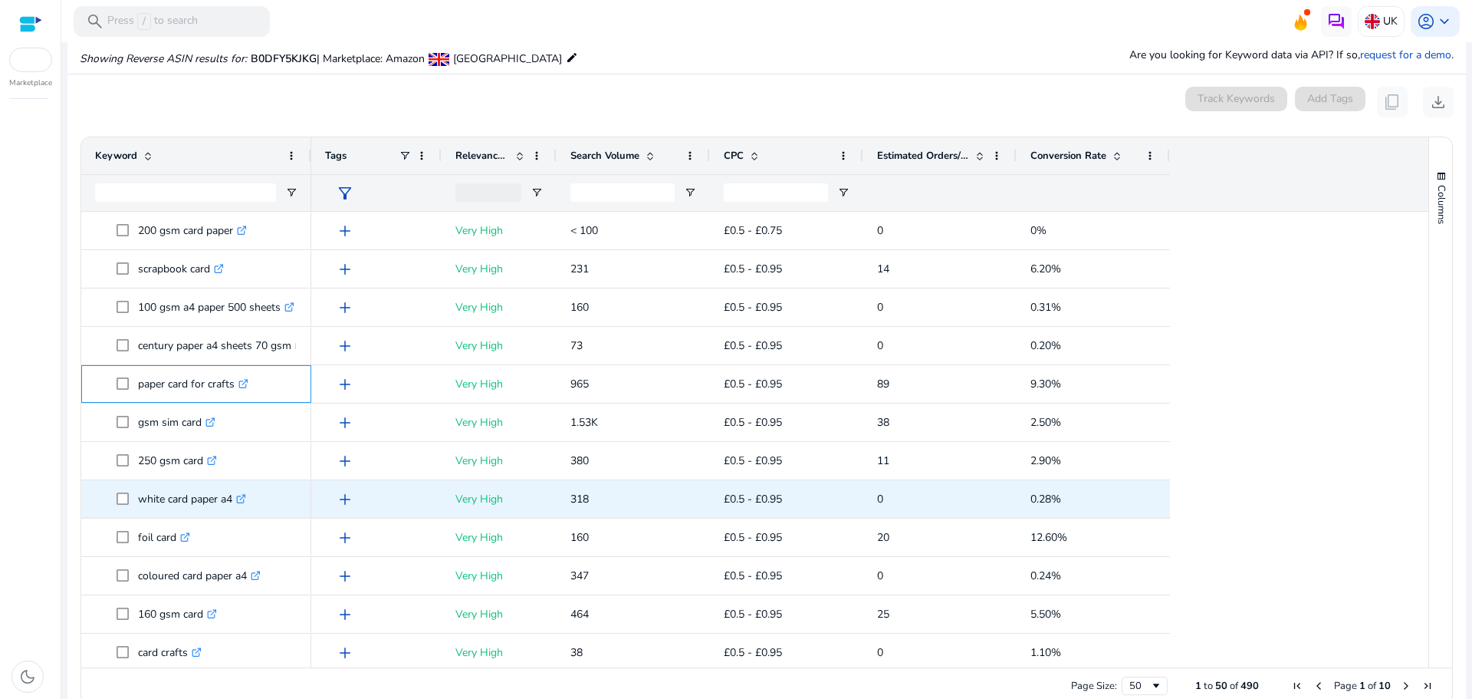
scroll to position [307, 0]
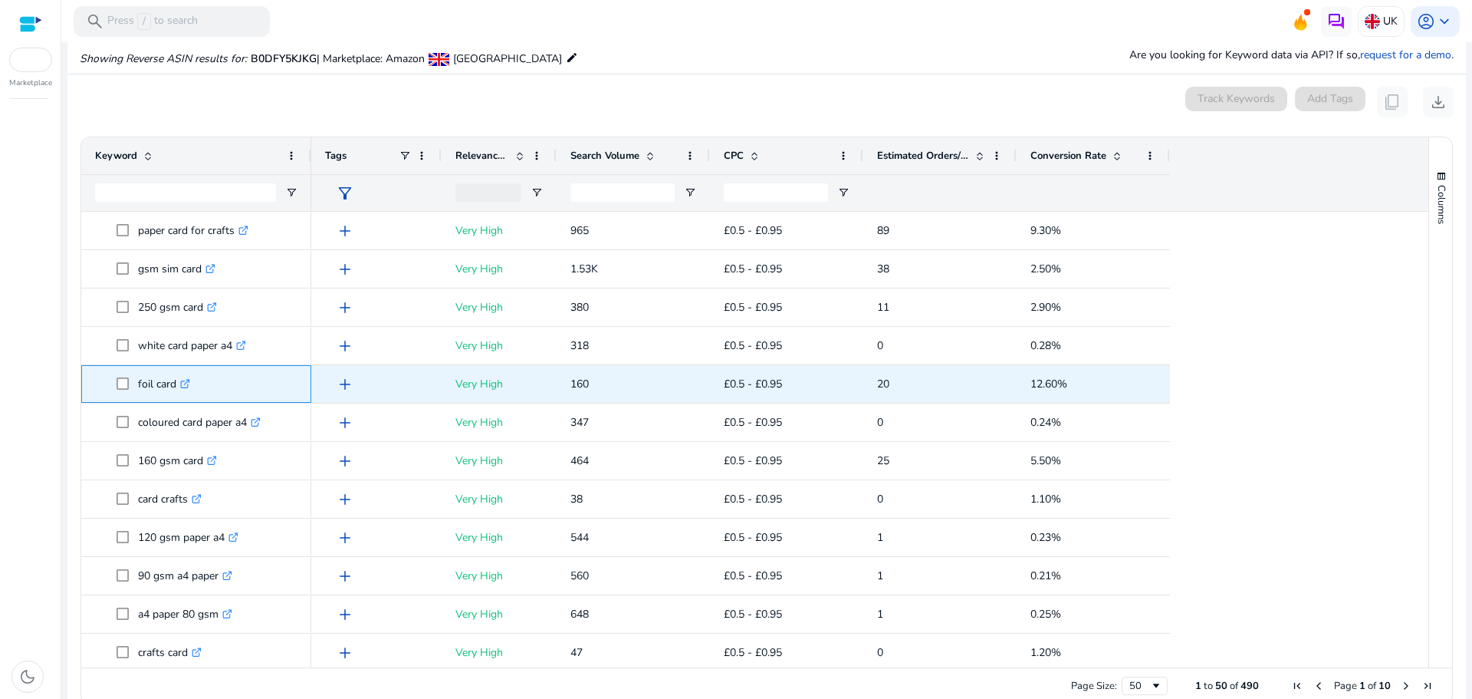
drag, startPoint x: 133, startPoint y: 383, endPoint x: 176, endPoint y: 370, distance: 45.1
click at [176, 370] on span "foil card .st0{fill:#2c8af8}" at bounding box center [207, 383] width 181 height 31
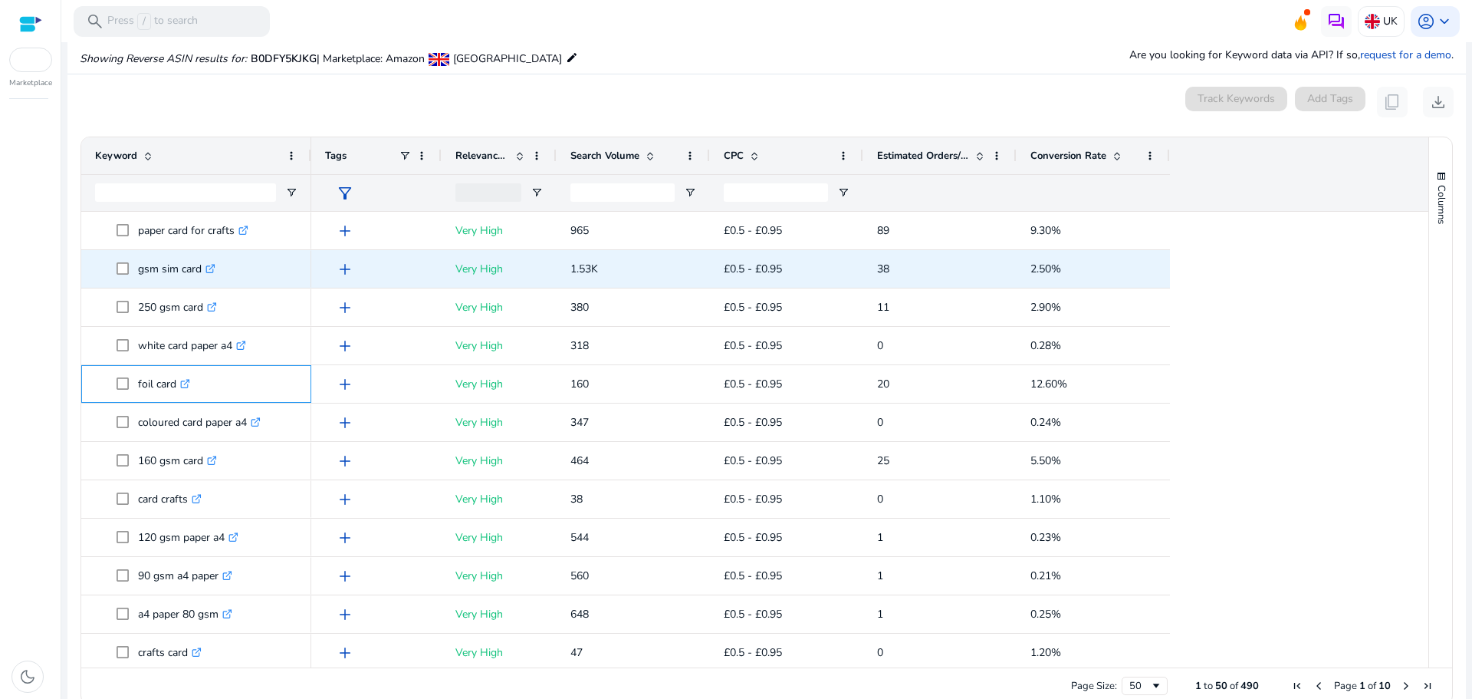
copy span "foil card"
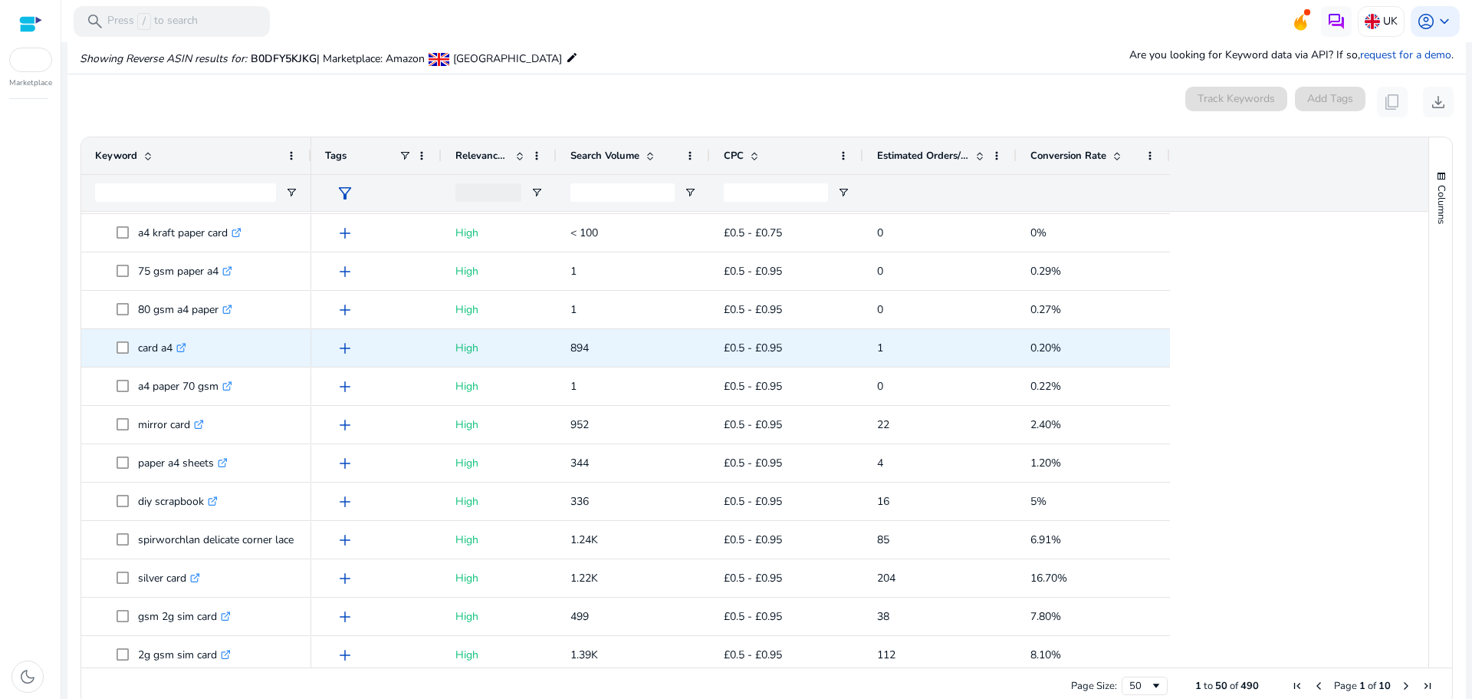
scroll to position [1227, 0]
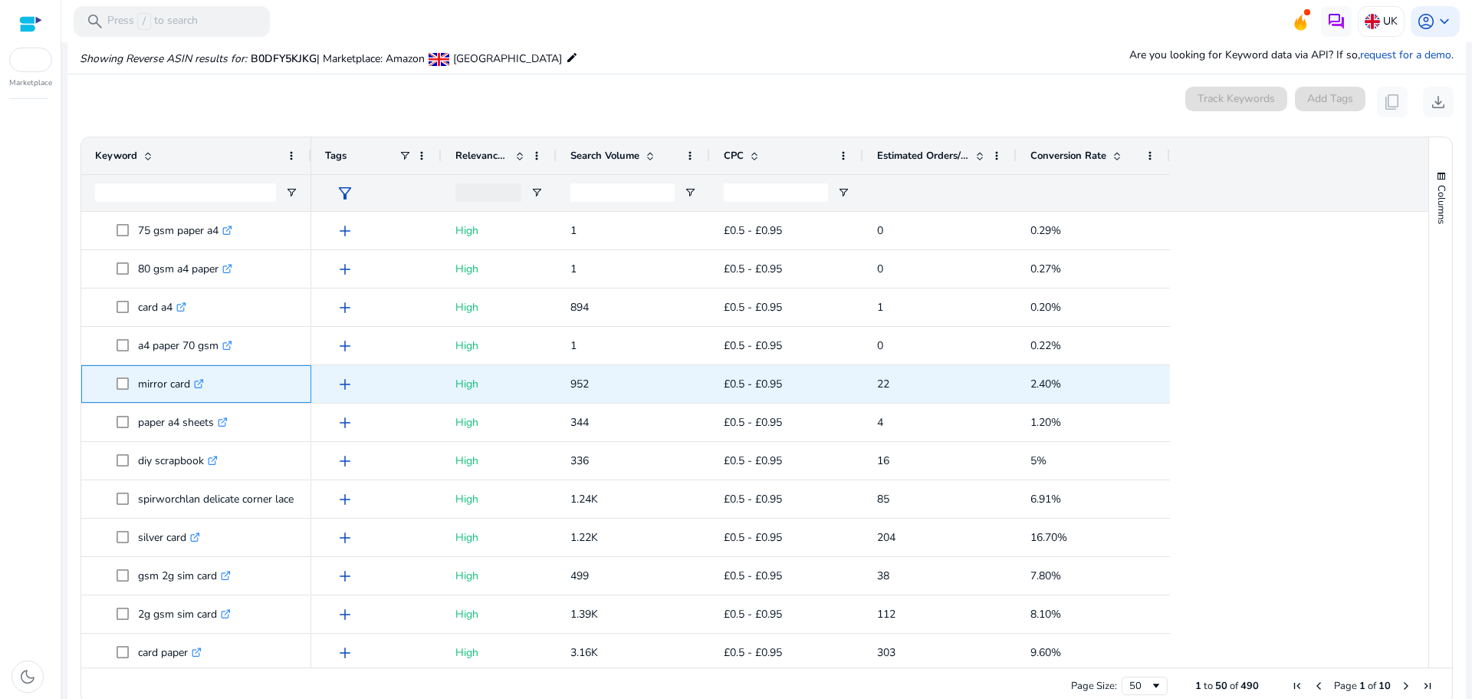
drag, startPoint x: 134, startPoint y: 384, endPoint x: 192, endPoint y: 379, distance: 57.8
click at [192, 379] on span "mirror card .st0{fill:#2c8af8}" at bounding box center [207, 383] width 181 height 31
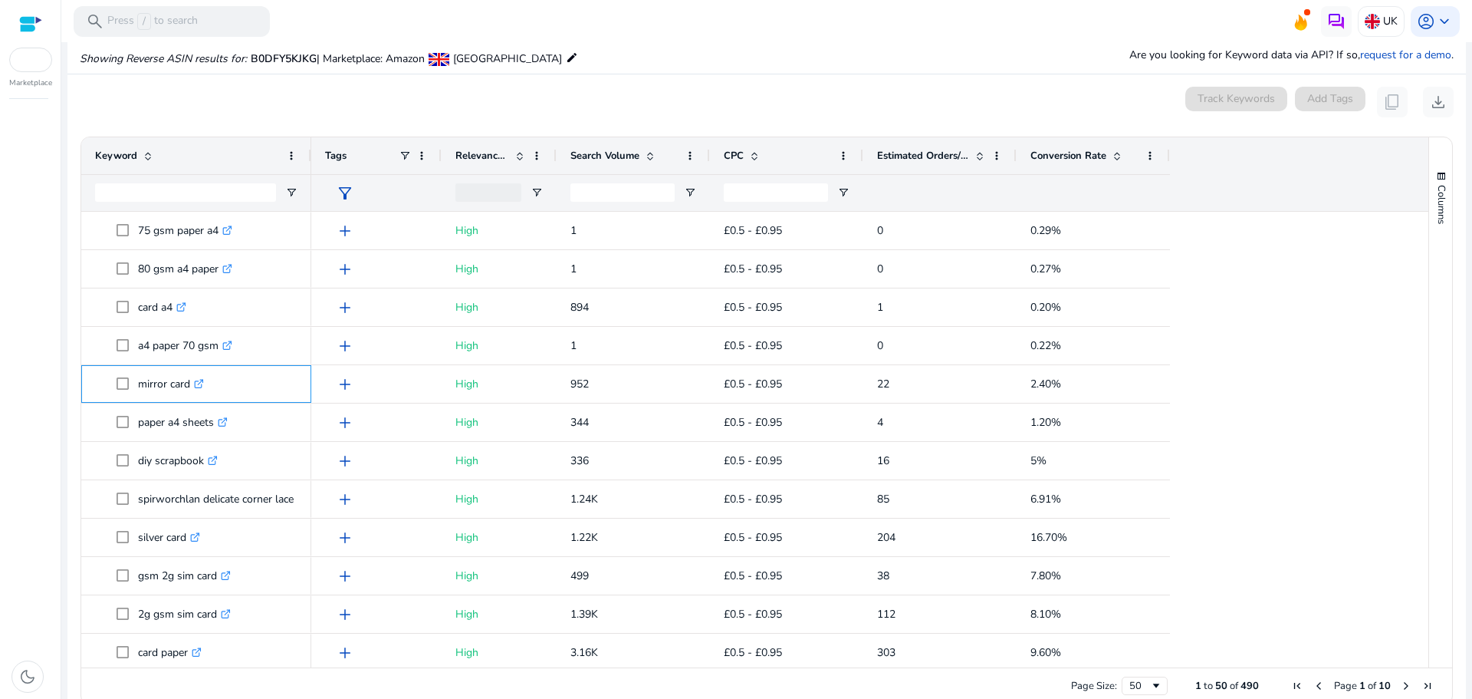
copy span "mirror card"
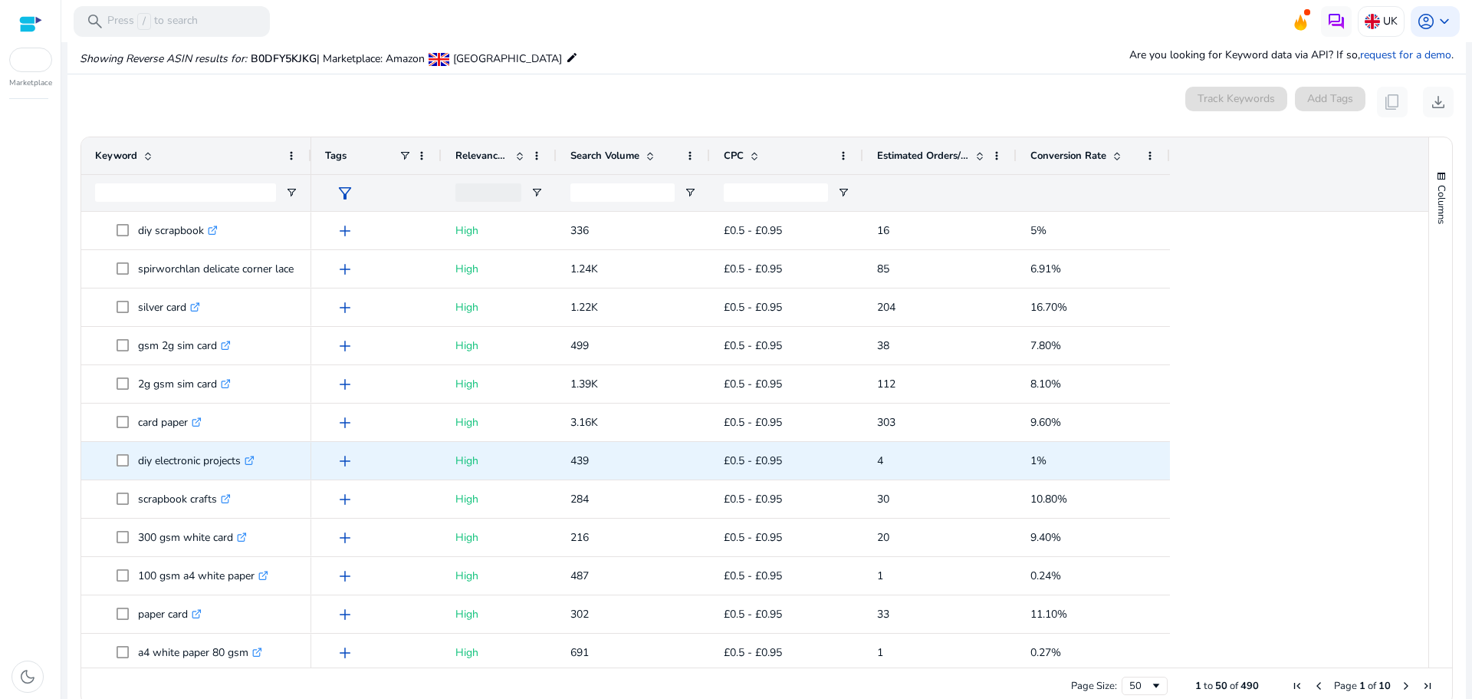
scroll to position [1462, 0]
